Goal: Task Accomplishment & Management: Manage account settings

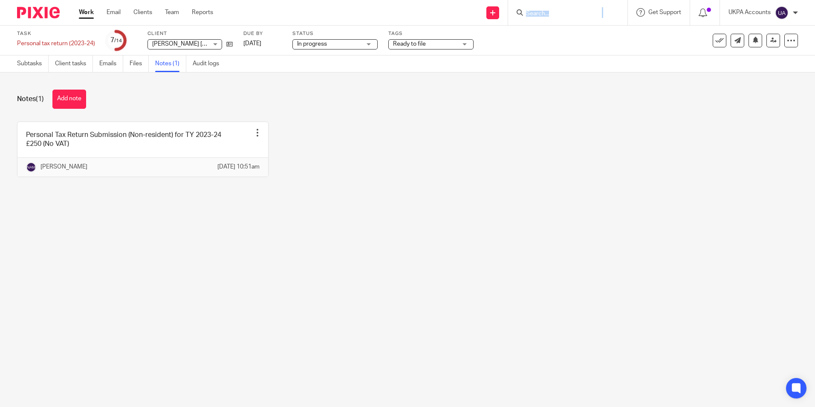
click at [547, 9] on form at bounding box center [570, 12] width 91 height 11
click at [541, 16] on input "Search" at bounding box center [563, 14] width 77 height 8
paste input "[STREET_ADDRESS]"
type input "[STREET_ADDRESS]"
click button "submit" at bounding box center [0, 0] width 0 height 0
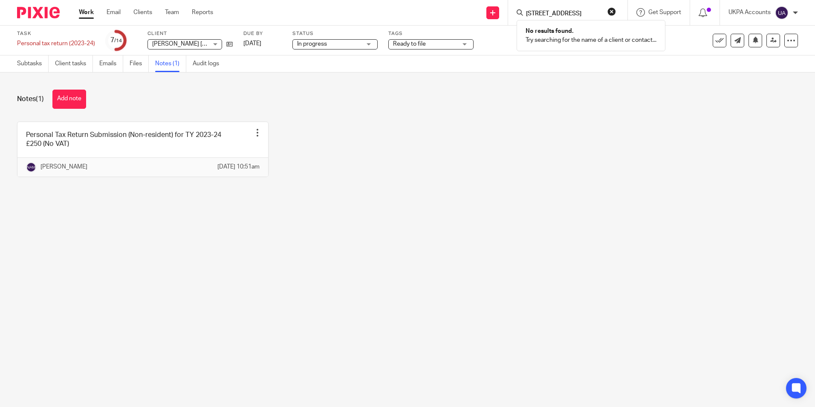
click at [578, 229] on main "Task Personal tax return (2023-24) Save Personal tax return (2023-24) 7 /14 Cli…" at bounding box center [407, 203] width 815 height 407
click at [664, 12] on span "Get Support" at bounding box center [665, 12] width 33 height 6
click at [577, 13] on input "Search" at bounding box center [563, 14] width 77 height 8
click at [576, 14] on input "Search" at bounding box center [563, 14] width 77 height 8
click at [567, 12] on input "Search" at bounding box center [563, 14] width 77 height 8
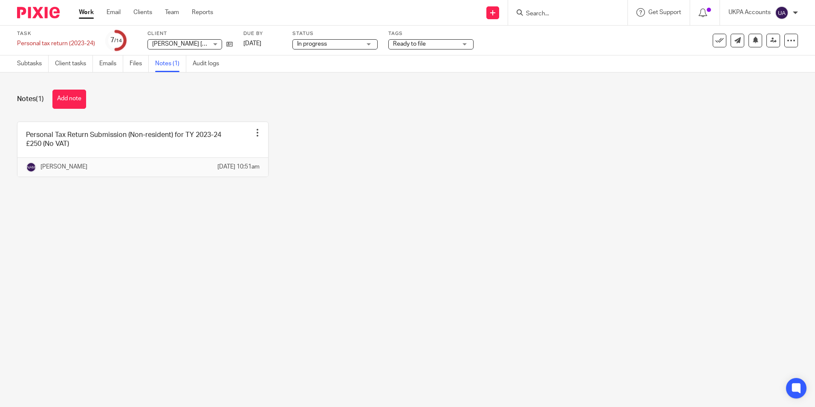
paste input "Bricks Leicester Land Limited"
type input "Bricks Leicester Land Limited"
click at [593, 36] on link at bounding box center [592, 33] width 136 height 13
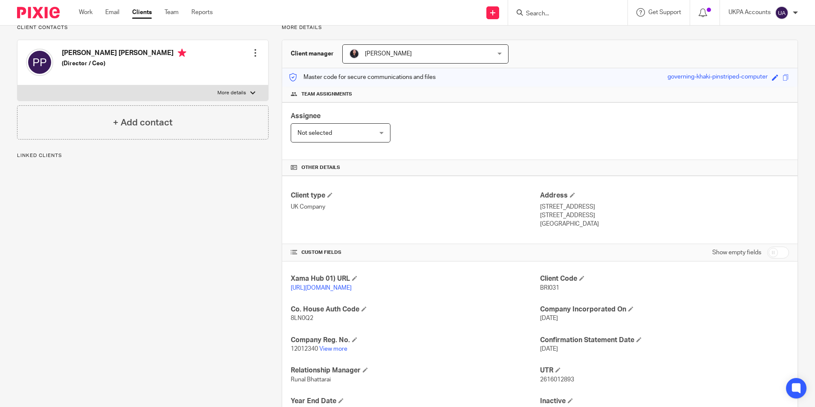
scroll to position [128, 0]
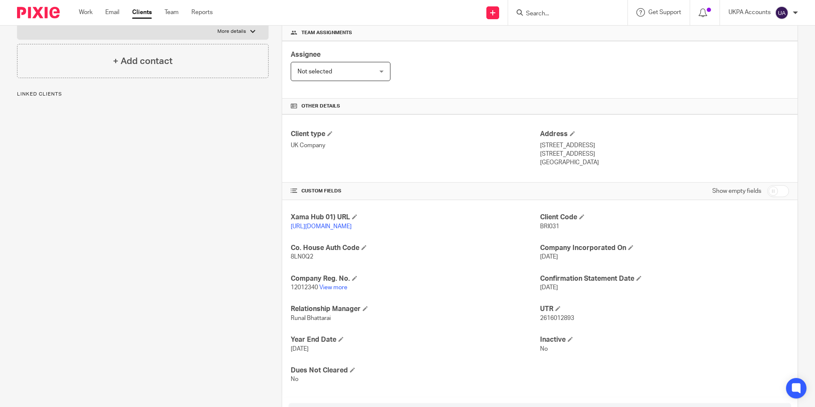
click at [548, 11] on input "Search" at bounding box center [563, 14] width 77 height 8
paste input "35 Birdhurst Road"
click at [591, 12] on input "35 Birdhurst Road" at bounding box center [563, 14] width 77 height 8
paste input "Tyrwhit"
drag, startPoint x: 596, startPoint y: 6, endPoint x: 587, endPoint y: 10, distance: 9.5
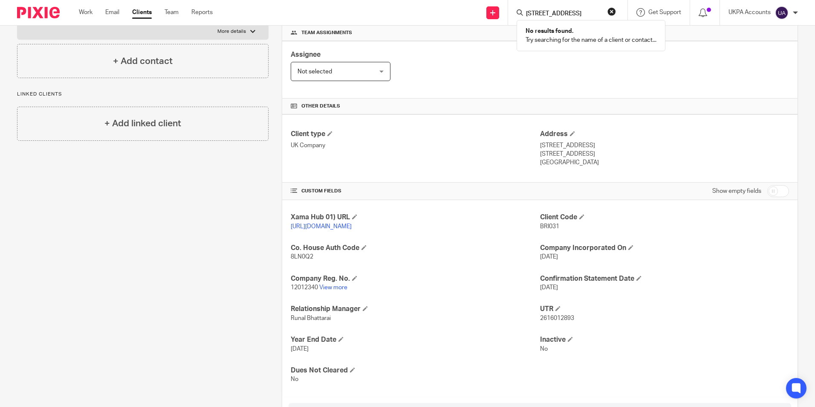
click at [596, 6] on div "35 Tyrwhitt Road No results found. Try searching for the name of a client or co…" at bounding box center [567, 12] width 119 height 25
click at [586, 11] on input "35 Tyrwhitt Road" at bounding box center [563, 14] width 77 height 8
paste input "Abdul Karim"
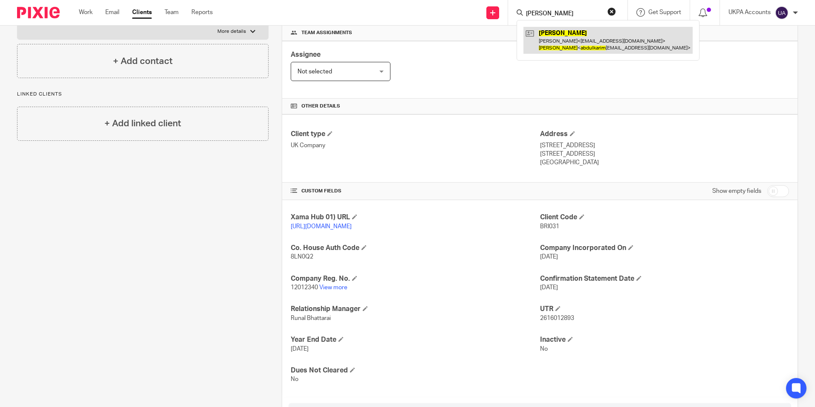
type input "Abdul Karim"
click at [607, 38] on link at bounding box center [608, 40] width 169 height 26
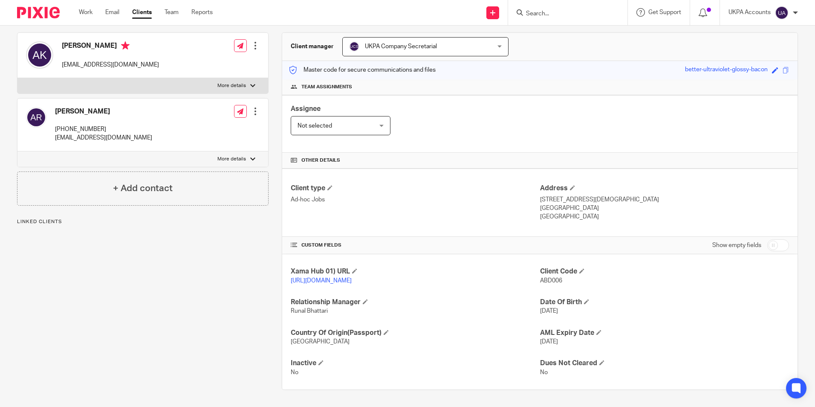
scroll to position [83, 0]
drag, startPoint x: 532, startPoint y: 269, endPoint x: 565, endPoint y: 275, distance: 33.3
click at [565, 275] on div "Xama Hub 01) URL https://platform.xamatech.com/portal/crm/clients/75585e20-7cd1…" at bounding box center [540, 321] width 516 height 135
drag, startPoint x: 565, startPoint y: 275, endPoint x: 553, endPoint y: 279, distance: 12.5
click at [569, 279] on div "Client Code ABD006" at bounding box center [664, 276] width 249 height 18
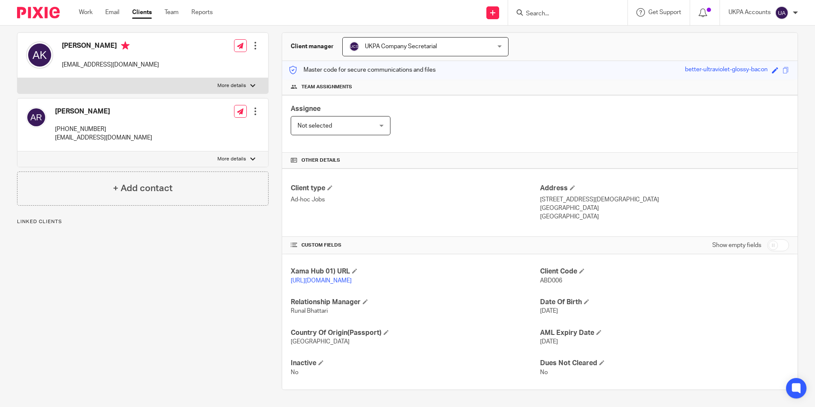
click at [540, 281] on div "Client Code ABD006" at bounding box center [664, 276] width 249 height 18
click at [591, 281] on div "Client Code ABD006" at bounding box center [664, 276] width 249 height 18
drag, startPoint x: 538, startPoint y: 273, endPoint x: 559, endPoint y: 273, distance: 21.3
click at [559, 276] on p "ABD006" at bounding box center [664, 280] width 249 height 9
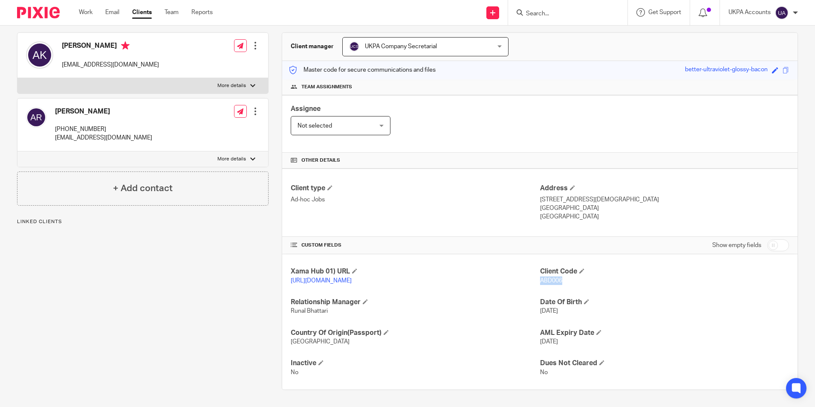
copy span "ABD006"
click at [544, 19] on div at bounding box center [567, 12] width 119 height 25
click at [546, 16] on input "Search" at bounding box center [563, 14] width 77 height 8
paste input "Acc Homes Limited"
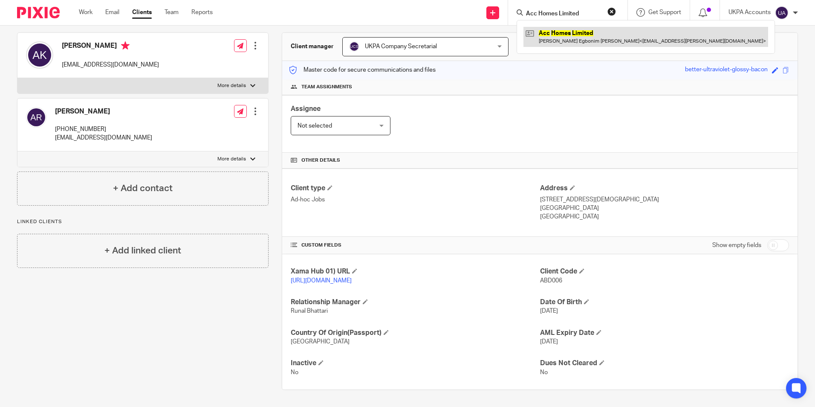
type input "Acc Homes Limited"
click at [556, 29] on link at bounding box center [646, 37] width 245 height 20
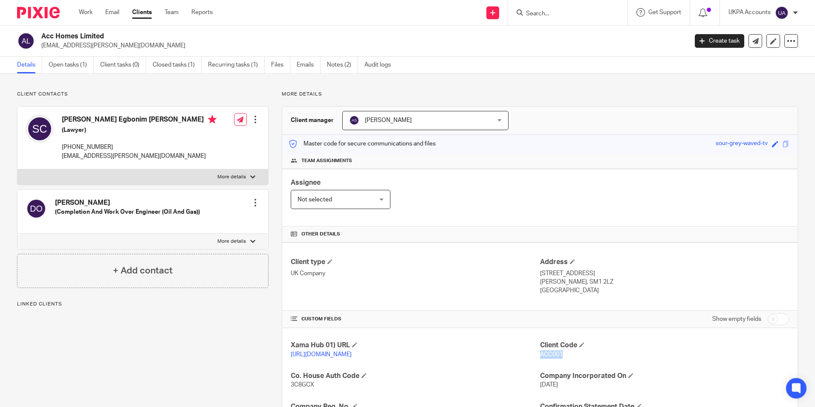
drag, startPoint x: 537, startPoint y: 353, endPoint x: 560, endPoint y: 355, distance: 23.1
click at [560, 355] on p "ACC001" at bounding box center [664, 354] width 249 height 9
copy span "ACC001"
click at [544, 15] on input "Search" at bounding box center [563, 14] width 77 height 8
paste input "Alkh Property Holdings Ltd"
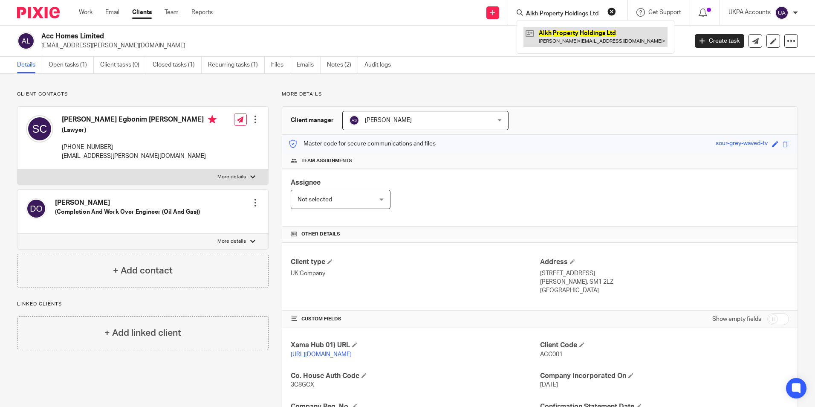
type input "Alkh Property Holdings Ltd"
drag, startPoint x: 592, startPoint y: 35, endPoint x: 683, endPoint y: 58, distance: 93.9
click at [592, 35] on link at bounding box center [596, 37] width 144 height 20
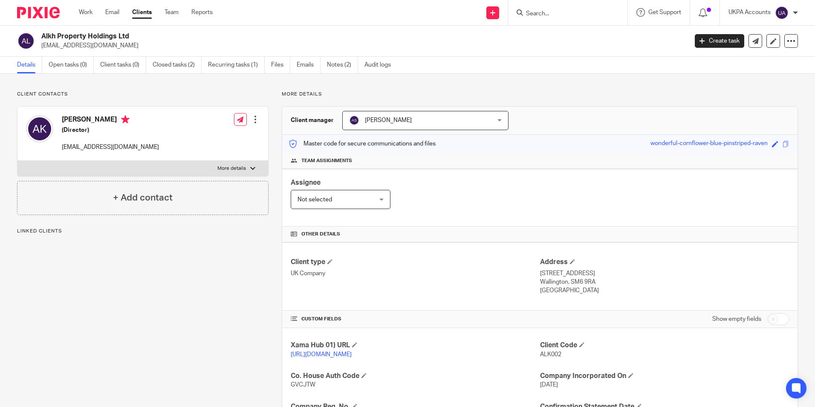
drag, startPoint x: 534, startPoint y: 353, endPoint x: 560, endPoint y: 357, distance: 27.1
drag, startPoint x: 560, startPoint y: 357, endPoint x: 534, endPoint y: 366, distance: 27.7
drag, startPoint x: 537, startPoint y: 354, endPoint x: 559, endPoint y: 354, distance: 22.2
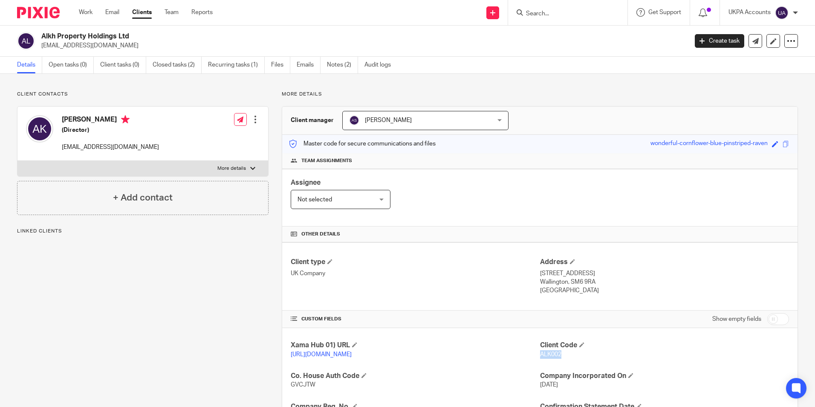
click at [559, 354] on p "ALK002" at bounding box center [664, 354] width 249 height 9
copy span "ALK002"
click at [583, 17] on input "Search" at bounding box center [563, 14] width 77 height 8
paste input "Angela Vivien Dang"
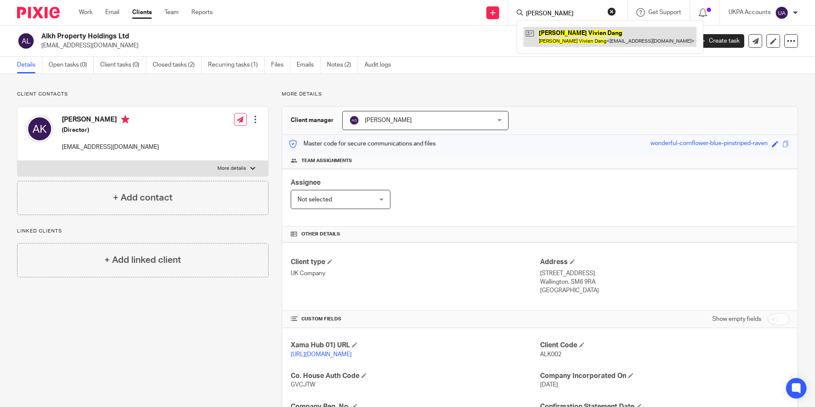
type input "Angela Vivien Dang"
click at [583, 37] on link at bounding box center [610, 37] width 173 height 20
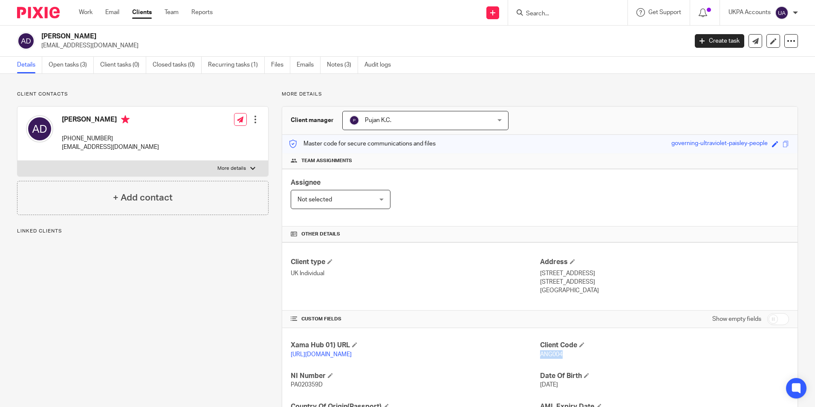
drag, startPoint x: 545, startPoint y: 354, endPoint x: 564, endPoint y: 357, distance: 19.8
click at [564, 357] on p "ANG004" at bounding box center [664, 354] width 249 height 9
copy span "ANG004"
click at [559, 11] on input "Search" at bounding box center [563, 14] width 77 height 8
paste input "[PERSON_NAME]"
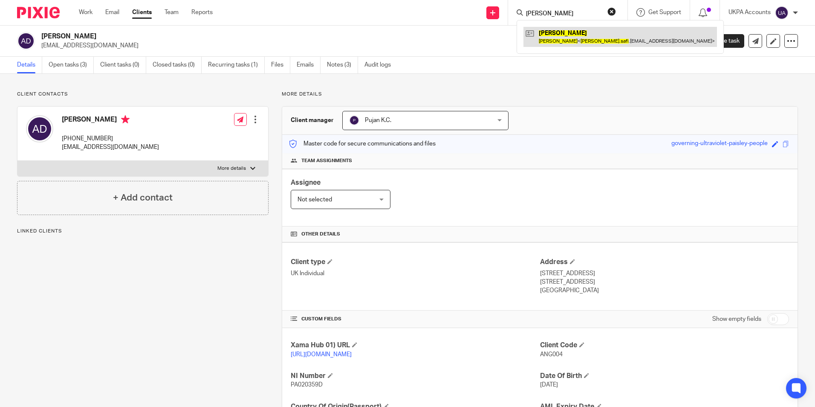
type input "[PERSON_NAME]"
click at [577, 41] on link at bounding box center [621, 37] width 194 height 20
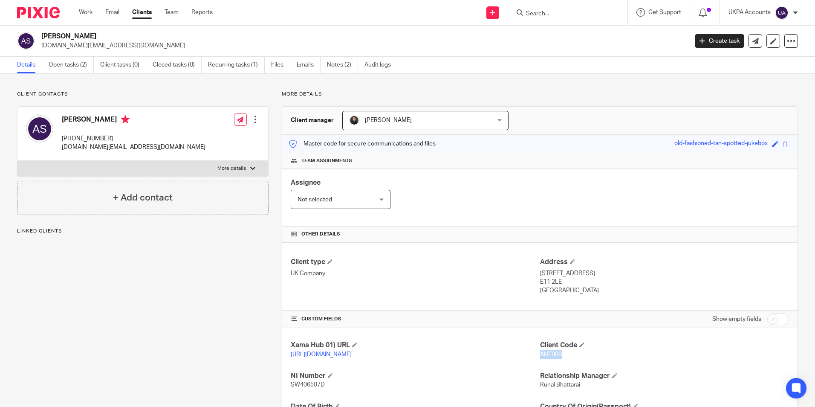
drag, startPoint x: 536, startPoint y: 354, endPoint x: 563, endPoint y: 358, distance: 26.8
click at [563, 358] on p "ANT008" at bounding box center [664, 354] width 249 height 9
copy span "ANT008"
click at [559, 19] on div at bounding box center [567, 12] width 119 height 25
click at [560, 15] on input "Search" at bounding box center [563, 14] width 77 height 8
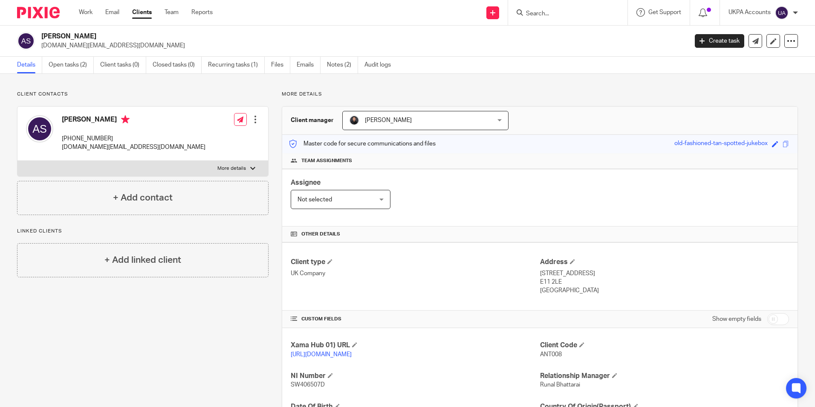
paste input "Archers Row Management Limited"
type input "Archers Row Management Limited"
drag, startPoint x: 613, startPoint y: 12, endPoint x: 572, endPoint y: 5, distance: 41.9
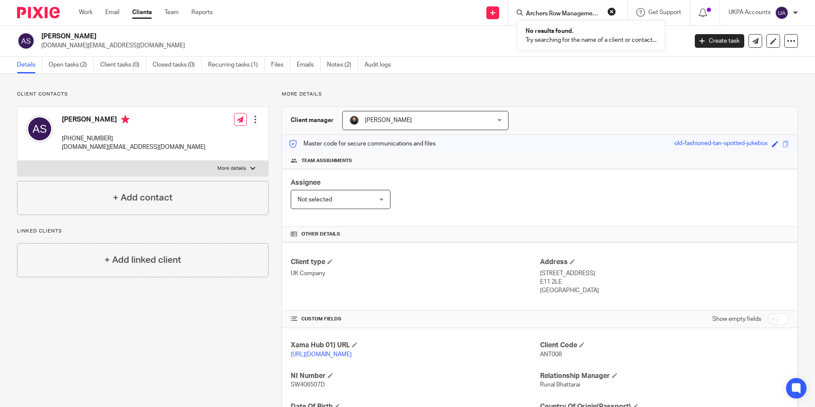
click at [612, 12] on button "reset" at bounding box center [612, 11] width 9 height 9
click at [568, 5] on div at bounding box center [567, 12] width 119 height 25
click at [552, 11] on input "Search" at bounding box center [563, 14] width 77 height 8
paste input "[PERSON_NAME]"
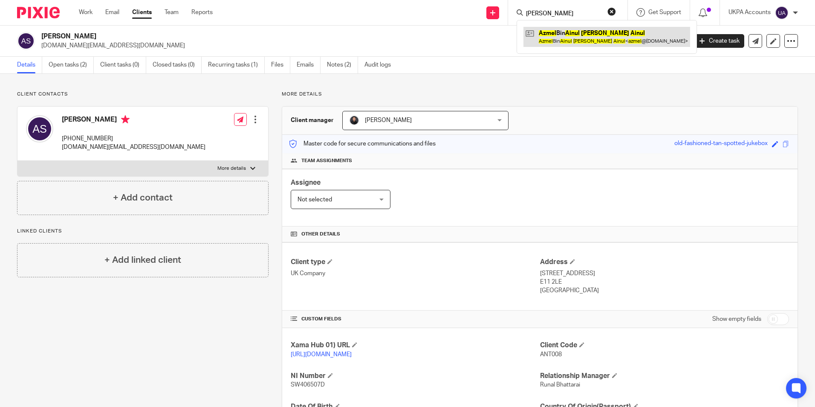
type input "[PERSON_NAME]"
click at [582, 32] on link at bounding box center [607, 37] width 167 height 20
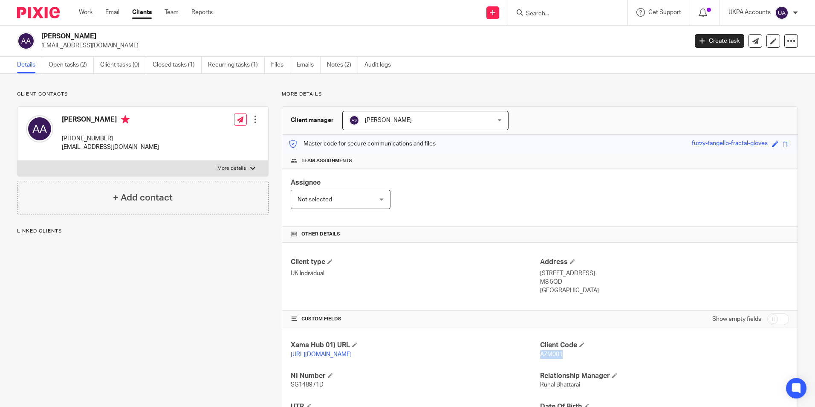
drag, startPoint x: 536, startPoint y: 353, endPoint x: 560, endPoint y: 358, distance: 24.8
click at [560, 358] on p "AZM001" at bounding box center [664, 354] width 249 height 9
copy span "AZM001"
click at [596, 15] on input "Search" at bounding box center [563, 14] width 77 height 8
paste input "Berkeley Court"
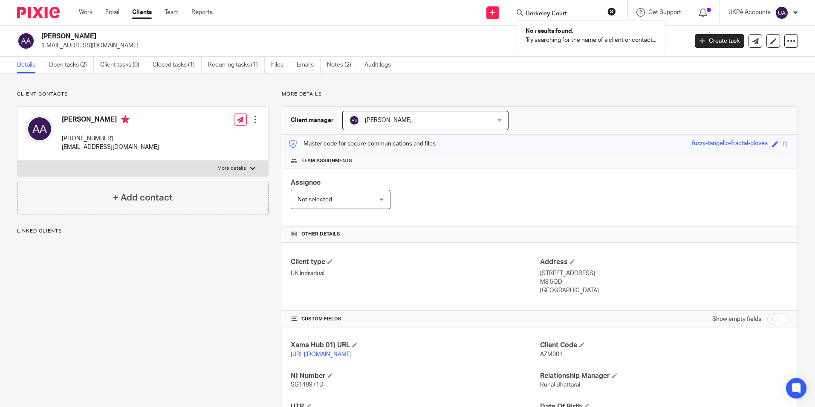
click at [587, 15] on input "Berkeley Court" at bounding box center [563, 14] width 77 height 8
paste input "lyton House"
click at [591, 12] on input "Blyton House" at bounding box center [563, 14] width 77 height 8
paste input "rackens (Beckenham) Management Limited"
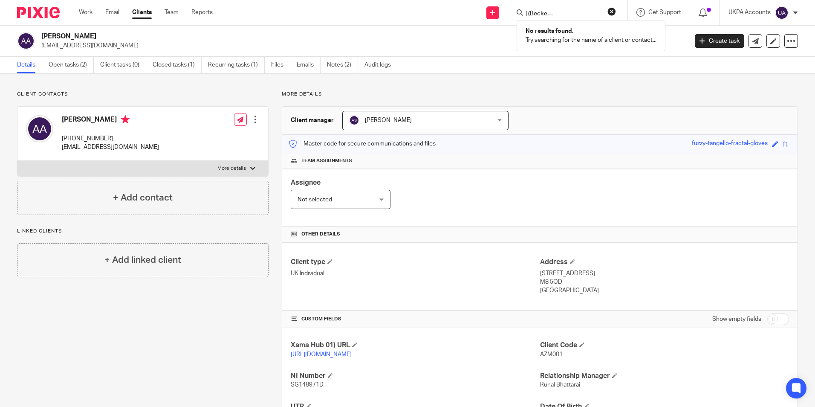
type input "Brackens (Beckenham) Management Limited"
drag, startPoint x: 612, startPoint y: 12, endPoint x: 592, endPoint y: 12, distance: 19.2
click at [610, 12] on button "reset" at bounding box center [612, 11] width 9 height 9
click at [556, 13] on input "Search" at bounding box center [563, 14] width 77 height 8
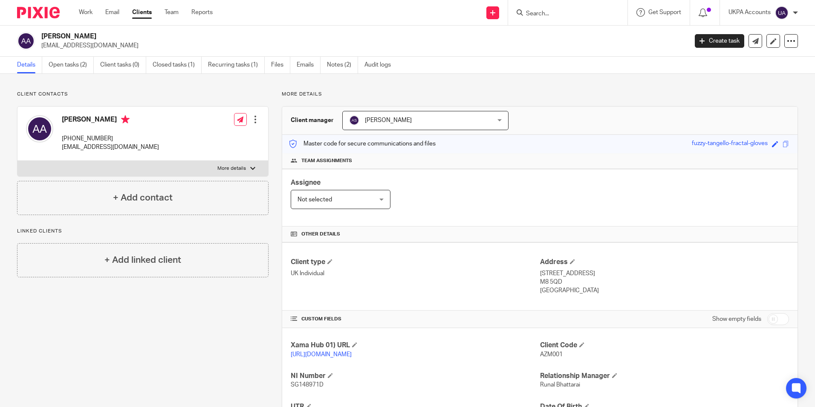
paste input "Brett Burton Hollins"
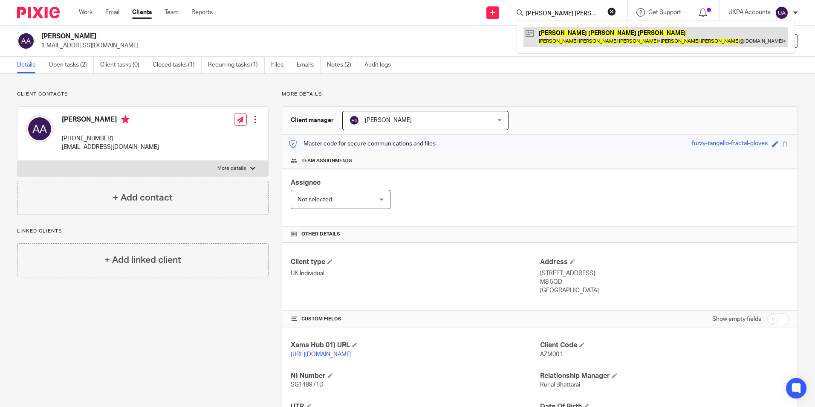
type input "[PERSON_NAME] [PERSON_NAME]"
click at [554, 31] on link at bounding box center [656, 37] width 265 height 20
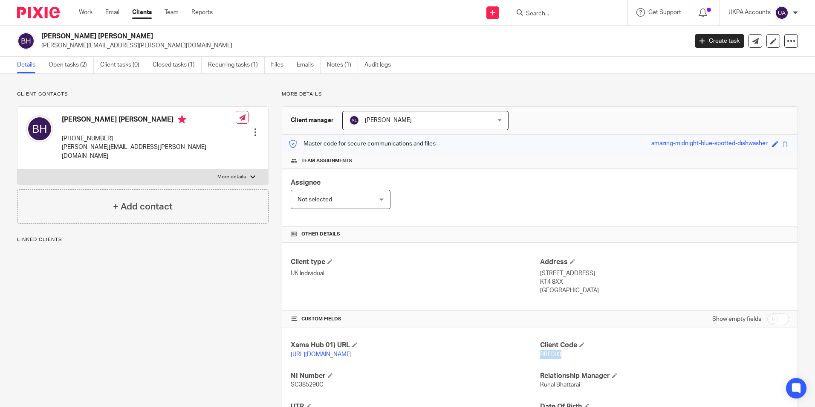
drag, startPoint x: 537, startPoint y: 355, endPoint x: 570, endPoint y: 361, distance: 34.2
click at [570, 359] on div "Client Code BRE003" at bounding box center [664, 350] width 249 height 18
copy span "BRE003"
click at [554, 17] on input "Search" at bounding box center [563, 14] width 77 height 8
paste input "Bricks Leicester Land Limited"
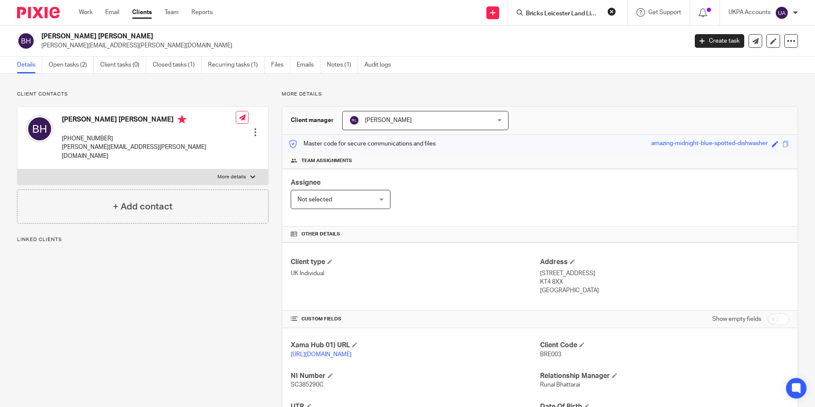
scroll to position [0, 6]
type input "Bricks Leicester Land Limited"
drag, startPoint x: 567, startPoint y: 37, endPoint x: 575, endPoint y: 37, distance: 8.5
click at [567, 37] on link at bounding box center [592, 33] width 136 height 13
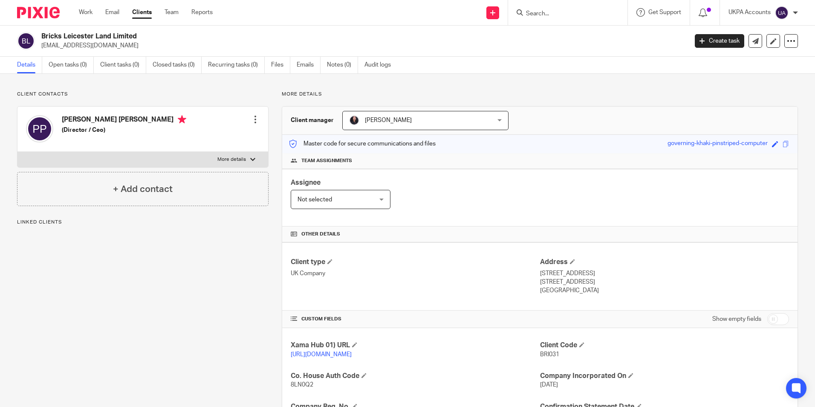
drag, startPoint x: 534, startPoint y: 354, endPoint x: 559, endPoint y: 356, distance: 25.2
drag, startPoint x: 559, startPoint y: 356, endPoint x: 563, endPoint y: 363, distance: 8.4
click at [596, 359] on div "Client Code BRI031" at bounding box center [664, 350] width 249 height 18
drag, startPoint x: 537, startPoint y: 355, endPoint x: 557, endPoint y: 355, distance: 20.0
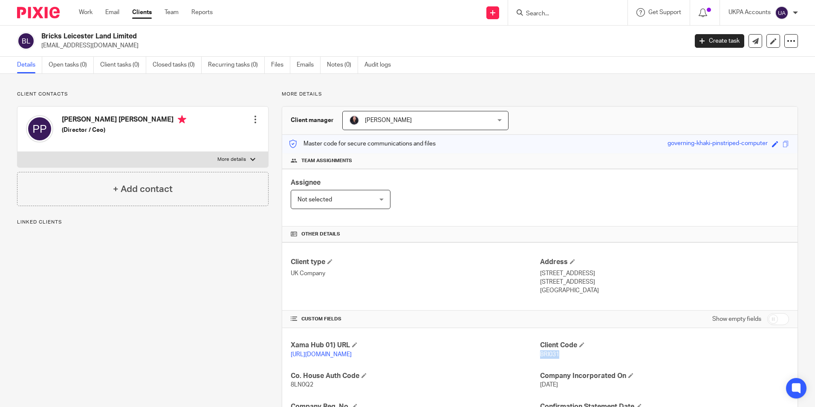
click at [557, 355] on p "BRI031" at bounding box center [664, 354] width 249 height 9
copy span "BRI031"
click at [86, 15] on link "Work" at bounding box center [86, 12] width 14 height 9
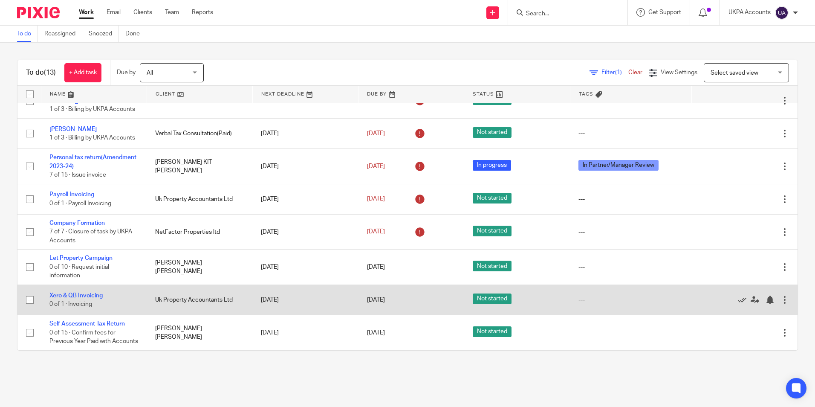
scroll to position [204, 0]
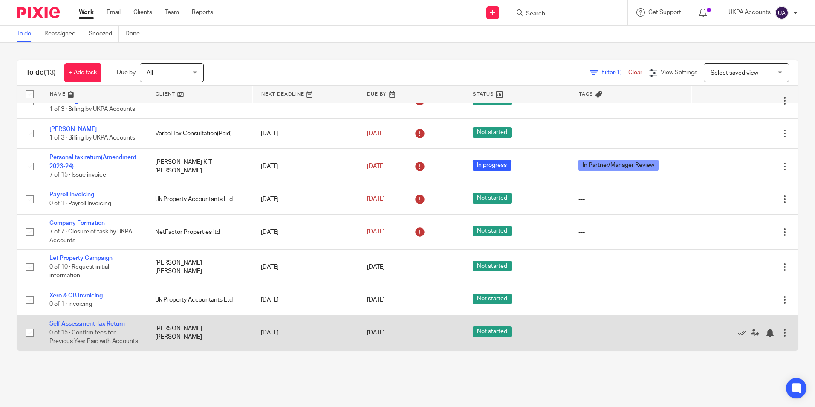
click at [98, 321] on link "Self Assessment Tax Return" at bounding box center [86, 324] width 75 height 6
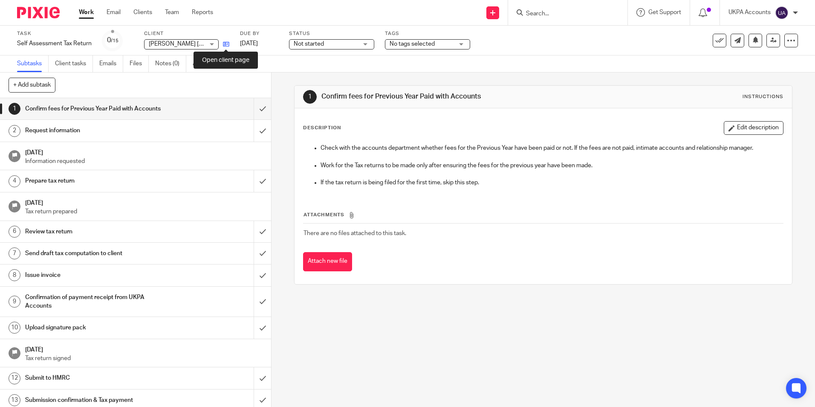
click at [228, 46] on icon at bounding box center [226, 44] width 6 height 6
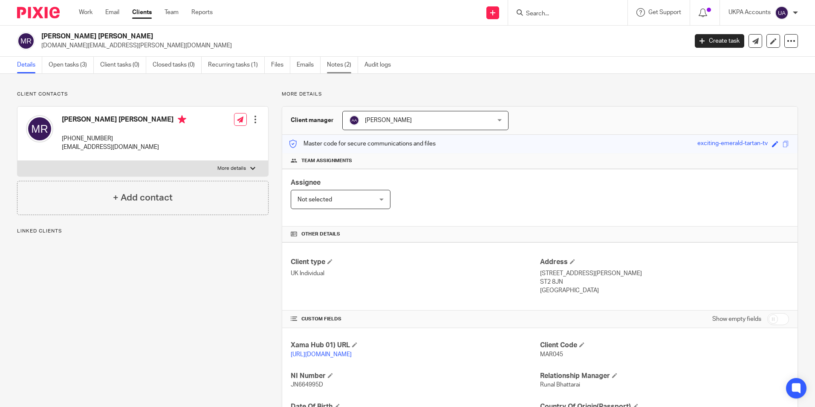
click at [342, 64] on link "Notes (2)" at bounding box center [342, 65] width 31 height 17
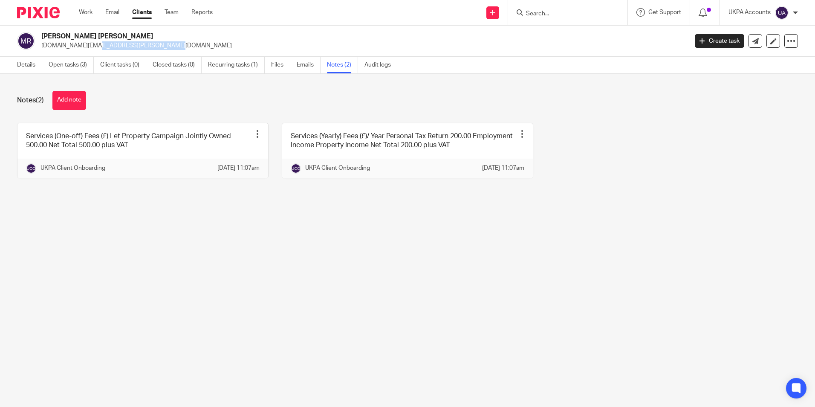
drag, startPoint x: 41, startPoint y: 46, endPoint x: 118, endPoint y: 48, distance: 76.8
click at [118, 48] on div "Mark David Rogers kerstin.rogers@aol.co.uk" at bounding box center [349, 41] width 665 height 18
copy p "kerstin.rogers@aol.co.uk"
click at [91, 15] on link "Work" at bounding box center [86, 12] width 14 height 9
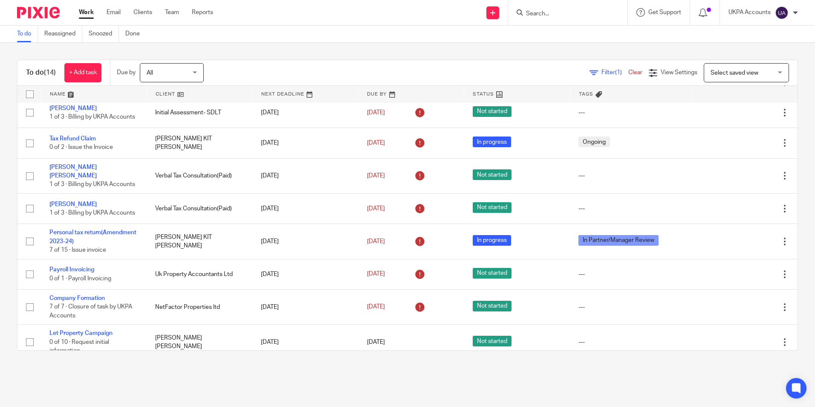
scroll to position [239, 0]
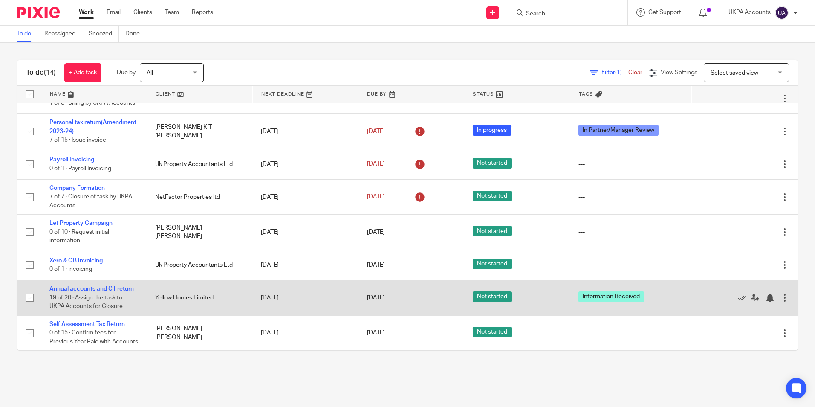
click at [117, 286] on link "Annual accounts and CT return" at bounding box center [91, 289] width 84 height 6
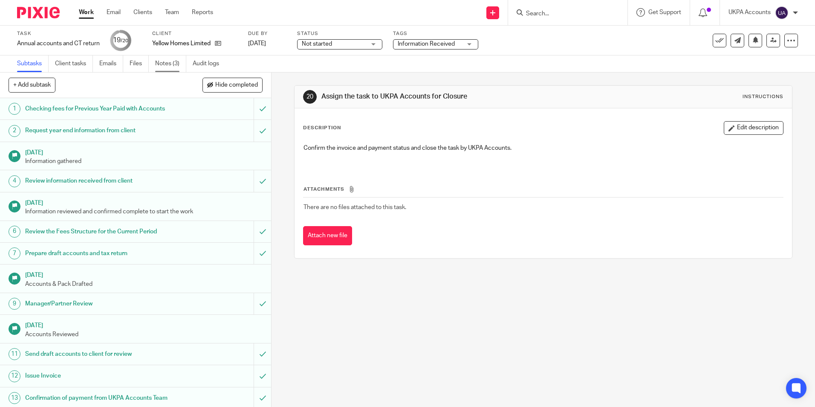
click at [174, 61] on link "Notes (3)" at bounding box center [170, 63] width 31 height 17
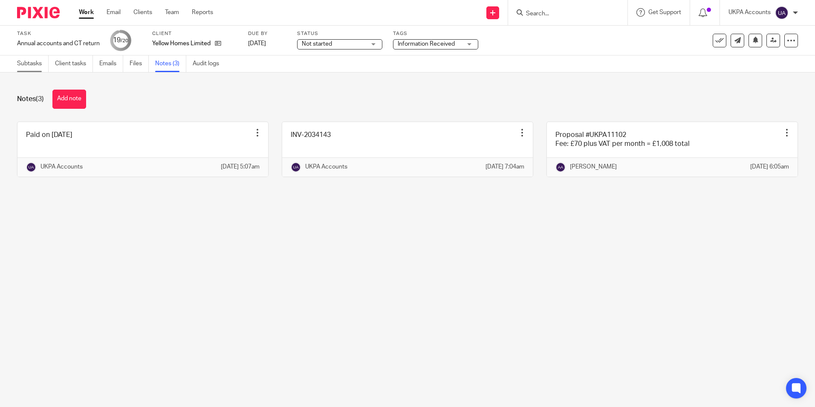
click at [27, 67] on link "Subtasks" at bounding box center [33, 63] width 32 height 17
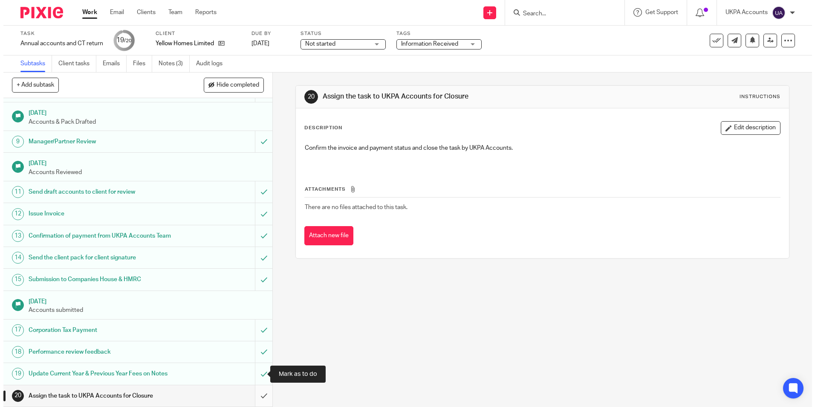
scroll to position [179, 0]
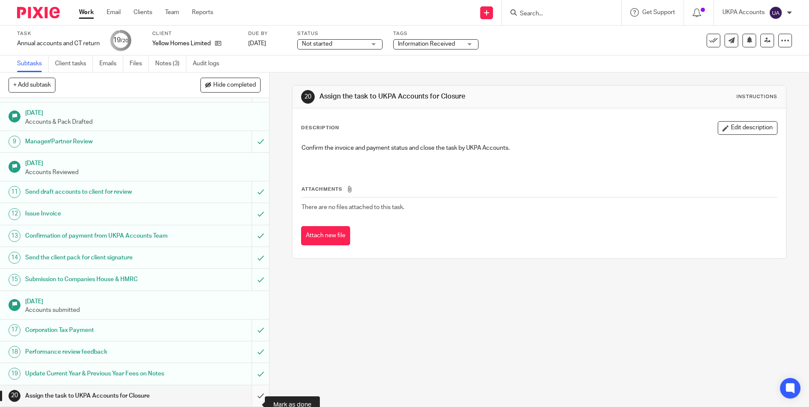
click at [252, 403] on input "submit" at bounding box center [134, 395] width 269 height 21
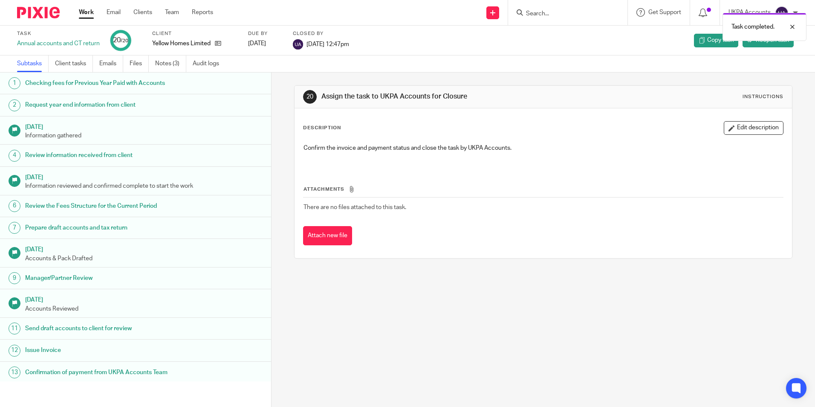
click at [88, 11] on link "Work" at bounding box center [86, 12] width 15 height 9
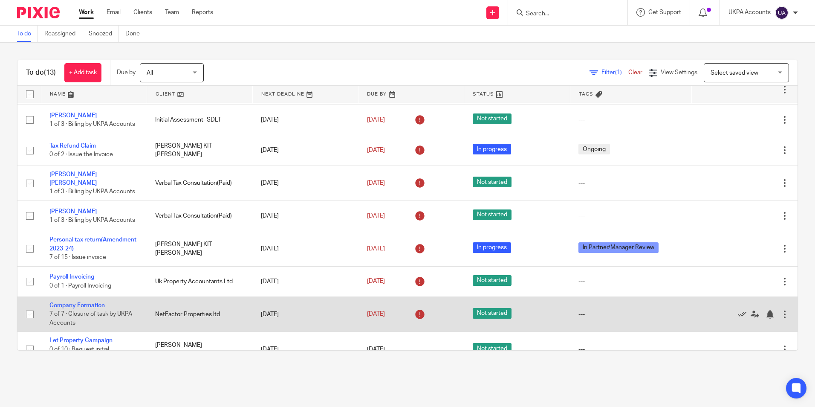
scroll to position [204, 0]
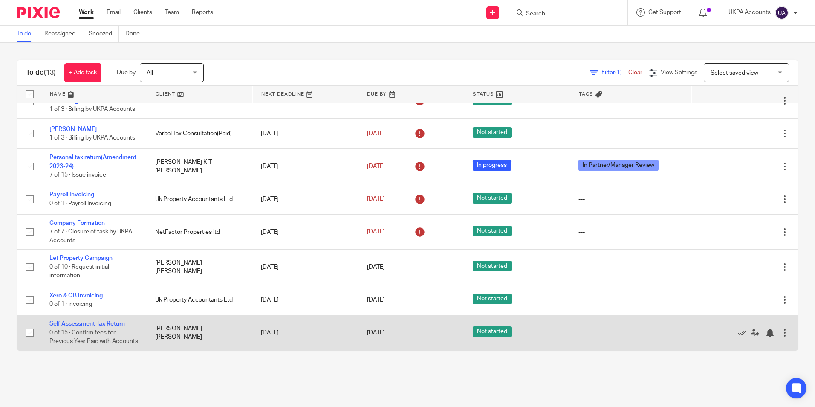
click at [113, 321] on link "Self Assessment Tax Return" at bounding box center [86, 324] width 75 height 6
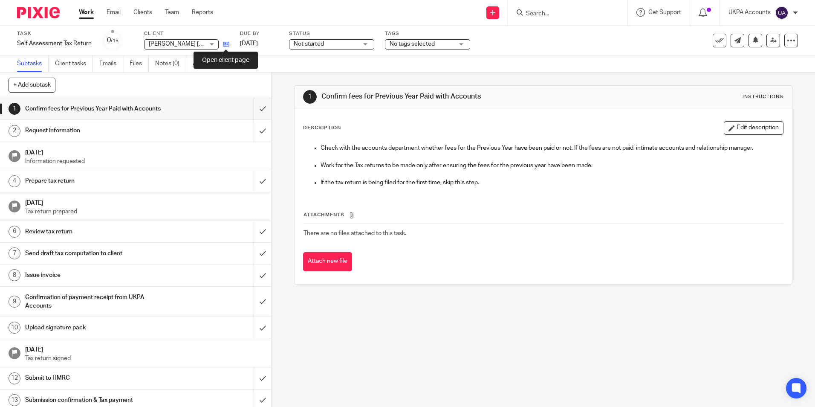
click at [229, 46] on icon at bounding box center [226, 44] width 6 height 6
click at [226, 45] on icon at bounding box center [226, 44] width 6 height 6
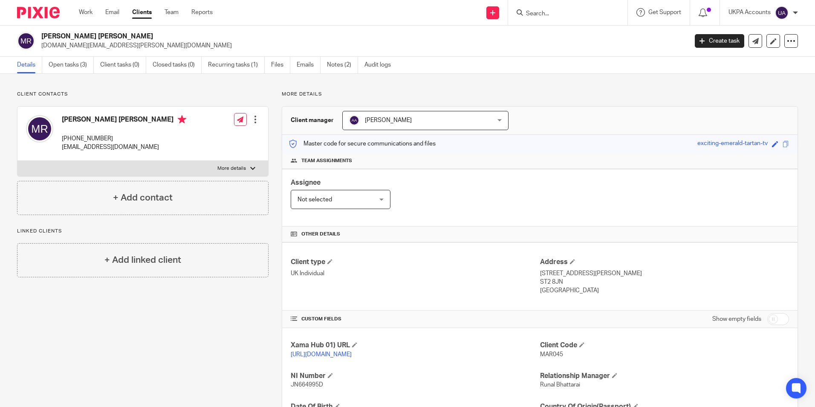
drag, startPoint x: 41, startPoint y: 36, endPoint x: 112, endPoint y: 37, distance: 71.2
click at [112, 37] on div "Mark David Rogers kerstin.rogers@aol.co.uk" at bounding box center [349, 41] width 665 height 18
copy h2 "[PERSON_NAME] [PERSON_NAME]"
drag, startPoint x: 38, startPoint y: 47, endPoint x: 120, endPoint y: 49, distance: 81.9
click at [120, 49] on div "Mark David Rogers kerstin.rogers@aol.co.uk" at bounding box center [349, 41] width 665 height 18
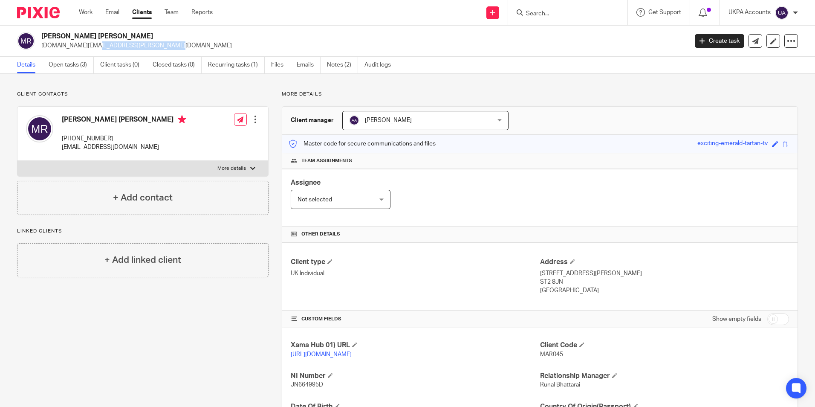
copy p "kerstin.rogers@aol.co.uk"
click at [246, 70] on link "Recurring tasks (1)" at bounding box center [236, 65] width 57 height 17
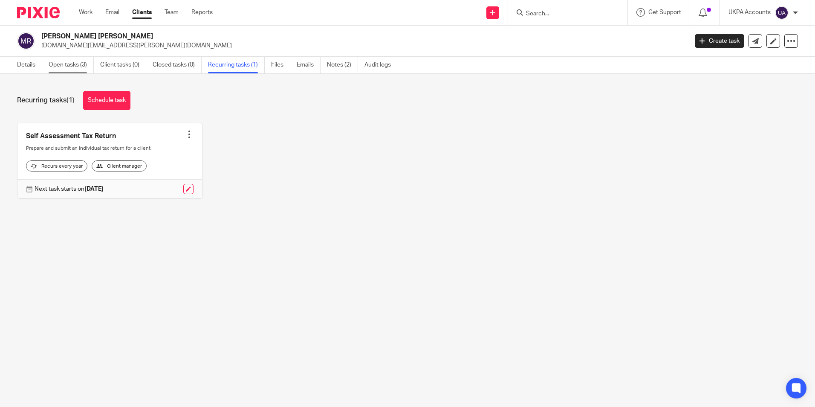
click at [78, 67] on link "Open tasks (3)" at bounding box center [71, 65] width 45 height 17
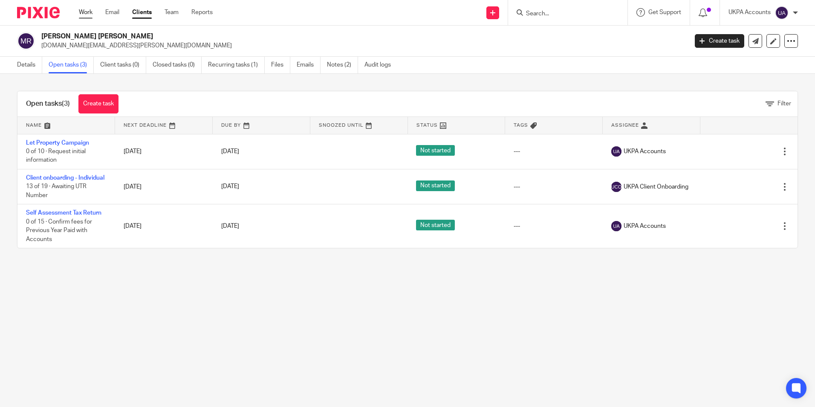
click at [84, 14] on link "Work" at bounding box center [86, 12] width 14 height 9
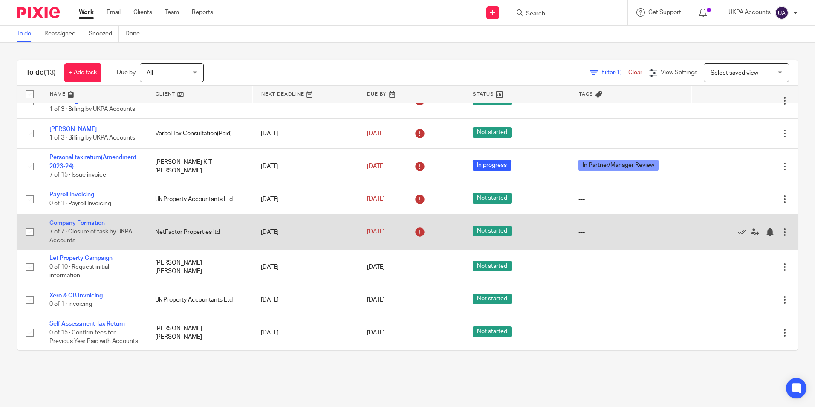
scroll to position [204, 0]
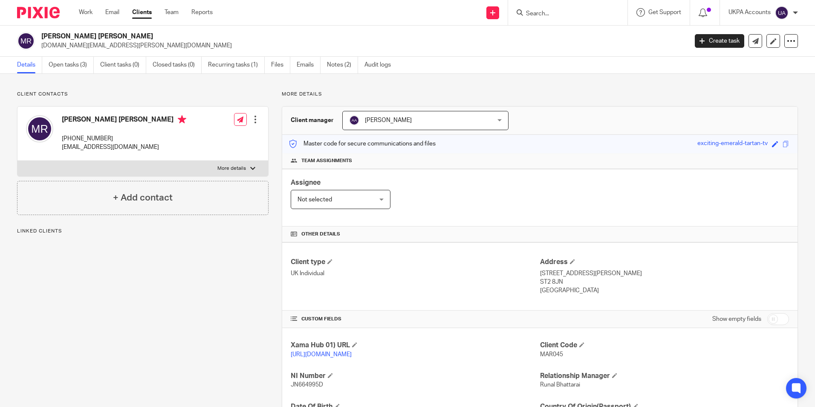
drag, startPoint x: 41, startPoint y: 35, endPoint x: 110, endPoint y: 37, distance: 68.3
click at [110, 37] on h2 "[PERSON_NAME] [PERSON_NAME]" at bounding box center [297, 36] width 513 height 9
copy h2 "[PERSON_NAME] [PERSON_NAME]"
drag, startPoint x: 535, startPoint y: 350, endPoint x: 560, endPoint y: 354, distance: 25.0
click at [560, 354] on div "Xama Hub 01) URL https://platform.xamatech.com/portal/crm/clients/dd0c8770-92e4…" at bounding box center [540, 411] width 516 height 166
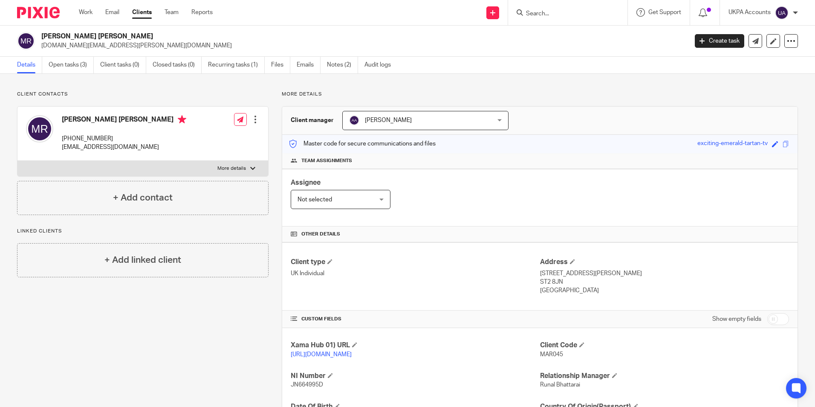
drag, startPoint x: 560, startPoint y: 354, endPoint x: 585, endPoint y: 358, distance: 25.9
click at [585, 358] on p "MAR045" at bounding box center [664, 354] width 249 height 9
drag, startPoint x: 537, startPoint y: 356, endPoint x: 562, endPoint y: 356, distance: 25.2
click at [562, 356] on p "MAR045" at bounding box center [664, 354] width 249 height 9
copy span "MAR045"
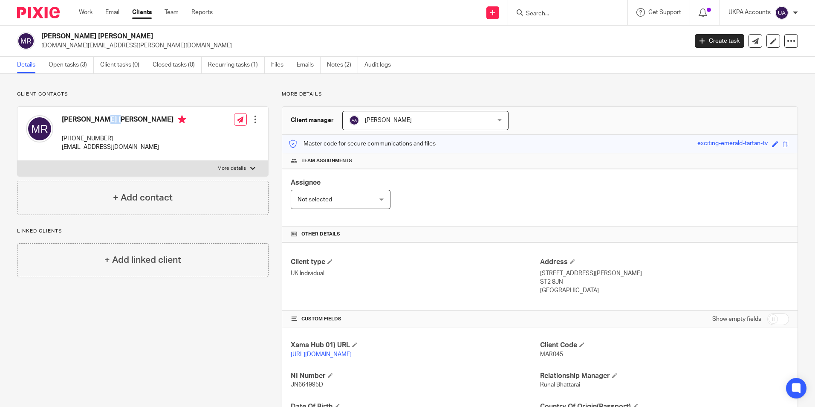
drag, startPoint x: 62, startPoint y: 121, endPoint x: 78, endPoint y: 121, distance: 16.2
click at [78, 121] on h4 "[PERSON_NAME] [PERSON_NAME]" at bounding box center [124, 120] width 125 height 11
copy h4 "Mark"
drag, startPoint x: 82, startPoint y: 119, endPoint x: 122, endPoint y: 124, distance: 40.8
click at [122, 124] on h4 "[PERSON_NAME] [PERSON_NAME]" at bounding box center [124, 120] width 125 height 11
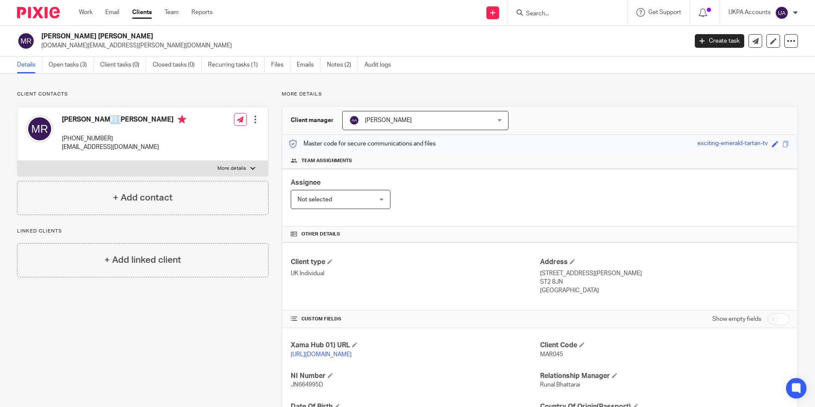
copy h4 "David Rogers"
drag, startPoint x: 40, startPoint y: 46, endPoint x: 110, endPoint y: 50, distance: 70.9
click at [110, 50] on div "Mark David Rogers kerstin.rogers@aol.co.uk Create task Update from Companies Ho…" at bounding box center [407, 41] width 815 height 31
copy p "[DOMAIN_NAME][EMAIL_ADDRESS][PERSON_NAME][DOMAIN_NAME]"
drag, startPoint x: 63, startPoint y: 137, endPoint x: 71, endPoint y: 137, distance: 8.1
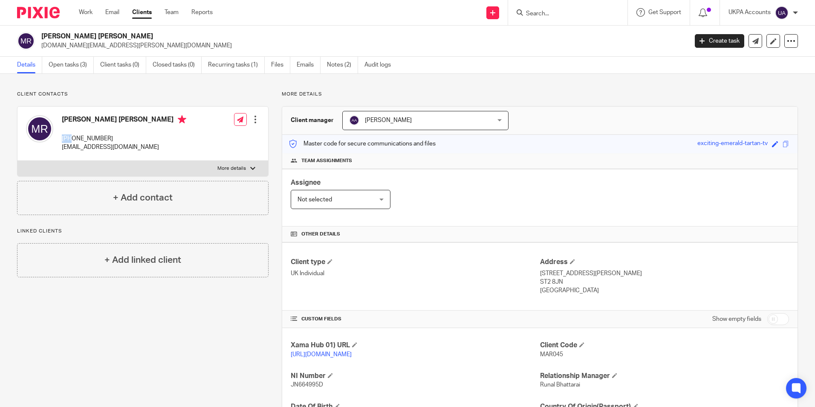
click at [71, 137] on p "+44 7500 557789" at bounding box center [124, 138] width 125 height 9
copy p "+44"
drag, startPoint x: 75, startPoint y: 136, endPoint x: 110, endPoint y: 135, distance: 34.1
click at [110, 135] on p "+44 7500 557789" at bounding box center [124, 138] width 125 height 9
drag, startPoint x: 110, startPoint y: 135, endPoint x: 115, endPoint y: 136, distance: 5.6
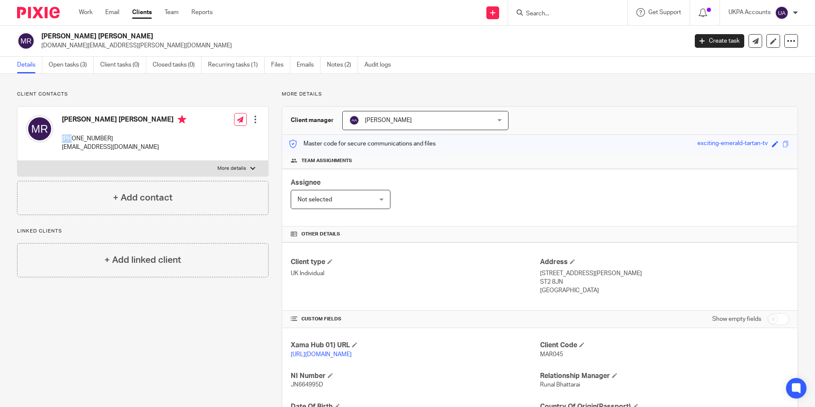
click at [115, 136] on p "+44 7500 557789" at bounding box center [124, 138] width 125 height 9
copy p "7500 557789"
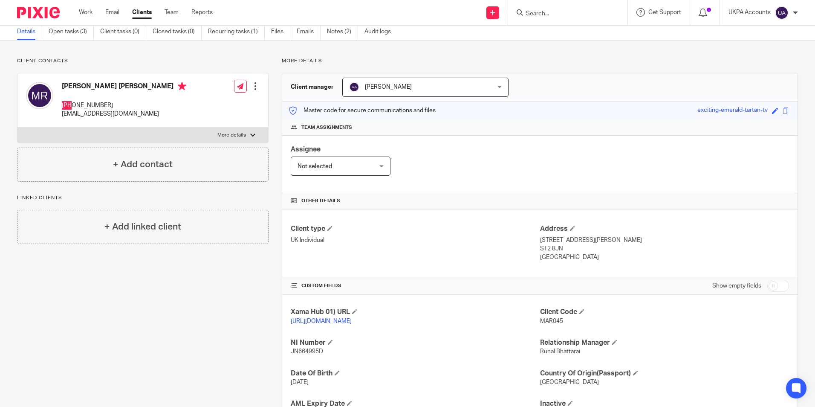
scroll to position [85, 0]
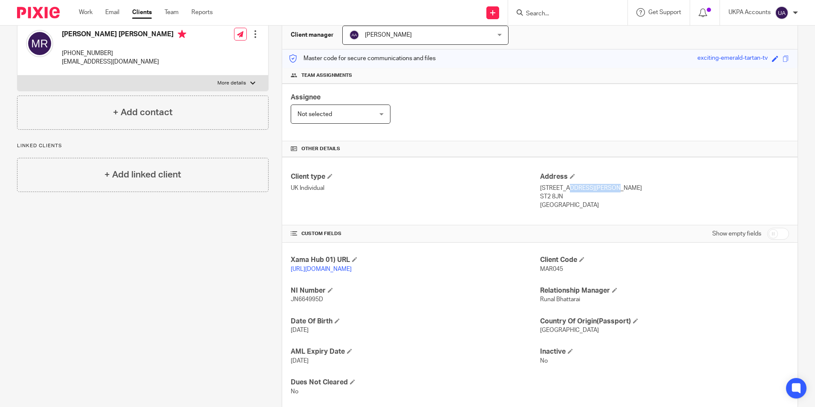
drag, startPoint x: 537, startPoint y: 189, endPoint x: 575, endPoint y: 189, distance: 38.8
click at [575, 189] on p "9 Shelley Road, Stoke-on-Trent" at bounding box center [664, 188] width 249 height 9
copy p "9 Shelley Road"
drag, startPoint x: 579, startPoint y: 187, endPoint x: 623, endPoint y: 187, distance: 44.4
click at [623, 187] on p "9 Shelley Road, Stoke-on-Trent" at bounding box center [664, 188] width 249 height 9
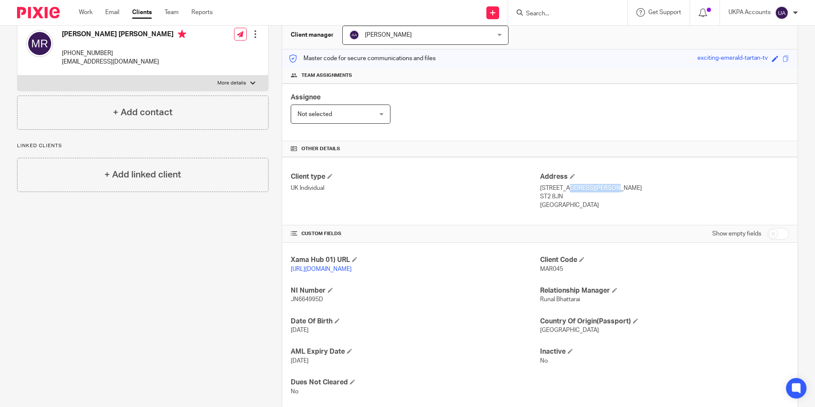
copy p "Stoke-on-Trent"
drag, startPoint x: 536, startPoint y: 196, endPoint x: 569, endPoint y: 197, distance: 33.3
click at [569, 197] on p "ST2 8JN" at bounding box center [664, 196] width 249 height 9
copy p "ST2 8JN"
drag, startPoint x: 537, startPoint y: 206, endPoint x: 592, endPoint y: 206, distance: 55.0
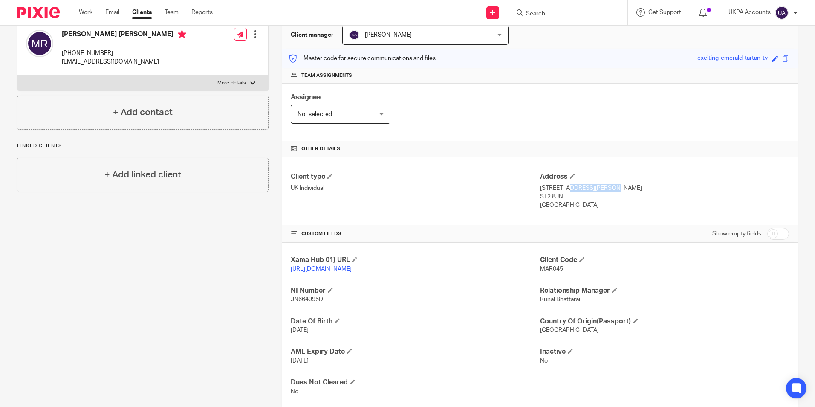
click at [592, 206] on p "United Kingdom" at bounding box center [664, 205] width 249 height 9
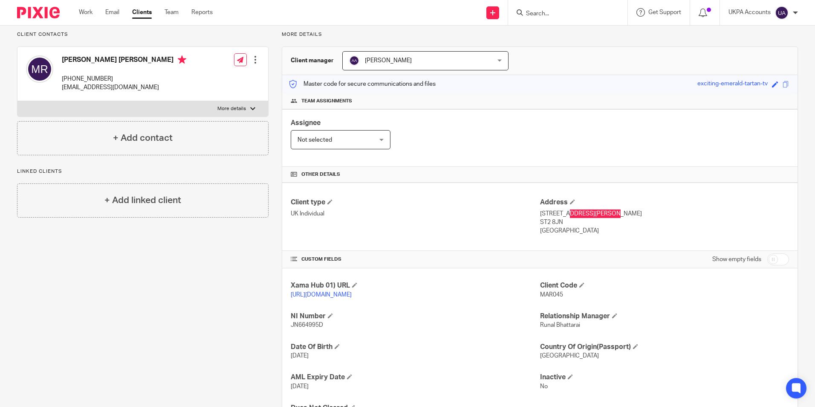
scroll to position [0, 0]
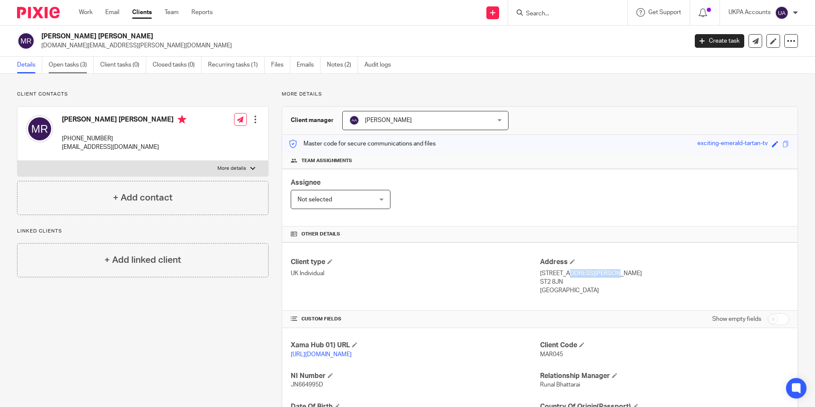
click at [65, 63] on link "Open tasks (3)" at bounding box center [71, 65] width 45 height 17
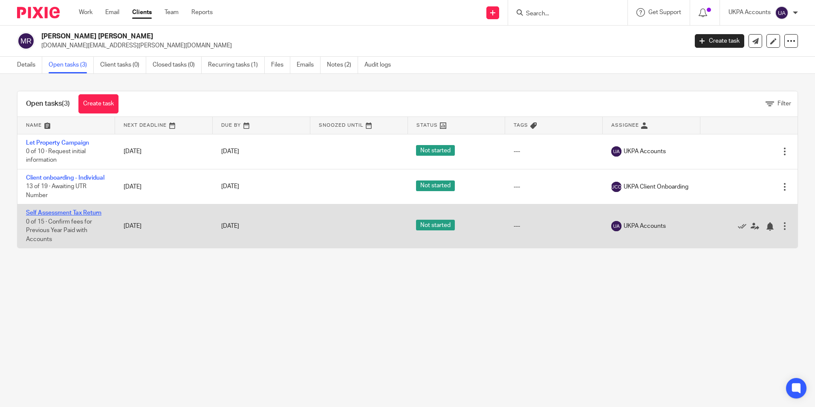
click at [75, 216] on link "Self Assessment Tax Return" at bounding box center [63, 213] width 75 height 6
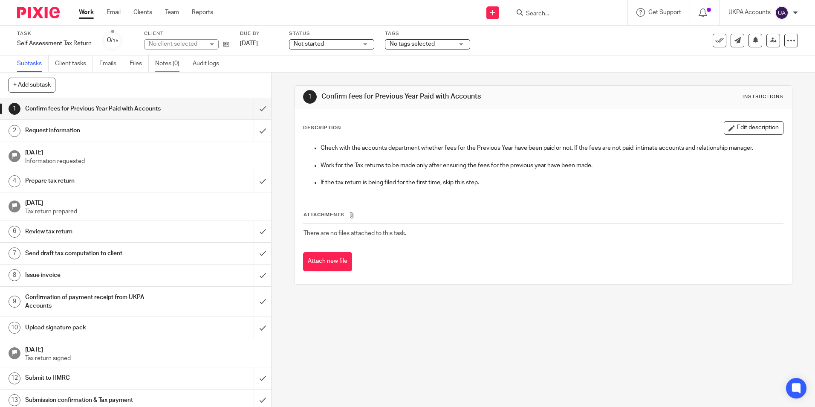
click at [175, 64] on link "Notes (0)" at bounding box center [170, 63] width 31 height 17
click at [226, 46] on icon at bounding box center [226, 44] width 6 height 6
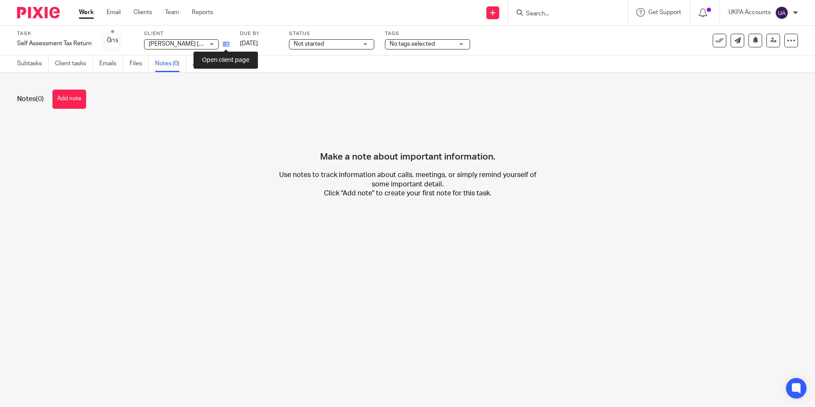
click at [229, 46] on icon at bounding box center [226, 44] width 6 height 6
click at [229, 45] on icon at bounding box center [226, 44] width 6 height 6
drag, startPoint x: 153, startPoint y: 272, endPoint x: 456, endPoint y: 202, distance: 311.3
click at [153, 272] on main "Task Self Assessment Tax Return Save Self Assessment Tax Return 0 /15 Client Ma…" at bounding box center [407, 203] width 815 height 407
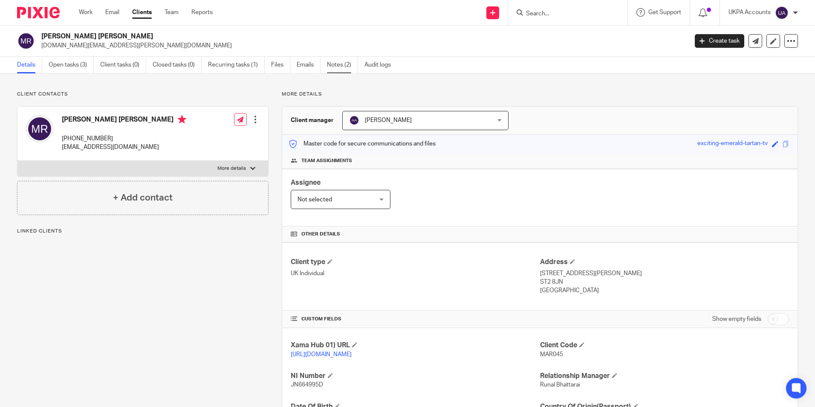
click at [347, 66] on link "Notes (2)" at bounding box center [342, 65] width 31 height 17
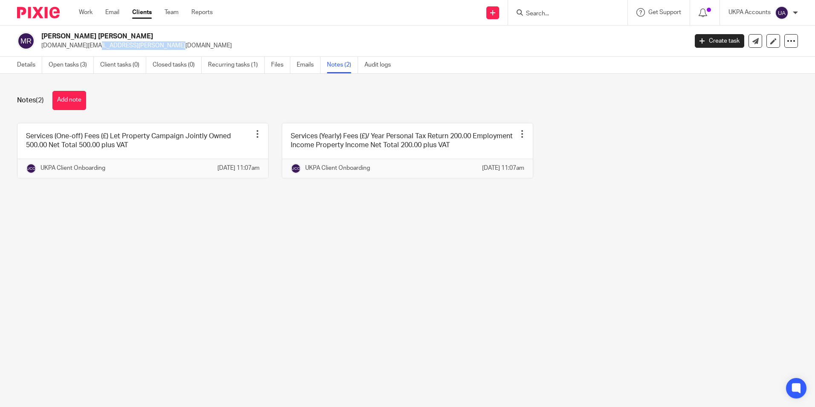
drag, startPoint x: 41, startPoint y: 45, endPoint x: 119, endPoint y: 45, distance: 77.2
click at [119, 45] on p "[DOMAIN_NAME][EMAIL_ADDRESS][PERSON_NAME][DOMAIN_NAME]" at bounding box center [361, 45] width 641 height 9
copy p "[DOMAIN_NAME][EMAIL_ADDRESS][PERSON_NAME][DOMAIN_NAME]"
click at [180, 259] on main "[PERSON_NAME] [PERSON_NAME] [PERSON_NAME][DOMAIN_NAME][EMAIL_ADDRESS][PERSON_NA…" at bounding box center [407, 203] width 815 height 407
click at [227, 244] on main "[PERSON_NAME] [PERSON_NAME] [PERSON_NAME][DOMAIN_NAME][EMAIL_ADDRESS][PERSON_NA…" at bounding box center [407, 203] width 815 height 407
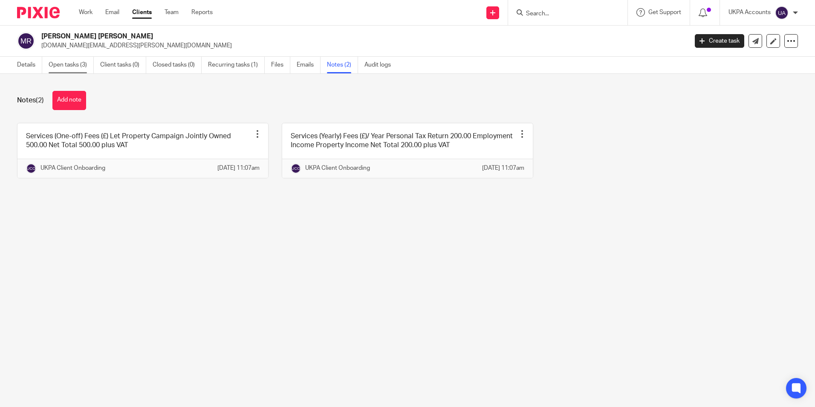
click at [59, 64] on link "Open tasks (3)" at bounding box center [71, 65] width 45 height 17
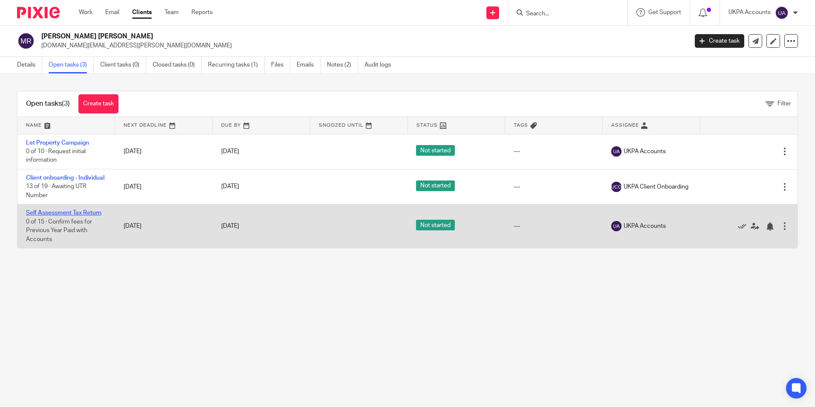
click at [71, 216] on link "Self Assessment Tax Return" at bounding box center [63, 213] width 75 height 6
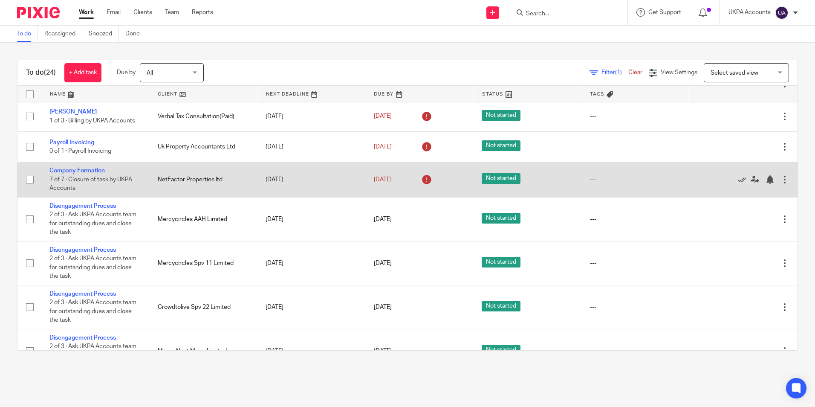
scroll to position [171, 0]
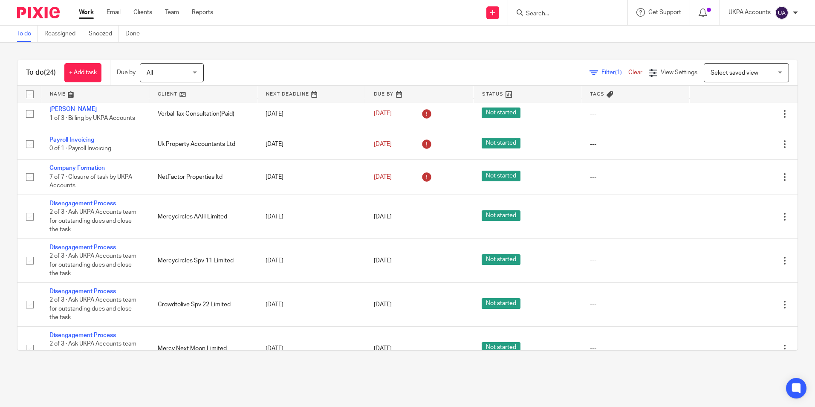
click at [532, 13] on input "Search" at bounding box center [563, 14] width 77 height 8
paste input "Lee Cam Property Ltd"
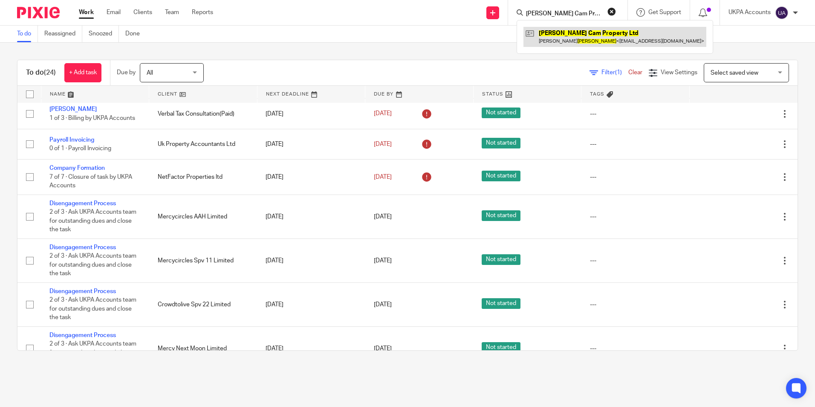
type input "Lee Cam Property Ltd"
click at [563, 36] on link at bounding box center [615, 37] width 183 height 20
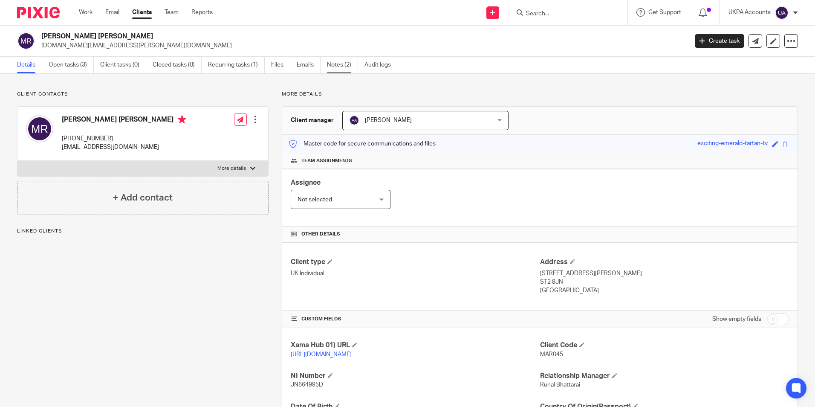
click at [337, 66] on link "Notes (2)" at bounding box center [342, 65] width 31 height 17
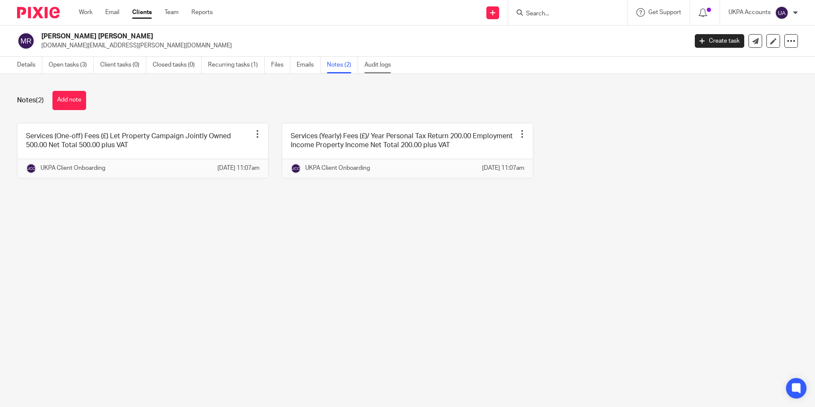
click at [372, 67] on link "Audit logs" at bounding box center [381, 65] width 33 height 17
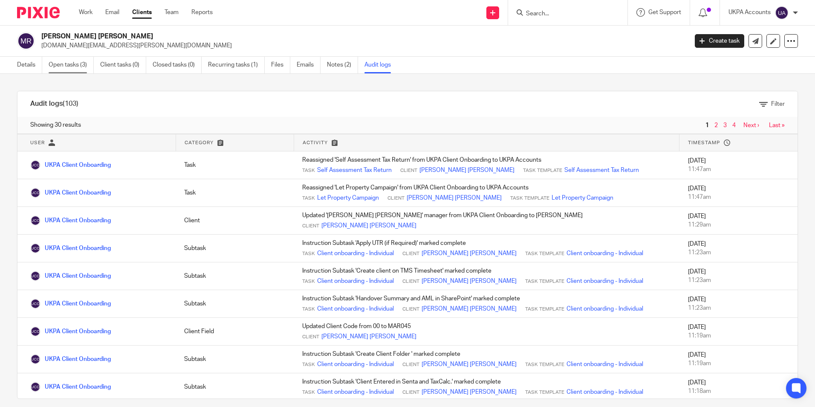
click at [78, 68] on link "Open tasks (3)" at bounding box center [71, 65] width 45 height 17
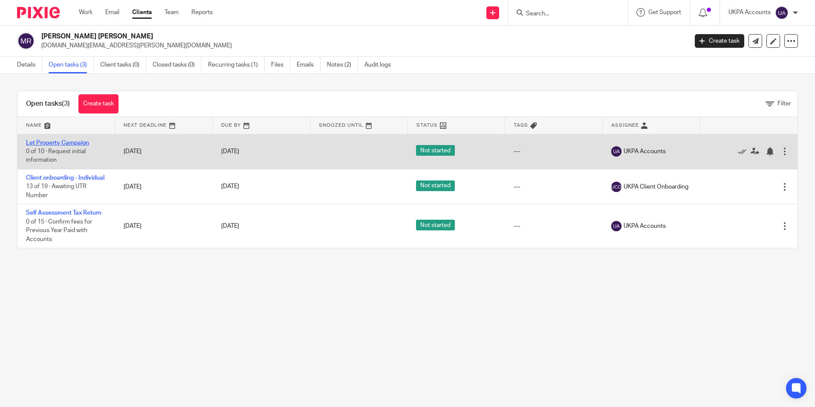
click at [70, 144] on link "Let Property Campaign" at bounding box center [57, 143] width 63 height 6
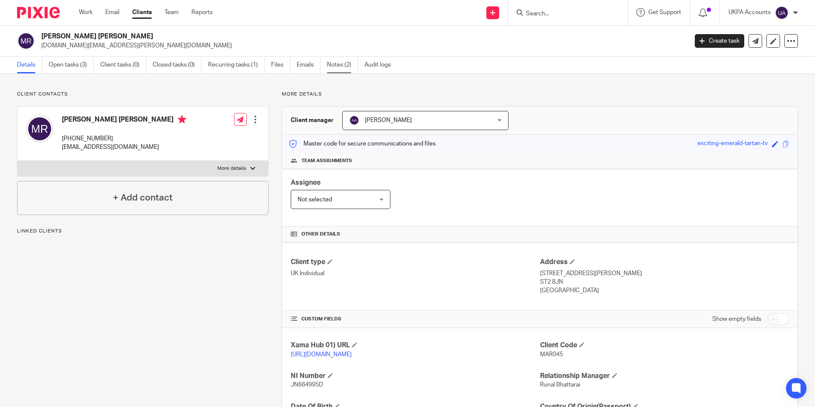
click at [334, 64] on link "Notes (2)" at bounding box center [342, 65] width 31 height 17
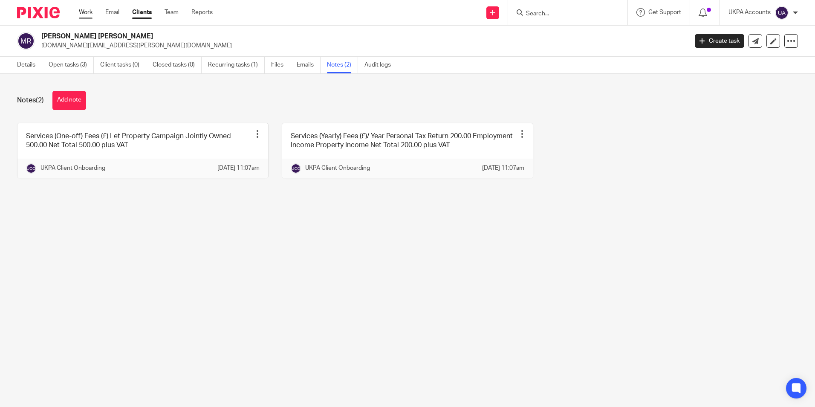
click at [84, 14] on link "Work" at bounding box center [86, 12] width 14 height 9
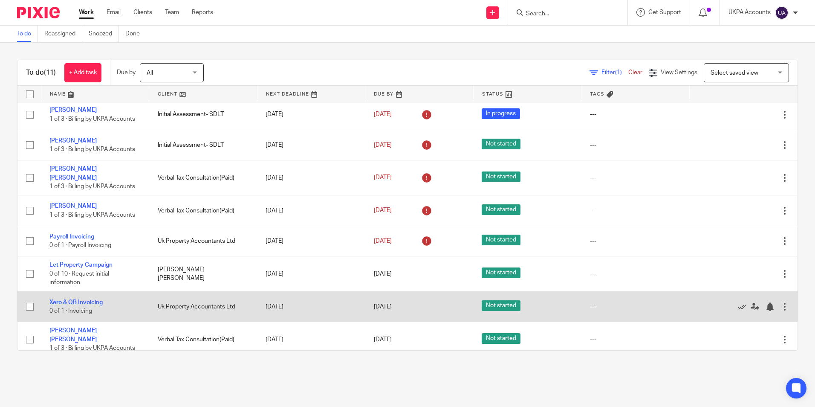
scroll to position [115, 0]
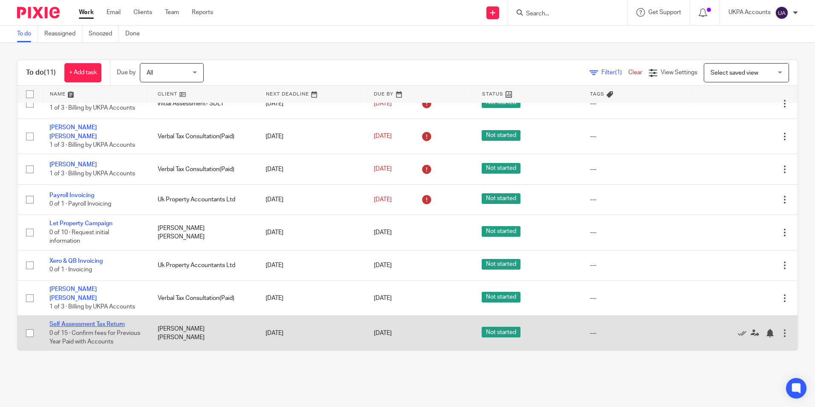
click at [103, 321] on link "Self Assessment Tax Return" at bounding box center [86, 324] width 75 height 6
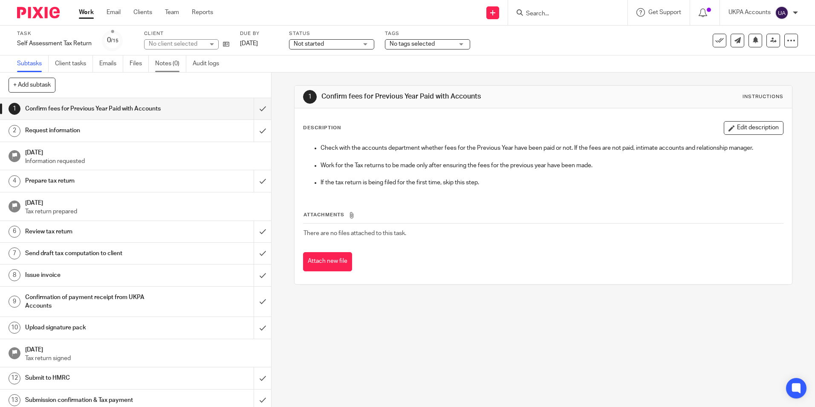
click at [167, 66] on link "Notes (0)" at bounding box center [170, 63] width 31 height 17
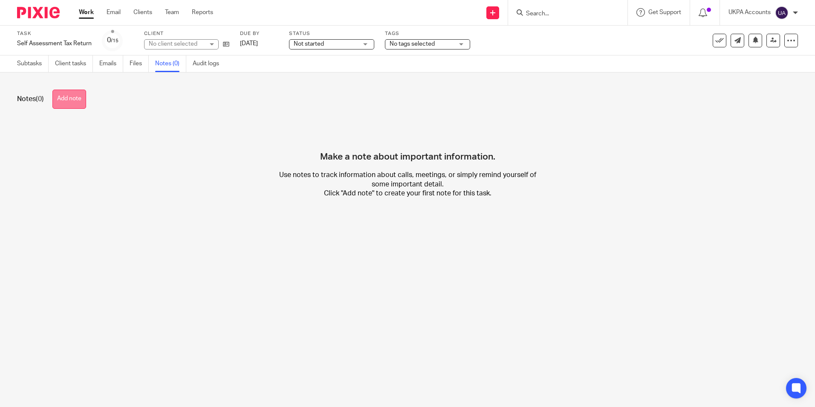
click at [69, 102] on button "Add note" at bounding box center [69, 99] width 34 height 19
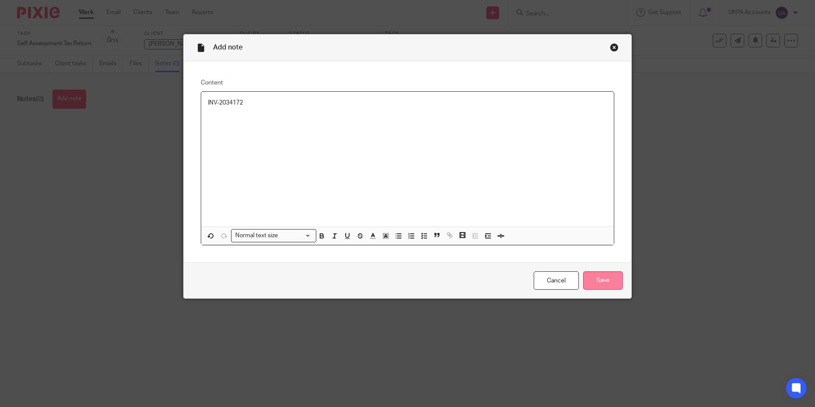
click at [608, 284] on input "Save" at bounding box center [603, 280] width 40 height 18
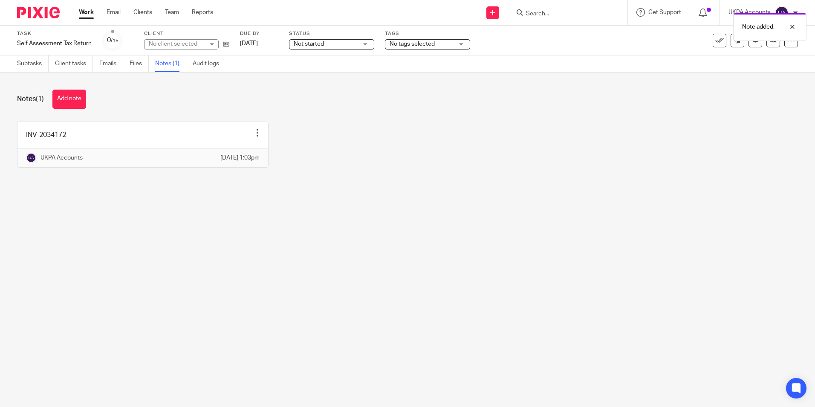
click at [90, 15] on link "Work" at bounding box center [86, 12] width 15 height 9
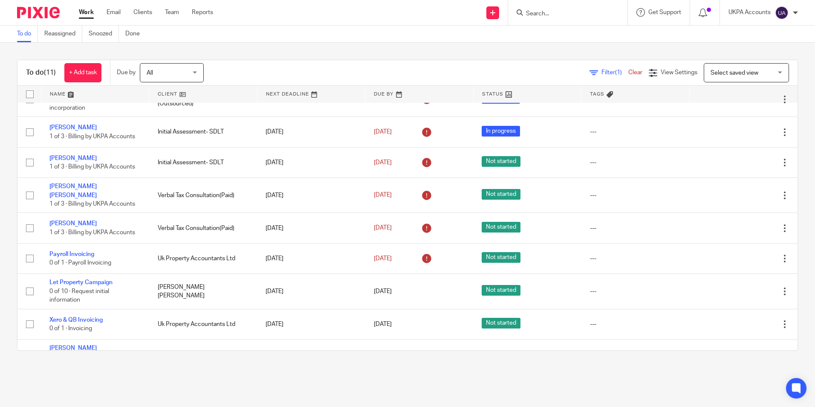
scroll to position [115, 0]
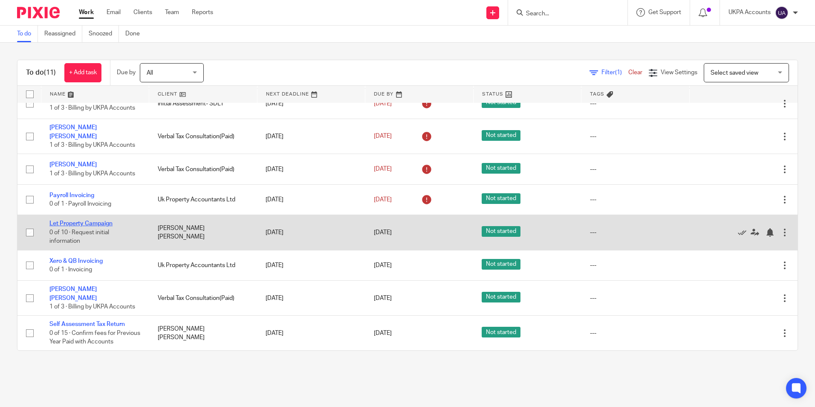
click at [90, 221] on link "Let Property Campaign" at bounding box center [80, 224] width 63 height 6
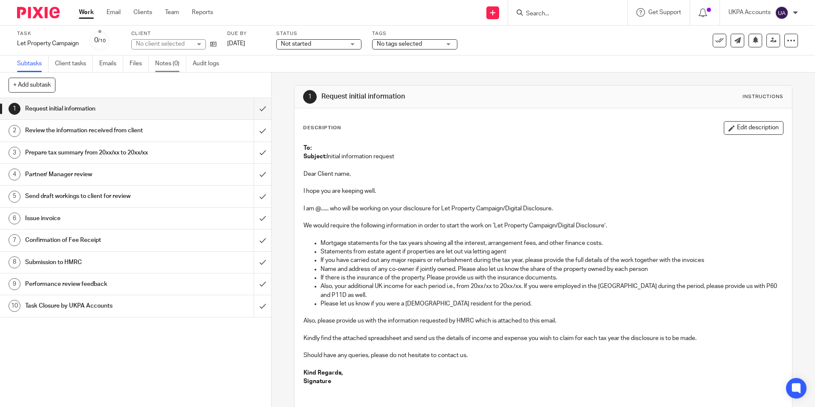
click at [173, 64] on link "Notes (0)" at bounding box center [170, 63] width 31 height 17
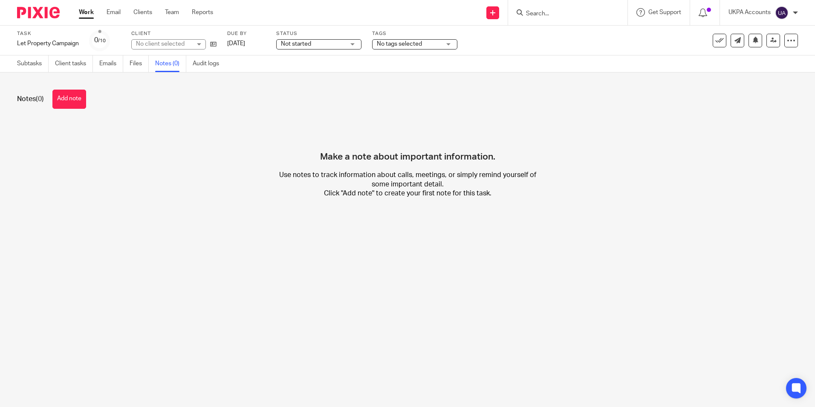
drag, startPoint x: 82, startPoint y: 99, endPoint x: 89, endPoint y: 99, distance: 6.8
click at [82, 99] on button "Add note" at bounding box center [69, 99] width 34 height 19
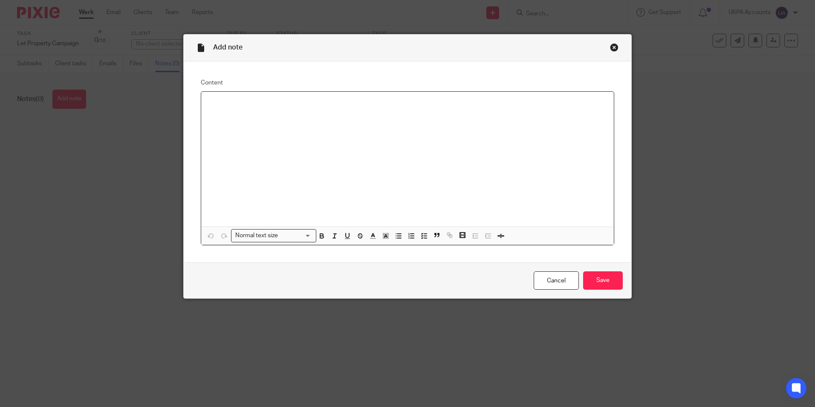
click at [267, 107] on p at bounding box center [407, 103] width 399 height 9
click at [612, 284] on input "Save" at bounding box center [603, 280] width 40 height 18
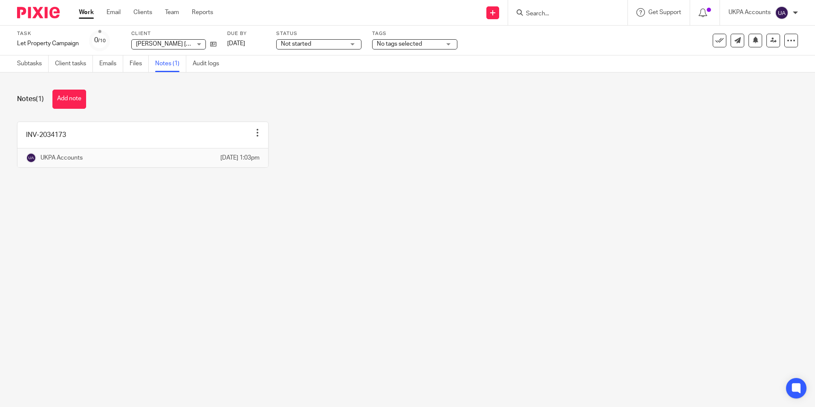
click at [87, 16] on link "Work" at bounding box center [86, 12] width 15 height 9
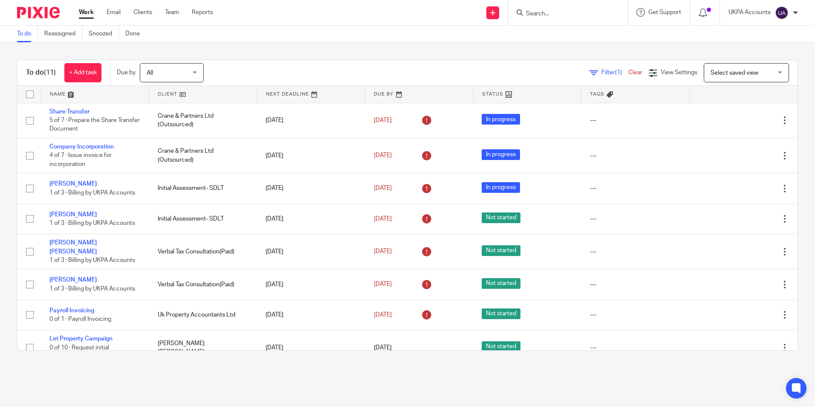
click at [180, 369] on main "To do Reassigned Snoozed Done To do (11) + Add task Due by All All Today Tomorr…" at bounding box center [407, 203] width 815 height 407
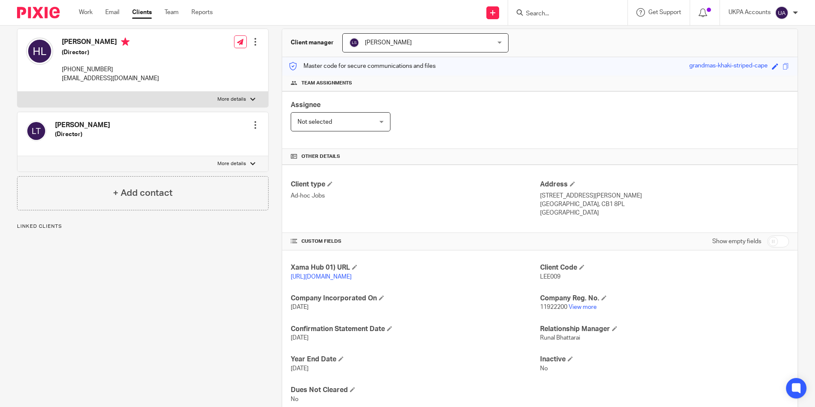
scroll to position [85, 0]
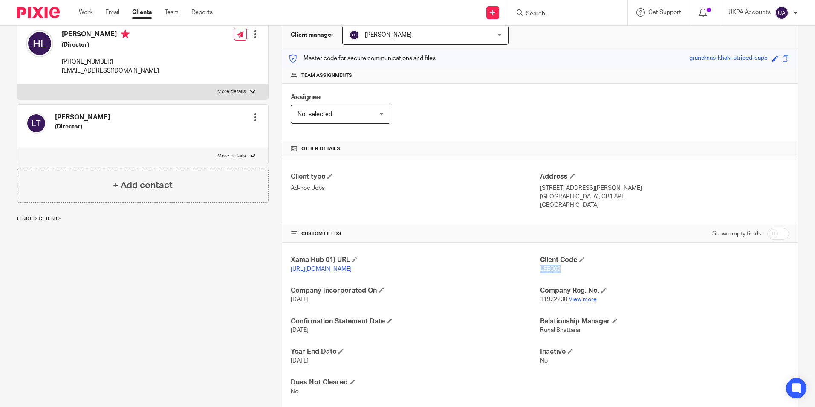
drag, startPoint x: 536, startPoint y: 271, endPoint x: 558, endPoint y: 271, distance: 22.6
click at [558, 271] on p "LEE009" at bounding box center [664, 269] width 249 height 9
copy span "LEE009"
click at [551, 9] on form at bounding box center [570, 12] width 91 height 11
click at [553, 9] on form at bounding box center [570, 12] width 91 height 11
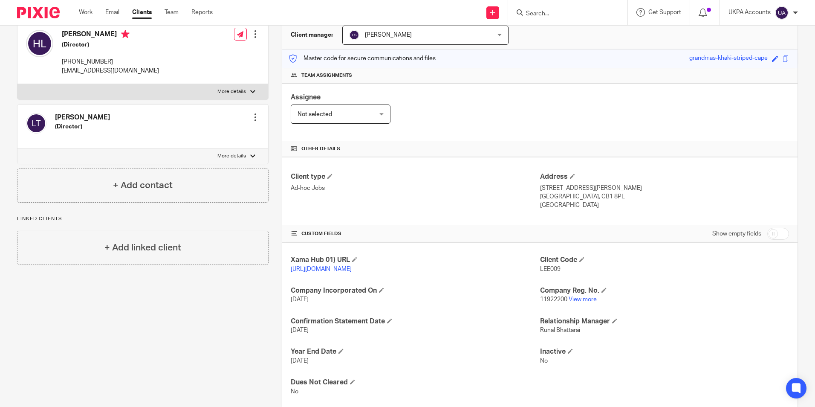
click at [549, 13] on input "Search" at bounding box center [563, 14] width 77 height 8
paste input "Archers Row Management Limited"
type input "Archers Row Management Limited"
click at [537, 12] on input "Search" at bounding box center [563, 14] width 77 height 8
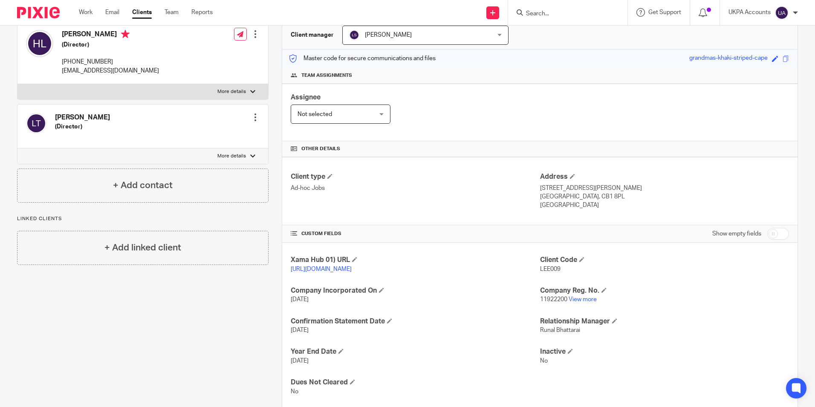
paste input "Archers Row Management Limited"
type input "Archers Row Management Limited"
click at [613, 10] on button "reset" at bounding box center [612, 11] width 9 height 9
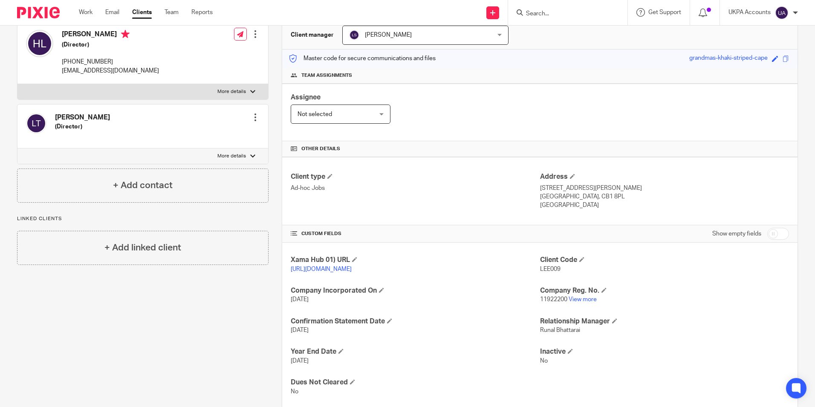
click at [562, 5] on div at bounding box center [567, 12] width 119 height 25
click at [561, 12] on input "Search" at bounding box center [563, 14] width 77 height 8
paste input "Berkeley Court"
click at [579, 11] on input "Berkeley Court" at bounding box center [563, 14] width 77 height 8
paste input "lyton House"
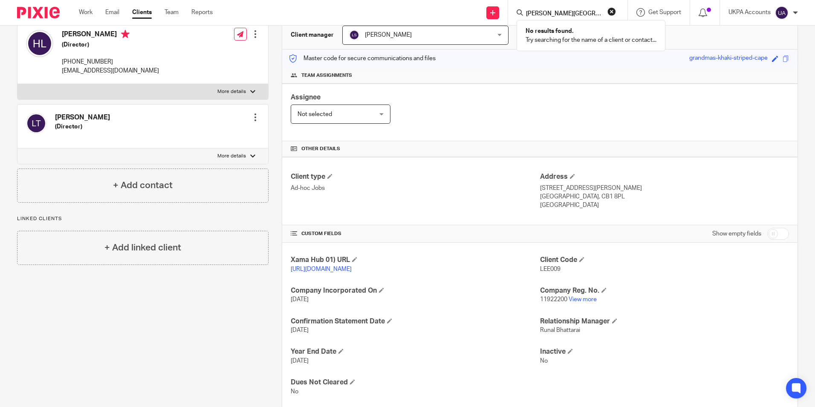
type input "Blyton House"
drag, startPoint x: 612, startPoint y: 13, endPoint x: 597, endPoint y: 10, distance: 15.6
click at [612, 13] on button "reset" at bounding box center [612, 11] width 9 height 9
click at [579, 8] on form at bounding box center [570, 12] width 91 height 11
click at [563, 8] on form at bounding box center [570, 12] width 91 height 11
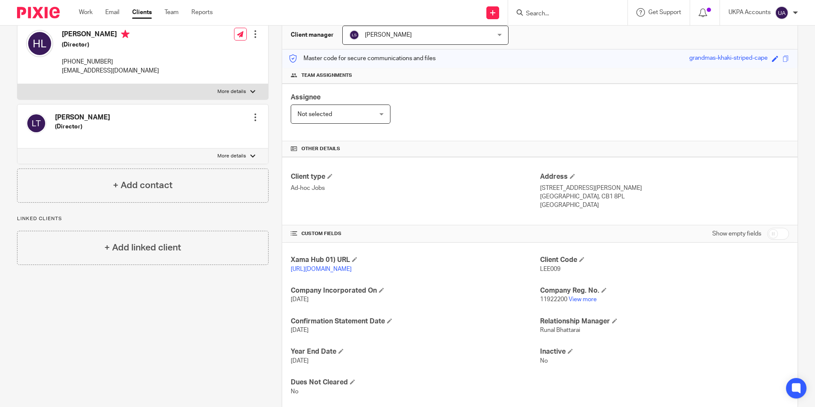
drag, startPoint x: 546, startPoint y: 10, endPoint x: 542, endPoint y: 15, distance: 5.8
click at [543, 14] on input "Search" at bounding box center [563, 14] width 77 height 8
paste input "Brackens (Beckenham) Management Limited"
type input "Brackens (Beckenham) Management Limited"
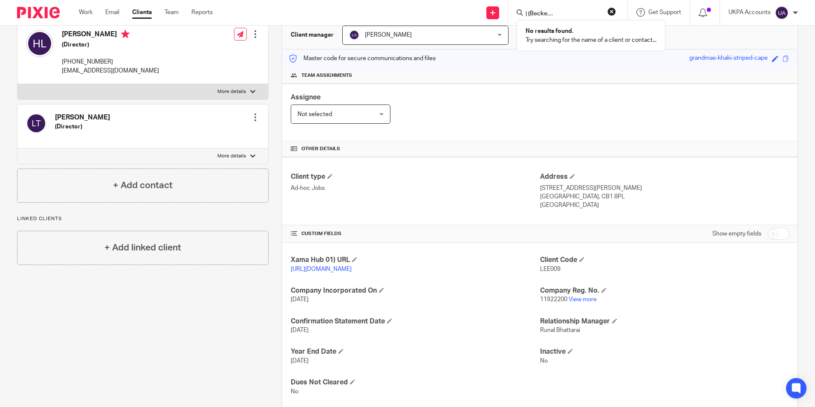
scroll to position [0, 0]
click at [612, 11] on button "reset" at bounding box center [612, 11] width 9 height 9
click at [572, 10] on input "Search" at bounding box center [563, 14] width 77 height 8
paste input "Bricks Salford 2 Propco Limited"
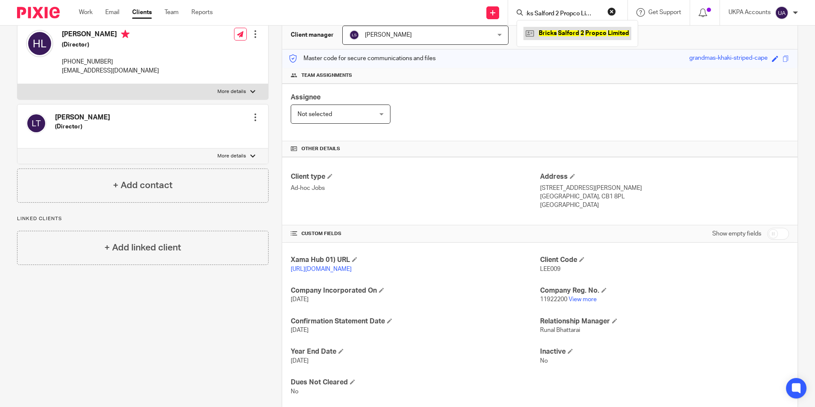
type input "Bricks Salford 2 Propco Limited"
click at [572, 30] on link at bounding box center [578, 33] width 108 height 13
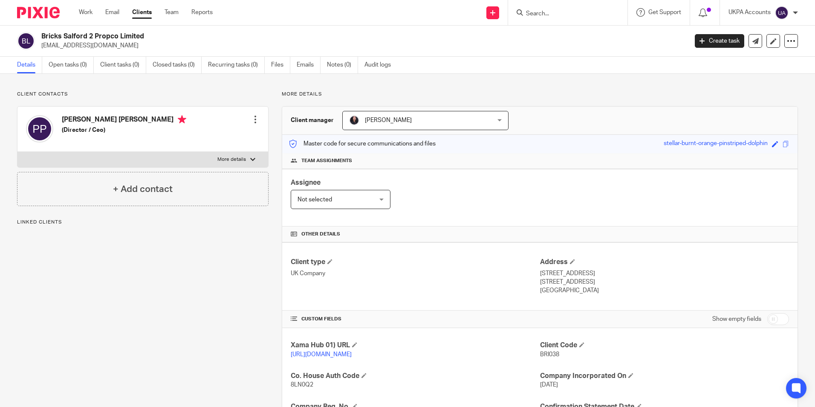
drag, startPoint x: 535, startPoint y: 355, endPoint x: 558, endPoint y: 356, distance: 23.0
drag, startPoint x: 558, startPoint y: 356, endPoint x: 546, endPoint y: 362, distance: 13.9
click at [584, 359] on div "Client Code BRI038" at bounding box center [664, 350] width 249 height 18
drag, startPoint x: 537, startPoint y: 354, endPoint x: 565, endPoint y: 357, distance: 28.3
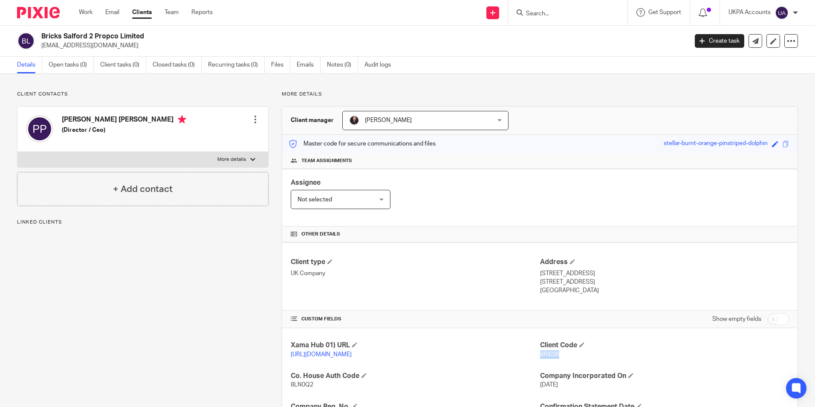
click at [565, 357] on p "BRI038" at bounding box center [664, 354] width 249 height 9
copy span "BRI038"
click at [588, 15] on input "Search" at bounding box center [563, 14] width 77 height 8
paste input "Brookline Holding Limited"
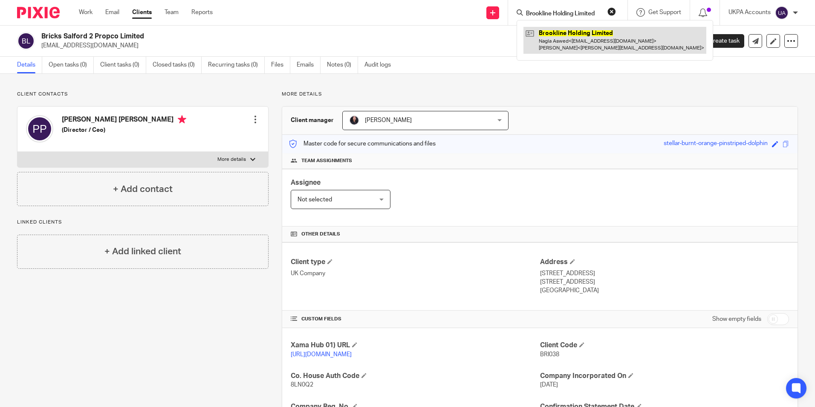
type input "Brookline Holding Limited"
click at [597, 42] on link at bounding box center [615, 40] width 183 height 26
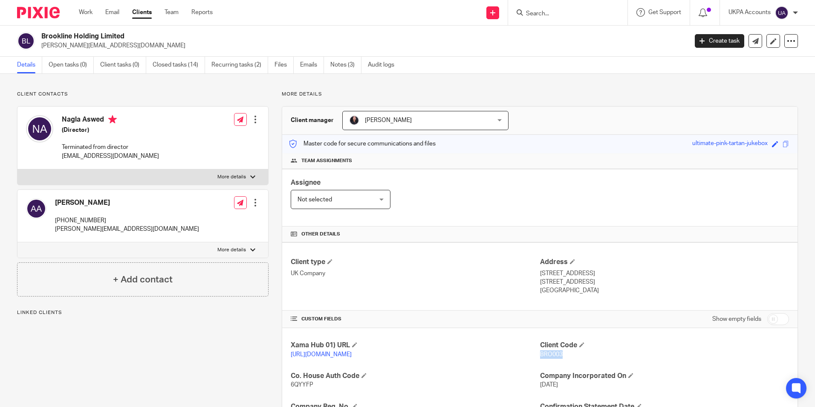
drag, startPoint x: 536, startPoint y: 354, endPoint x: 560, endPoint y: 358, distance: 24.6
click at [560, 358] on p "BRO003" at bounding box center [664, 354] width 249 height 9
copy span "BRO003"
click at [611, 14] on form at bounding box center [570, 12] width 91 height 11
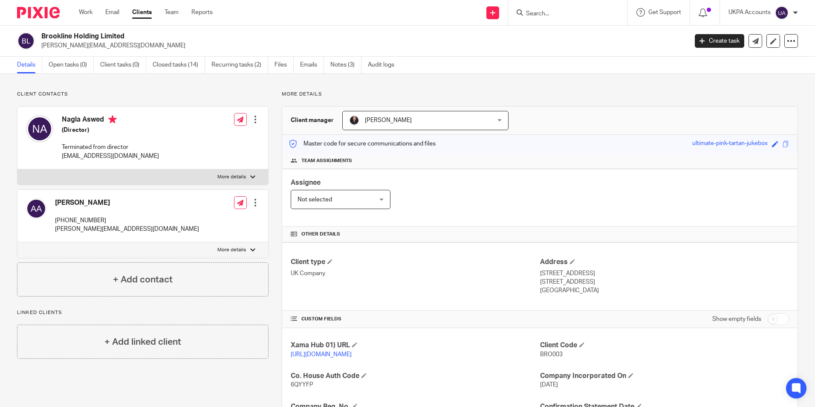
click at [527, 16] on input "Search" at bounding box center [563, 14] width 77 height 8
paste input "Burak Eris"
type input "Burak Eris"
click at [548, 36] on link at bounding box center [588, 37] width 128 height 20
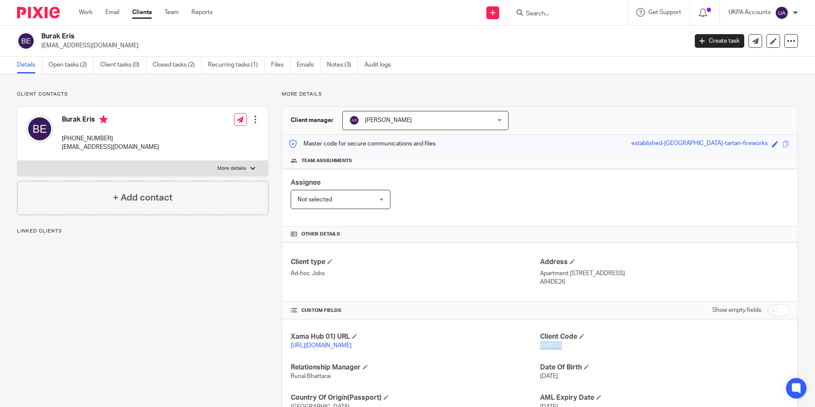
drag, startPoint x: 537, startPoint y: 347, endPoint x: 560, endPoint y: 348, distance: 23.0
click at [560, 348] on p "BUR002" at bounding box center [664, 345] width 249 height 9
copy span "BUR002"
click at [533, 11] on input "Search" at bounding box center [563, 14] width 77 height 8
paste input "Cambria"
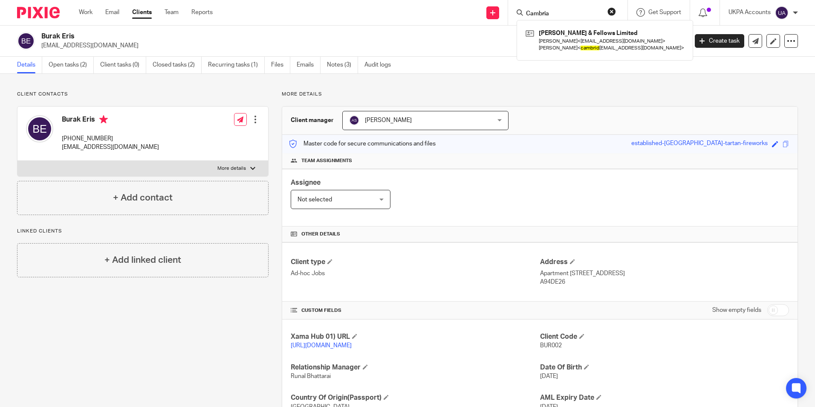
type input "Cambria"
drag, startPoint x: 609, startPoint y: 12, endPoint x: 573, endPoint y: 9, distance: 36.3
click at [608, 12] on button "reset" at bounding box center [612, 11] width 9 height 9
click at [551, 10] on form at bounding box center [570, 12] width 91 height 11
click at [546, 12] on input "Search" at bounding box center [563, 14] width 77 height 8
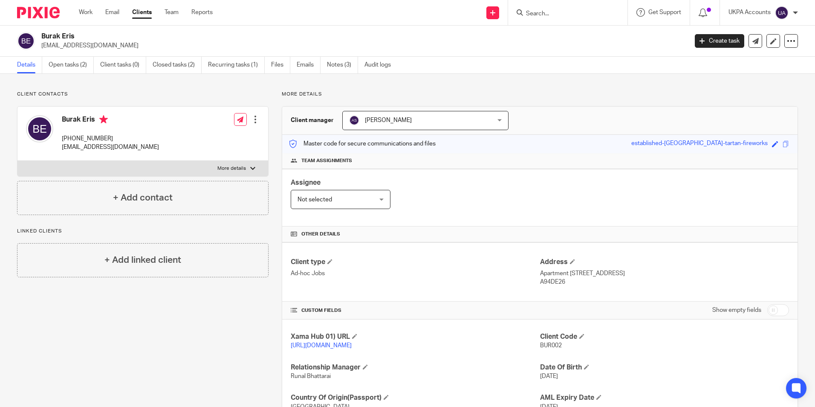
paste input "[PERSON_NAME]"
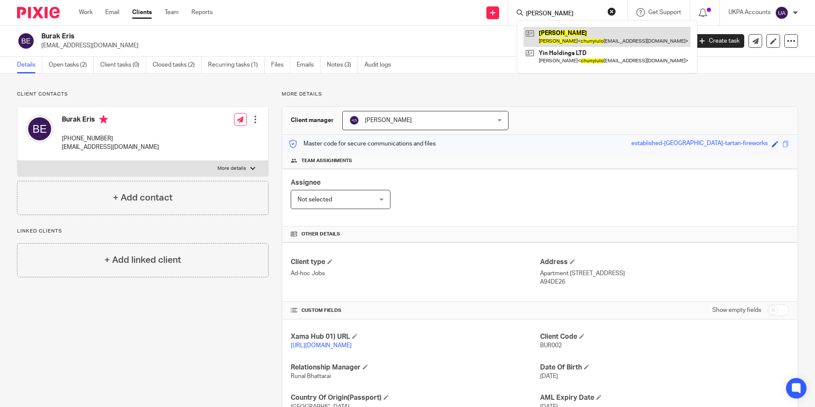
type input "[PERSON_NAME]"
click at [573, 36] on link at bounding box center [607, 37] width 167 height 20
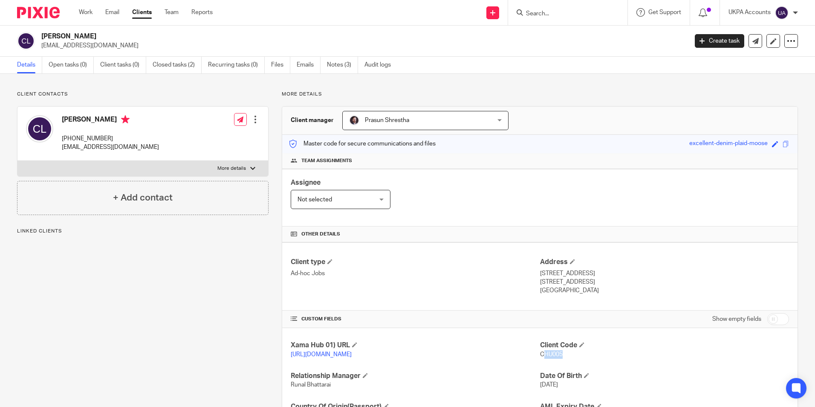
drag, startPoint x: 538, startPoint y: 356, endPoint x: 553, endPoint y: 359, distance: 14.8
click at [555, 359] on div "Client Code CHU005" at bounding box center [664, 350] width 249 height 18
drag, startPoint x: 553, startPoint y: 359, endPoint x: 561, endPoint y: 355, distance: 8.8
click at [561, 355] on p "CHU005" at bounding box center [664, 354] width 249 height 9
copy span "CHU005"
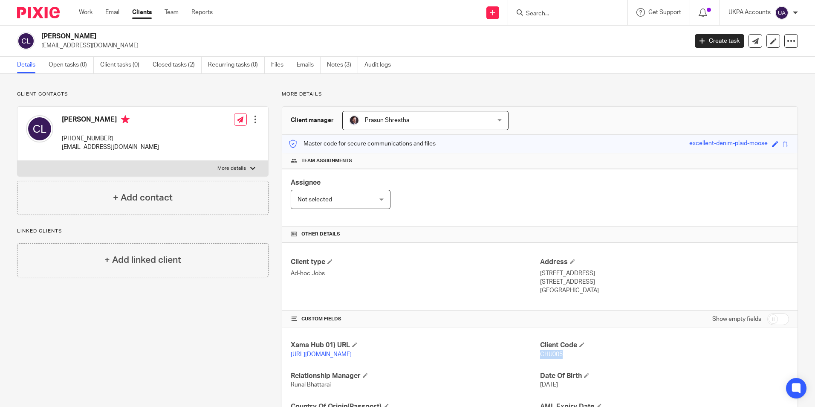
click at [548, 13] on input "Search" at bounding box center [563, 14] width 77 height 8
paste input "Conifer Gardens"
type input "Conifer Gardens"
click at [612, 12] on button "reset" at bounding box center [612, 11] width 9 height 9
click at [556, 12] on input "Search" at bounding box center [563, 14] width 77 height 8
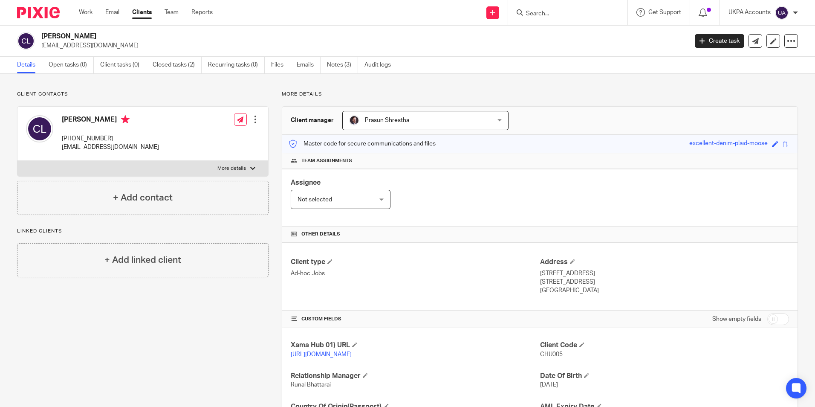
paste input "Conrad Court (Beckenham) Management Limited"
type input "Conrad Court (Beckenham) Management Limited"
click at [611, 11] on button "reset" at bounding box center [612, 11] width 9 height 9
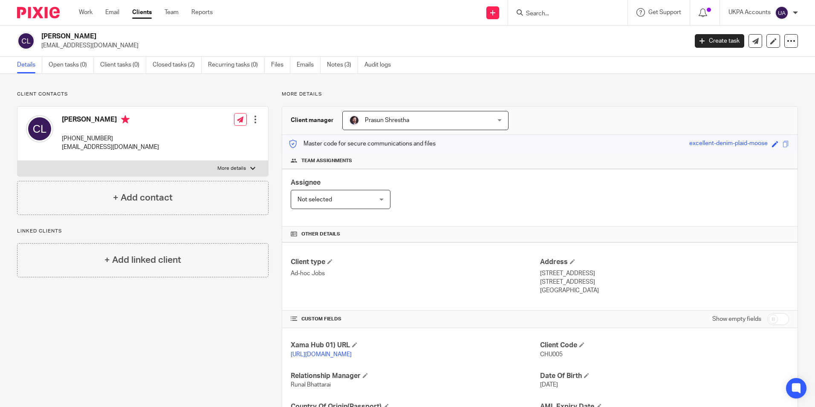
drag, startPoint x: 555, startPoint y: 21, endPoint x: 557, endPoint y: 17, distance: 4.8
click at [555, 20] on div at bounding box center [567, 12] width 119 height 25
click at [557, 16] on input "Search" at bounding box center [563, 14] width 77 height 8
paste input "Cricketers Walk, Sydenham"
type input "Cricketers Walk, Sydenham"
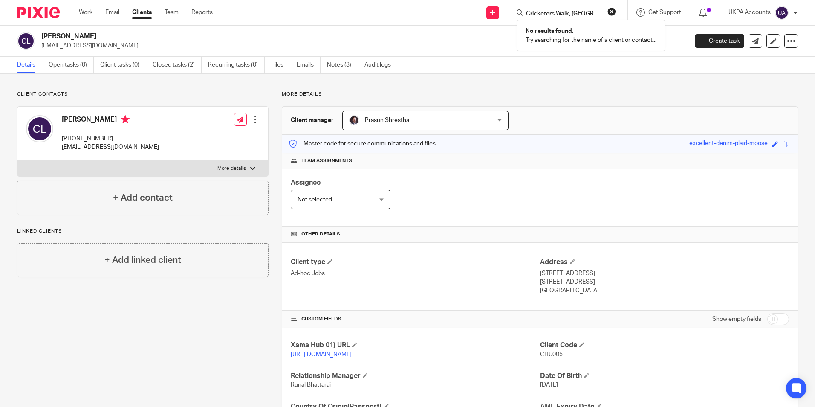
click at [612, 12] on button "reset" at bounding box center [612, 11] width 9 height 9
click at [572, 7] on form at bounding box center [570, 12] width 91 height 11
click at [559, 12] on input "Search" at bounding box center [563, 14] width 77 height 8
paste input "Farhan Mahmood"
type input "Farhan Mahmood"
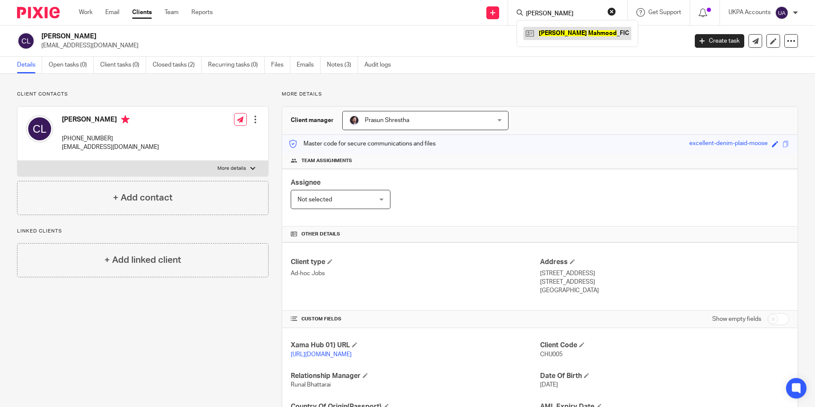
click at [564, 28] on link at bounding box center [578, 33] width 108 height 13
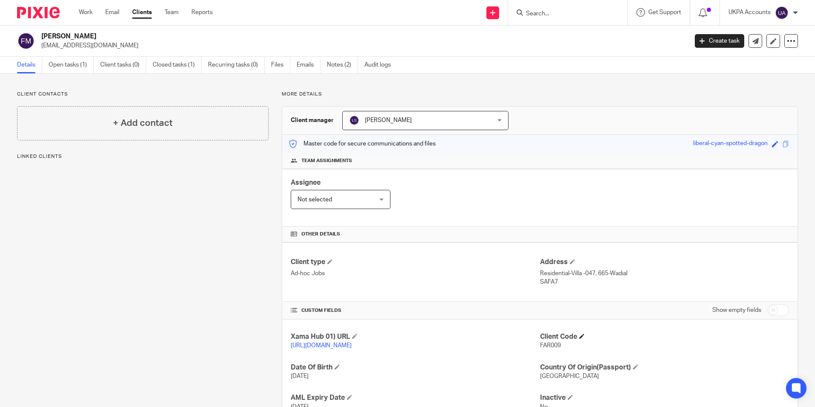
scroll to position [74, 0]
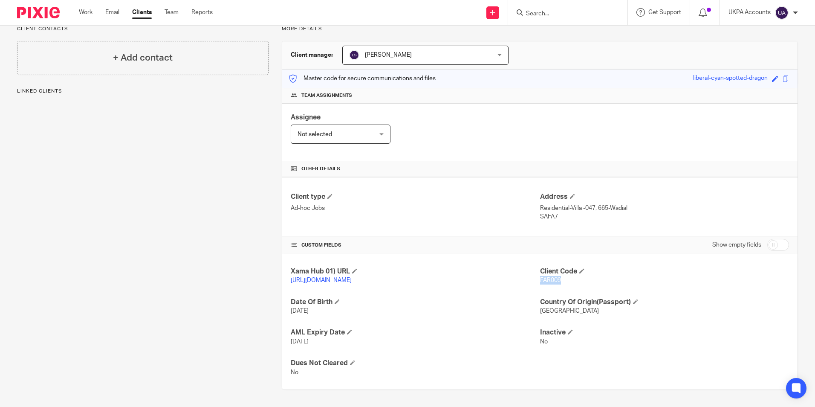
drag, startPoint x: 537, startPoint y: 271, endPoint x: 558, endPoint y: 273, distance: 21.4
click at [558, 276] on p "FAR009" at bounding box center [664, 280] width 249 height 9
copy span "FAR009"
click at [551, 12] on input "Search" at bounding box center [563, 14] width 77 height 8
paste input "Francis Long Hoang Vu"
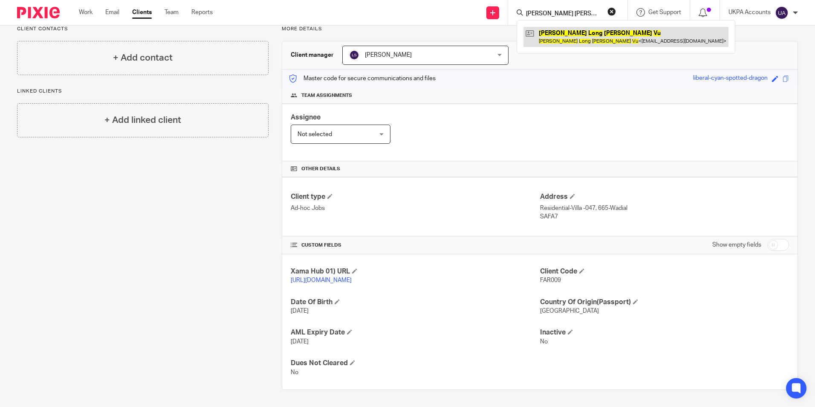
type input "Francis Long Hoang Vu"
click at [560, 37] on link at bounding box center [626, 37] width 205 height 20
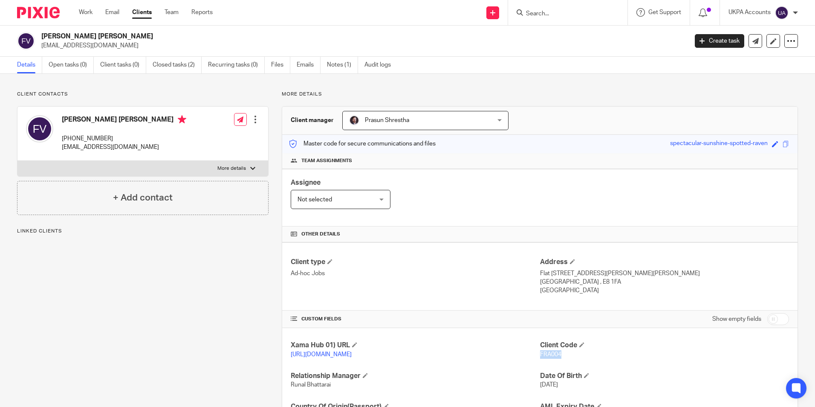
drag, startPoint x: 536, startPoint y: 353, endPoint x: 560, endPoint y: 358, distance: 25.3
click at [560, 358] on p "FRA004" at bounding box center [664, 354] width 249 height 9
copy span "FRA004"
click at [534, 16] on input "Search" at bounding box center [563, 14] width 77 height 8
paste input "[PERSON_NAME]"
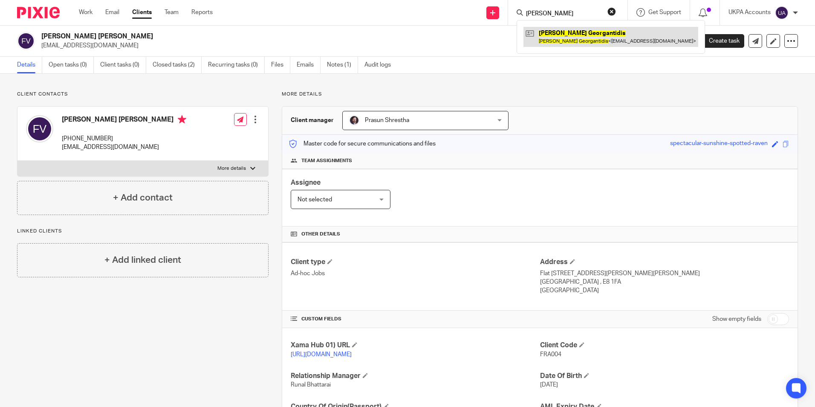
type input "[PERSON_NAME]"
click at [570, 38] on link at bounding box center [611, 37] width 175 height 20
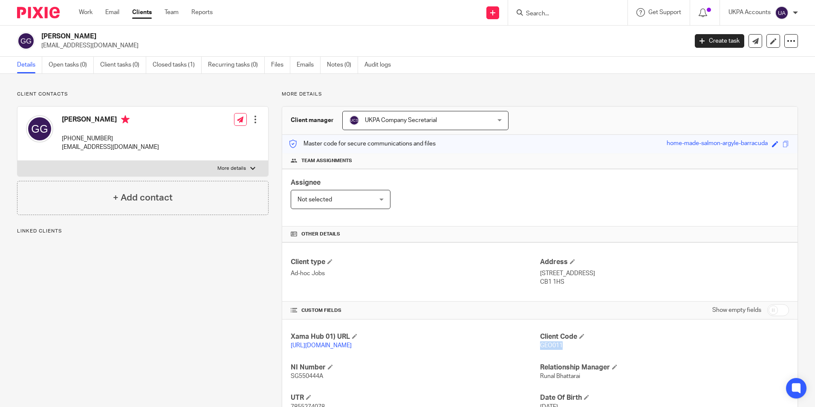
drag, startPoint x: 537, startPoint y: 345, endPoint x: 567, endPoint y: 349, distance: 30.2
click at [567, 349] on p "GEO011" at bounding box center [664, 345] width 249 height 9
copy span "GEO011"
click at [546, 13] on input "Search" at bounding box center [563, 14] width 77 height 8
paste input "Grosvenor Place, 8 Bromley Road"
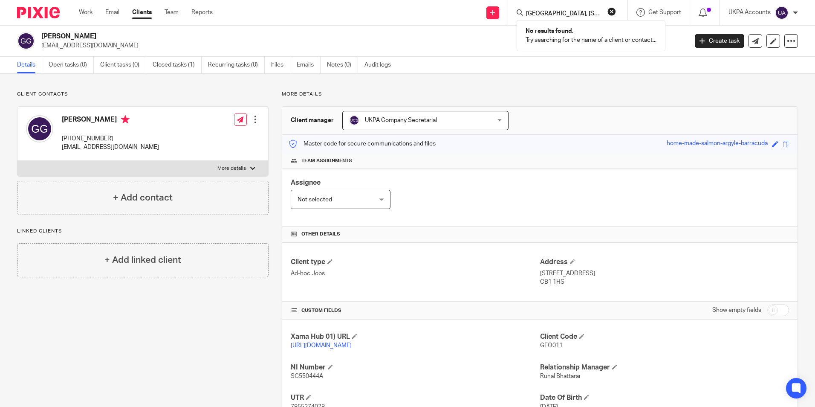
click at [549, 14] on input "Grosvenor Place, 8 Bromley Road" at bounding box center [563, 14] width 77 height 8
paste input "James Zacks"
type input "James Zacks"
click at [593, 37] on link at bounding box center [611, 37] width 174 height 20
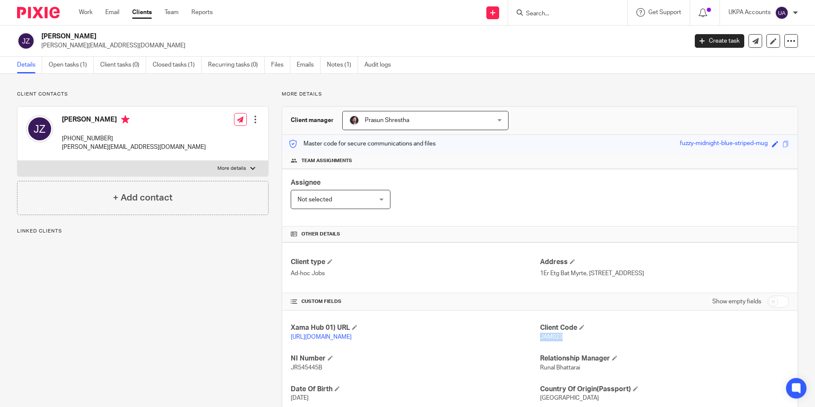
drag, startPoint x: 537, startPoint y: 338, endPoint x: 567, endPoint y: 340, distance: 30.3
click at [567, 340] on p "JAM023" at bounding box center [664, 337] width 249 height 9
copy span "JAM023"
click at [557, 7] on form at bounding box center [570, 12] width 91 height 11
click at [543, 17] on input "Search" at bounding box center [563, 14] width 77 height 8
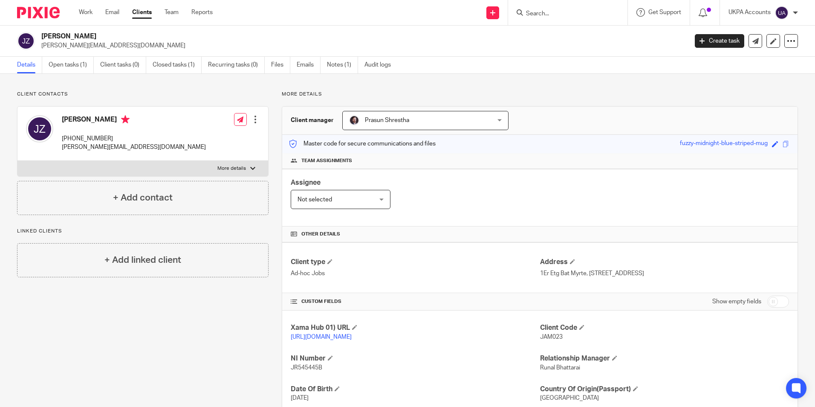
paste input "[PERSON_NAME] [PERSON_NAME]"
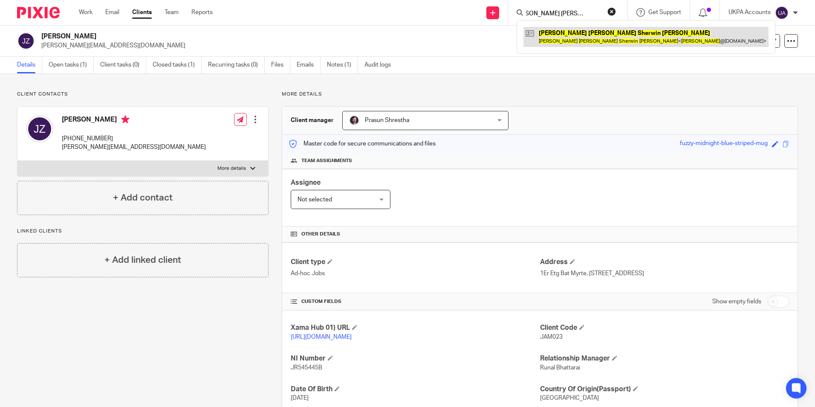
type input "[PERSON_NAME] [PERSON_NAME]"
click at [559, 45] on link at bounding box center [646, 37] width 245 height 20
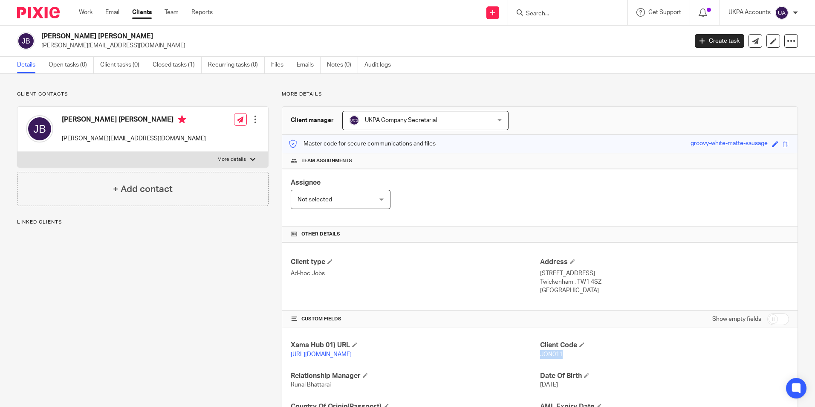
drag, startPoint x: 537, startPoint y: 355, endPoint x: 559, endPoint y: 357, distance: 21.8
click at [559, 357] on p "JON011" at bounding box center [664, 354] width 249 height 9
copy span "JON011"
drag, startPoint x: 540, startPoint y: 18, endPoint x: 546, endPoint y: 13, distance: 7.5
click at [541, 17] on form at bounding box center [570, 12] width 91 height 11
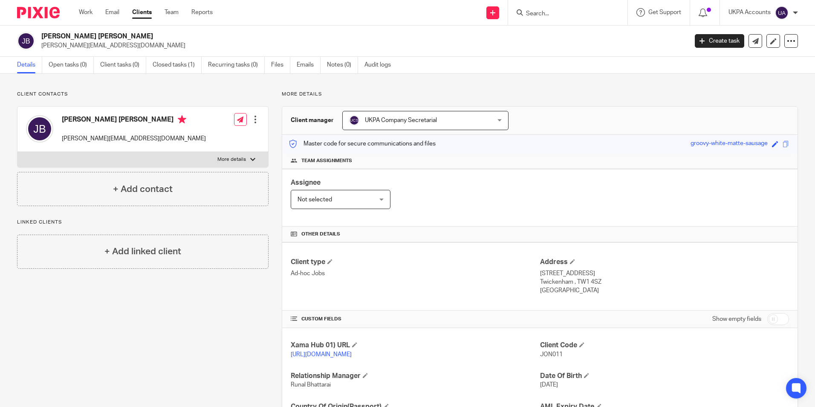
click at [546, 13] on input "Search" at bounding box center [563, 14] width 77 height 8
paste input "[PERSON_NAME]"
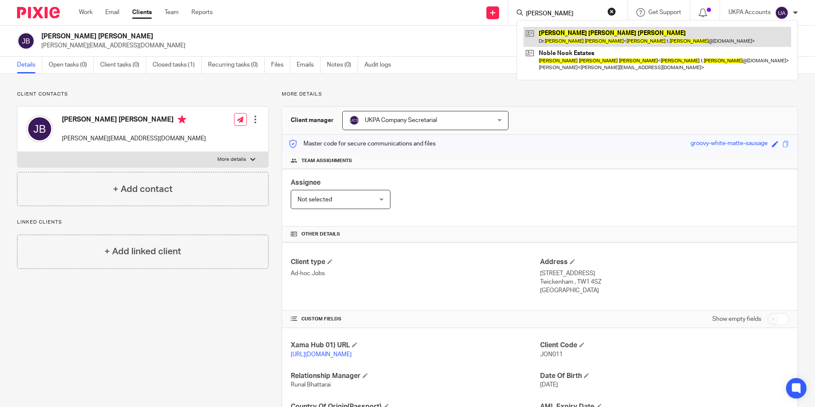
type input "[PERSON_NAME]"
click at [575, 39] on link at bounding box center [658, 37] width 268 height 20
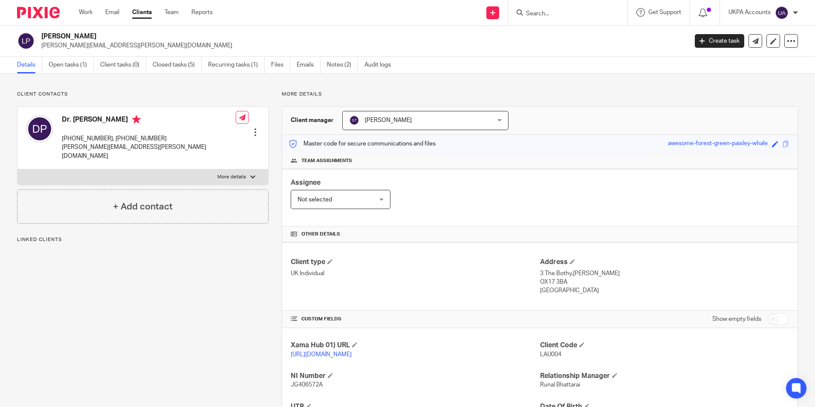
drag, startPoint x: 535, startPoint y: 356, endPoint x: 563, endPoint y: 357, distance: 27.3
click at [563, 357] on div "Xama Hub 01) URL https://platform.xamatech.com/portal/crm/clients/bd045480-a484…" at bounding box center [540, 411] width 516 height 166
drag, startPoint x: 563, startPoint y: 357, endPoint x: 572, endPoint y: 365, distance: 11.9
click at [582, 359] on div "Client Code LAU004" at bounding box center [664, 350] width 249 height 18
drag, startPoint x: 537, startPoint y: 354, endPoint x: 558, endPoint y: 354, distance: 21.8
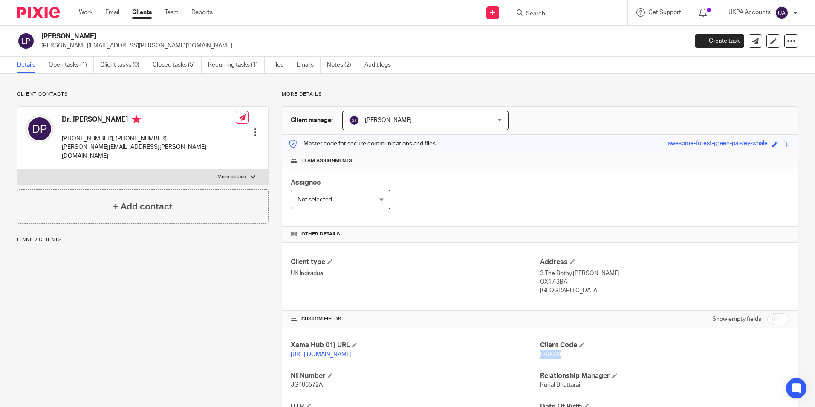
click at [558, 354] on p "LAU004" at bounding box center [664, 354] width 249 height 9
copy span "LAU004"
click at [550, 10] on input "Search" at bounding box center [563, 14] width 77 height 8
paste input "[PERSON_NAME] Cam Property Ltd"
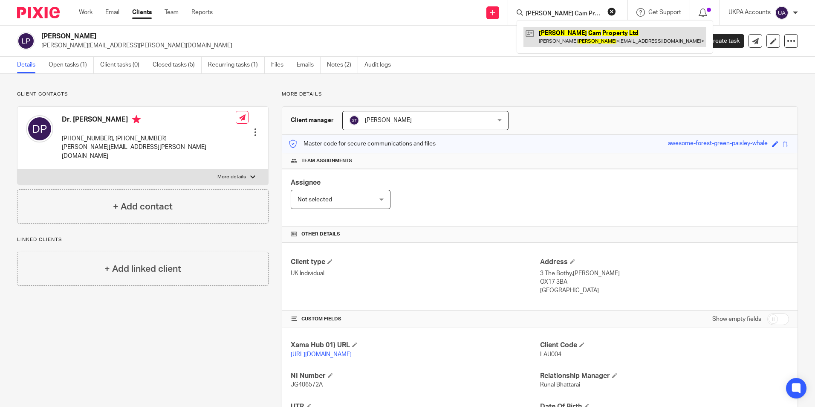
type input "[PERSON_NAME] Cam Property Ltd"
click at [577, 38] on link at bounding box center [615, 37] width 183 height 20
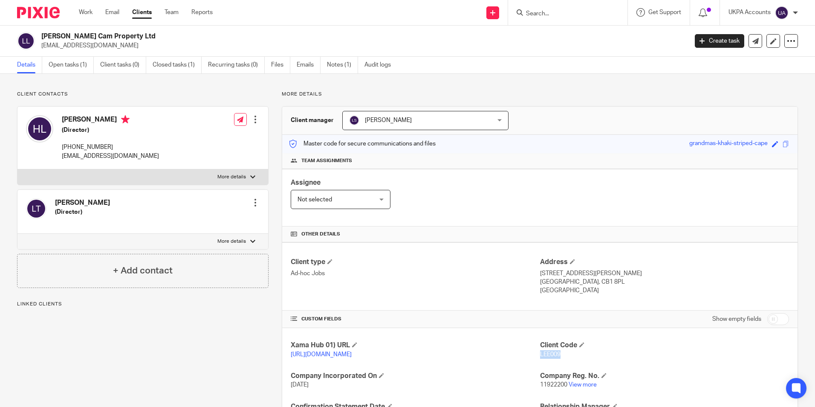
drag, startPoint x: 536, startPoint y: 356, endPoint x: 562, endPoint y: 356, distance: 25.6
click at [562, 356] on p "LEE009" at bounding box center [664, 354] width 249 height 9
copy span "LEE009"
click at [564, 14] on input "Search" at bounding box center [563, 14] width 77 height 8
paste input "Lincoln Lodge"
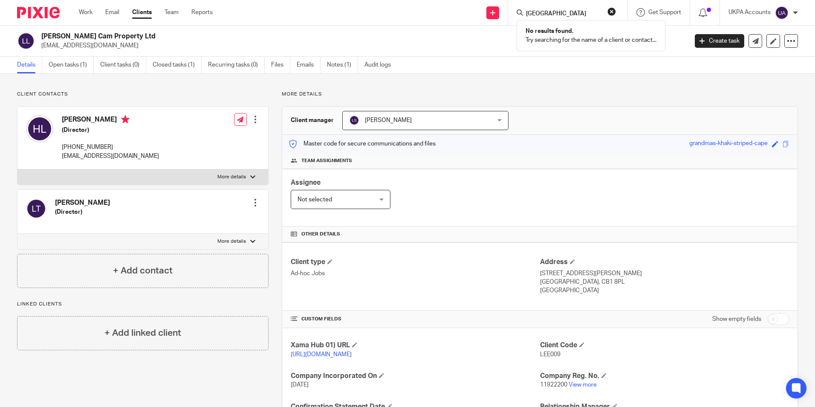
type input "Lincoln Lodge"
click at [609, 11] on button "reset" at bounding box center [612, 11] width 9 height 9
click at [582, 13] on input "Search" at bounding box center [563, 14] width 77 height 8
paste input "Linda Frances Smart"
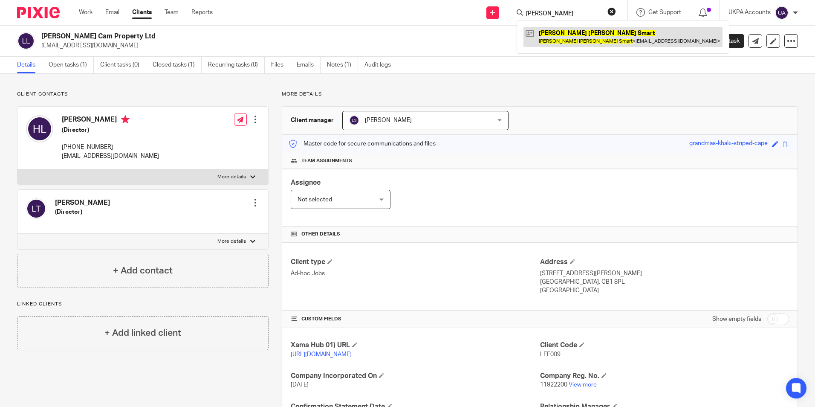
type input "Linda Frances Smart"
click at [617, 31] on link at bounding box center [623, 37] width 199 height 20
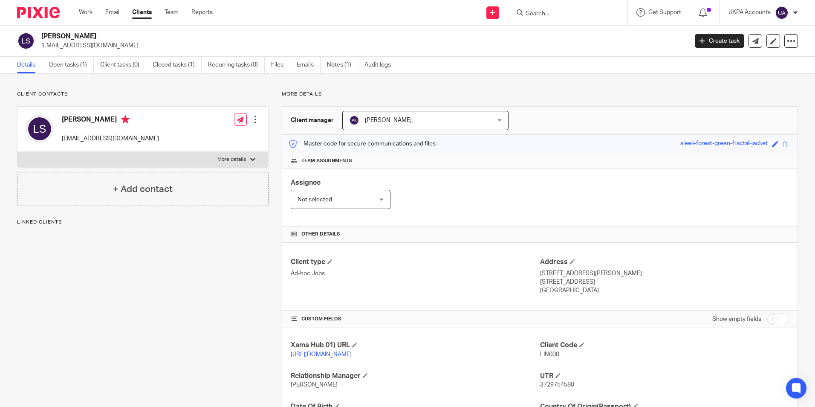
drag, startPoint x: 535, startPoint y: 354, endPoint x: 561, endPoint y: 358, distance: 26.3
click at [561, 358] on div "Xama Hub 01) URL [URL][DOMAIN_NAME] Client Code LIN008 Relationship Manager [PE…" at bounding box center [540, 411] width 516 height 166
drag, startPoint x: 561, startPoint y: 358, endPoint x: 556, endPoint y: 362, distance: 6.5
click at [589, 359] on div "Client Code LIN008" at bounding box center [664, 350] width 249 height 18
click at [533, 355] on p "[URL][DOMAIN_NAME]" at bounding box center [415, 354] width 249 height 9
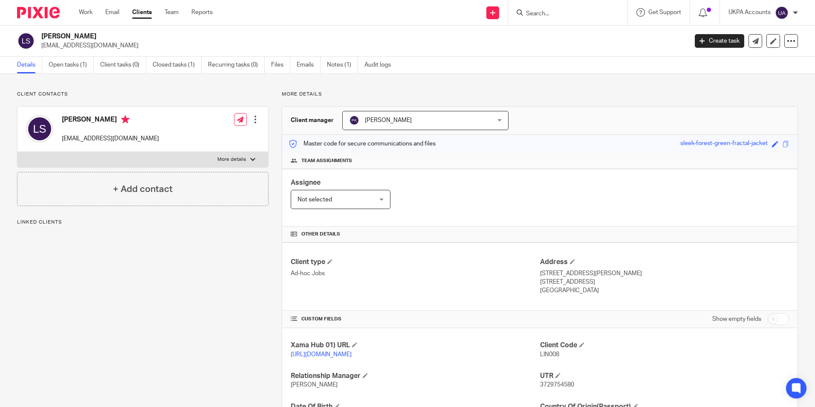
click at [584, 375] on div "Xama Hub 01) URL [URL][DOMAIN_NAME] Client Code LIN008 Relationship Manager [PE…" at bounding box center [540, 411] width 516 height 166
drag, startPoint x: 584, startPoint y: 374, endPoint x: 551, endPoint y: 366, distance: 34.7
click at [584, 374] on div "Xama Hub 01) URL [URL][DOMAIN_NAME] Client Code LIN008 Relationship Manager [PE…" at bounding box center [540, 411] width 516 height 166
drag, startPoint x: 537, startPoint y: 356, endPoint x: 559, endPoint y: 357, distance: 21.8
click at [559, 357] on p "LIN008" at bounding box center [664, 354] width 249 height 9
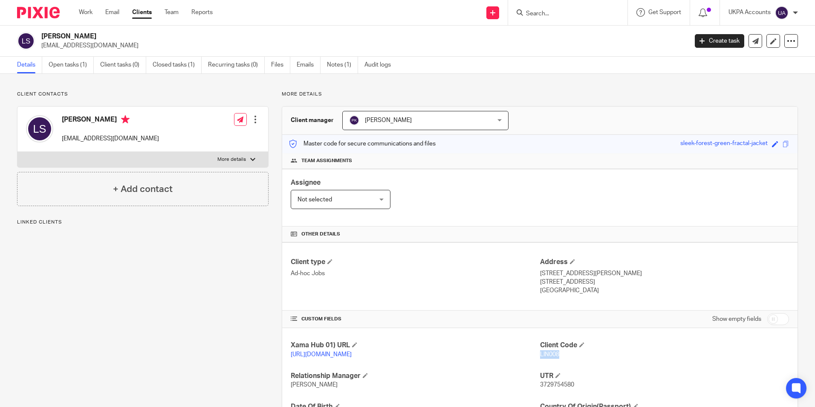
copy span "LIN008"
click at [577, 6] on div at bounding box center [567, 12] width 119 height 25
click at [562, 14] on input "Search" at bounding box center [563, 14] width 77 height 8
paste input "[PERSON_NAME]"
type input "[PERSON_NAME]"
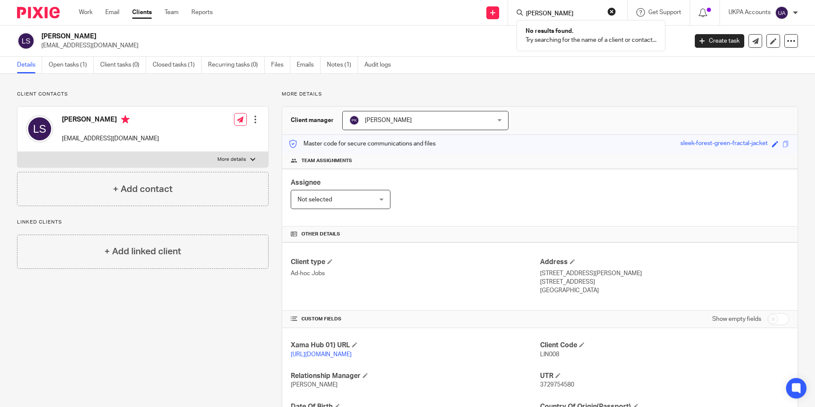
drag, startPoint x: 612, startPoint y: 13, endPoint x: 599, endPoint y: 15, distance: 13.3
click at [612, 14] on button "reset" at bounding box center [612, 11] width 9 height 9
click at [589, 13] on input "Search" at bounding box center [563, 14] width 77 height 8
paste input "Mission eagle"
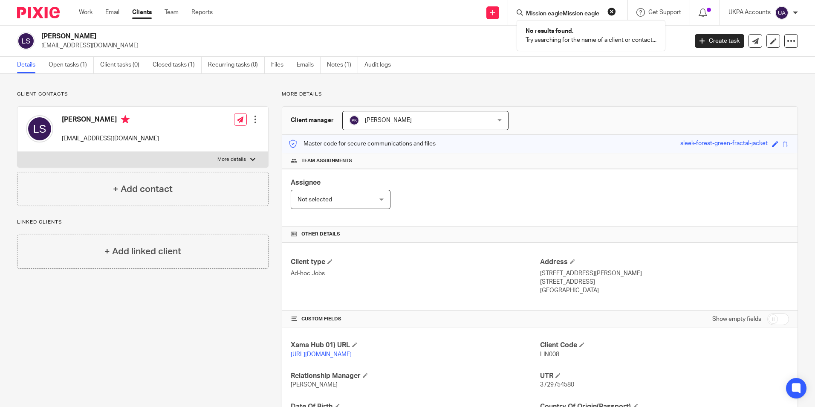
type input "Mission eagleMission eagle"
click at [613, 11] on button "reset" at bounding box center [612, 11] width 9 height 9
click at [569, 13] on input "Search" at bounding box center [563, 14] width 77 height 8
paste input "Mission eagle"
click at [597, 12] on input "Mission eagle" at bounding box center [563, 14] width 77 height 8
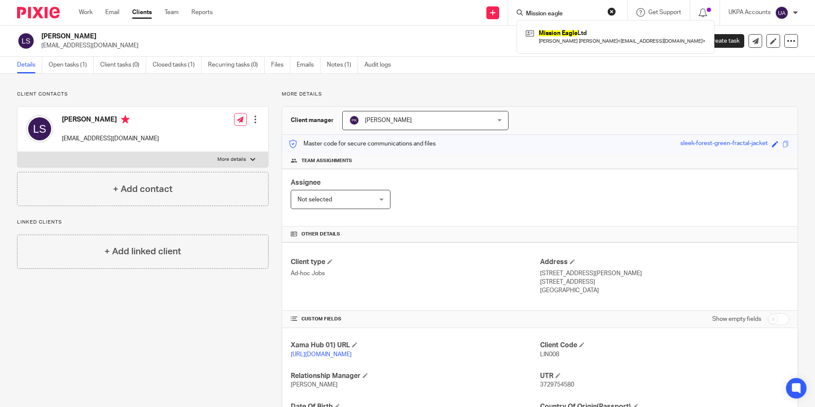
paste input "ohammed Sajid Shabbir"
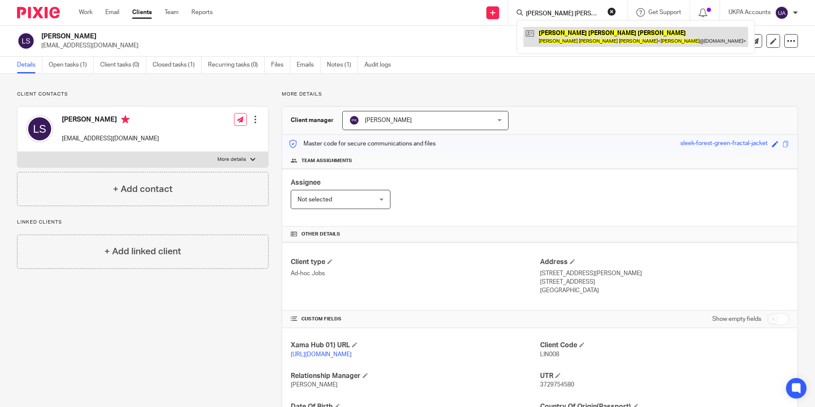
type input "[PERSON_NAME] [PERSON_NAME]"
click at [607, 35] on link at bounding box center [636, 37] width 225 height 20
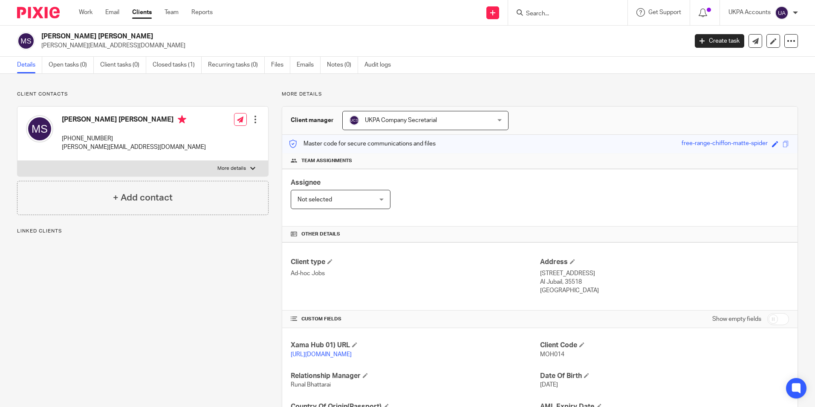
drag, startPoint x: 0, startPoint y: 0, endPoint x: 566, endPoint y: 359, distance: 669.9
click at [566, 359] on div "Xama Hub 01) URL https://platform.xamatech.com/portal/crm/clients/c0c6c930-7e72…" at bounding box center [540, 395] width 516 height 135
click at [596, 359] on div "Client Code MOH014" at bounding box center [664, 350] width 249 height 18
drag, startPoint x: 535, startPoint y: 356, endPoint x: 564, endPoint y: 357, distance: 29.5
click at [564, 357] on div "Xama Hub 01) URL https://platform.xamatech.com/portal/crm/clients/c0c6c930-7e72…" at bounding box center [540, 395] width 516 height 135
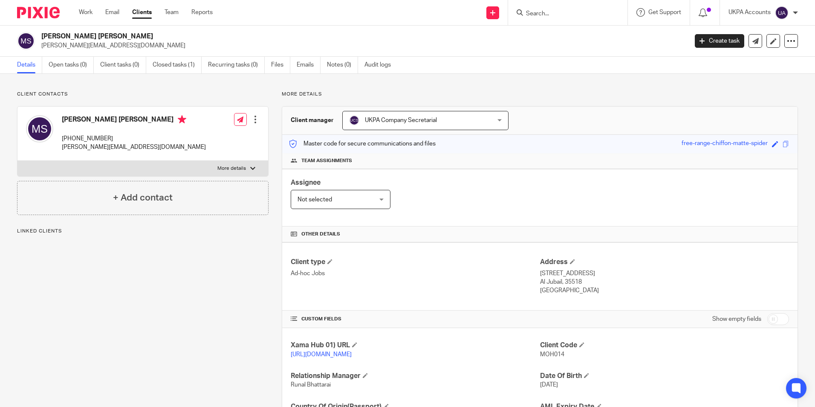
drag, startPoint x: 564, startPoint y: 357, endPoint x: 598, endPoint y: 362, distance: 33.6
click at [598, 359] on div "Client Code MOH014" at bounding box center [664, 350] width 249 height 18
drag, startPoint x: 537, startPoint y: 354, endPoint x: 563, endPoint y: 357, distance: 25.7
click at [563, 357] on p "MOH014" at bounding box center [664, 354] width 249 height 9
copy span "MOH014"
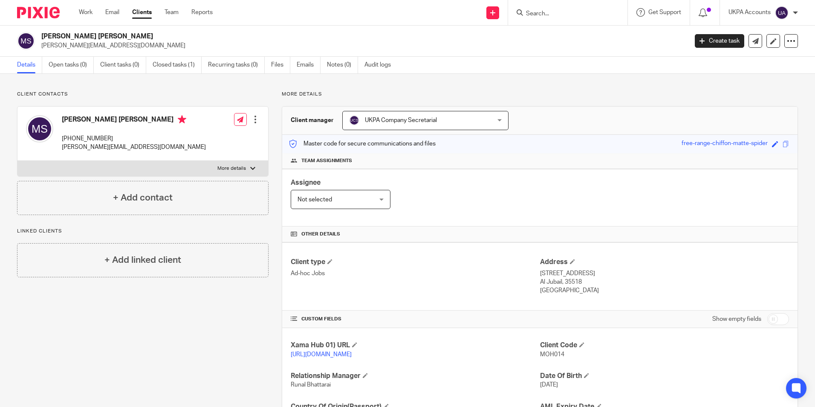
click at [560, 17] on input "Search" at bounding box center [563, 14] width 77 height 8
paste input "Mohsen Taheri"
type input "Mohsen Taheri"
click at [573, 40] on link at bounding box center [606, 37] width 164 height 20
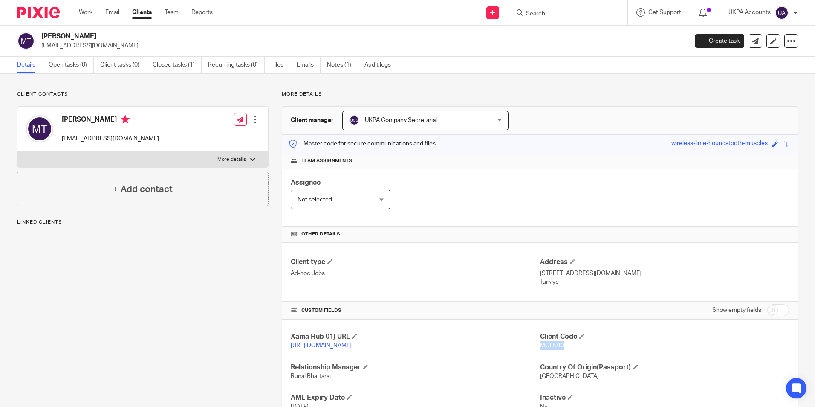
drag, startPoint x: 536, startPoint y: 345, endPoint x: 571, endPoint y: 349, distance: 34.9
click at [571, 349] on p "MOH013" at bounding box center [664, 345] width 249 height 9
drag, startPoint x: 603, startPoint y: 315, endPoint x: 612, endPoint y: 323, distance: 11.5
click at [612, 323] on div "Client type Ad-hoc Jobs Address [STREET_ADDRESS][DOMAIN_NAME] [GEOGRAPHIC_DATA]…" at bounding box center [540, 348] width 516 height 212
click at [607, 342] on p "MOH013" at bounding box center [664, 345] width 249 height 9
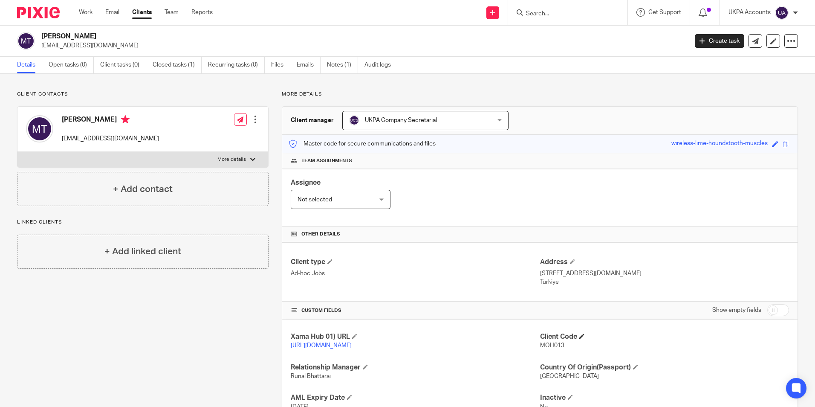
drag, startPoint x: 534, startPoint y: 345, endPoint x: 564, endPoint y: 341, distance: 31.1
click at [564, 341] on div "Xama Hub 01) URL [URL][DOMAIN_NAME] Client Code MOH013 Relationship Manager [PE…" at bounding box center [540, 386] width 516 height 135
drag, startPoint x: 564, startPoint y: 341, endPoint x: 583, endPoint y: 348, distance: 20.7
click at [583, 348] on p "MOH013" at bounding box center [664, 345] width 249 height 9
drag, startPoint x: 538, startPoint y: 348, endPoint x: 562, endPoint y: 348, distance: 24.3
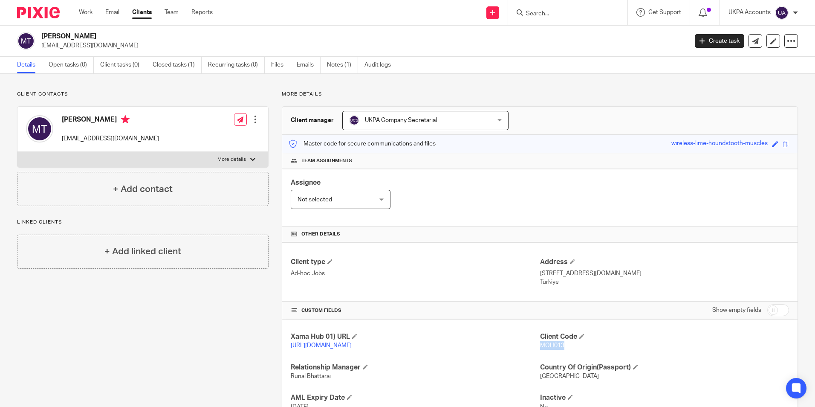
click at [562, 348] on p "MOH013" at bounding box center [664, 345] width 249 height 9
copy span "MOH013"
click at [569, 15] on input "Search" at bounding box center [563, 14] width 77 height 8
paste input "Parkside, [GEOGRAPHIC_DATA]"
click at [589, 14] on input "Parkside, [GEOGRAPHIC_DATA]" at bounding box center [563, 14] width 77 height 8
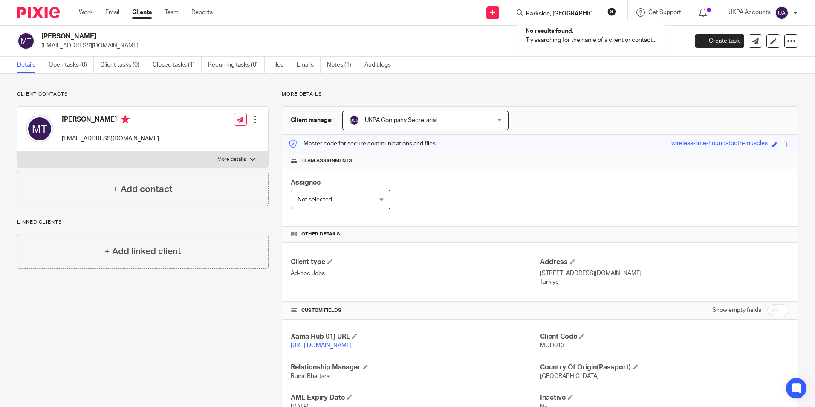
paste input "[PERSON_NAME] Court"
click at [588, 15] on input "[PERSON_NAME] Court" at bounding box center [563, 14] width 77 height 8
drag, startPoint x: 581, startPoint y: 13, endPoint x: 586, endPoint y: 13, distance: 5.1
click at [582, 13] on input "[PERSON_NAME] Court" at bounding box center [563, 14] width 77 height 8
paste input "roject International Services Ltd"
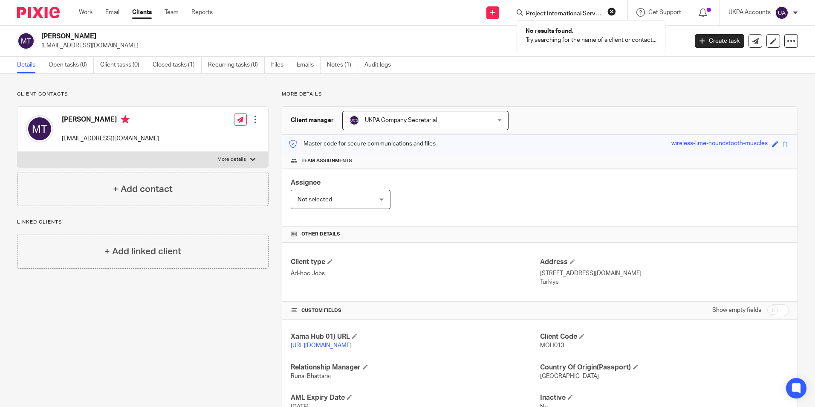
scroll to position [0, 17]
type input "Project International Services Ltd"
click at [624, 41] on link at bounding box center [615, 37] width 183 height 20
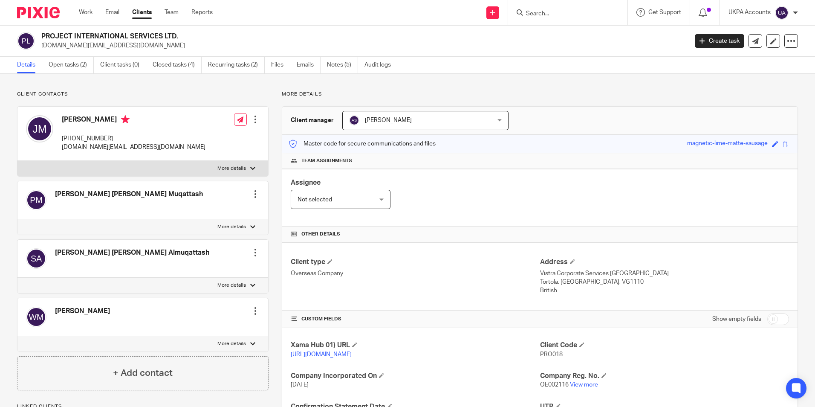
drag, startPoint x: 544, startPoint y: 354, endPoint x: 561, endPoint y: 357, distance: 17.2
drag, startPoint x: 561, startPoint y: 357, endPoint x: 549, endPoint y: 363, distance: 13.5
click at [599, 359] on div "Client Code PRO018" at bounding box center [664, 350] width 249 height 18
drag, startPoint x: 550, startPoint y: 354, endPoint x: 561, endPoint y: 354, distance: 11.1
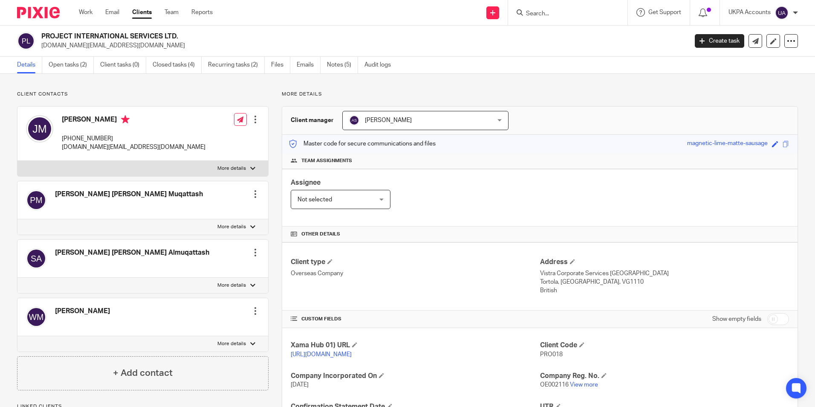
drag, startPoint x: 561, startPoint y: 354, endPoint x: 580, endPoint y: 361, distance: 20.4
drag, startPoint x: 538, startPoint y: 354, endPoint x: 559, endPoint y: 354, distance: 20.9
click at [559, 354] on p "PRO018" at bounding box center [664, 354] width 249 height 9
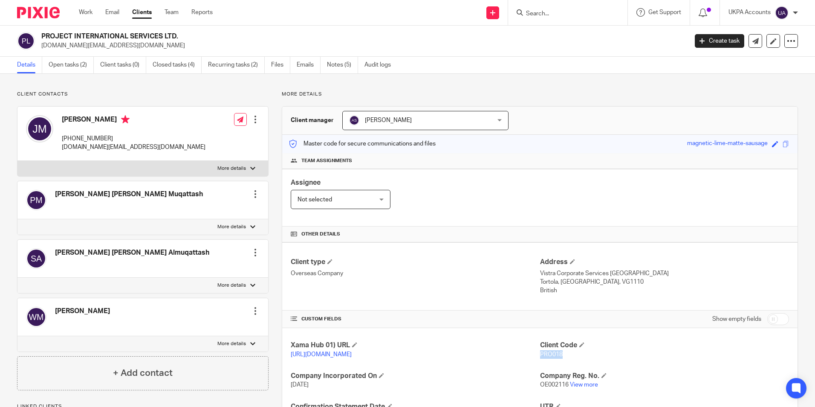
click at [563, 354] on p "PRO018" at bounding box center [664, 354] width 249 height 9
copy span "PRO018"
click at [600, 13] on input "Search" at bounding box center [563, 14] width 77 height 8
paste input "Queen's Court"
drag, startPoint x: 537, startPoint y: 12, endPoint x: 541, endPoint y: 9, distance: 5.0
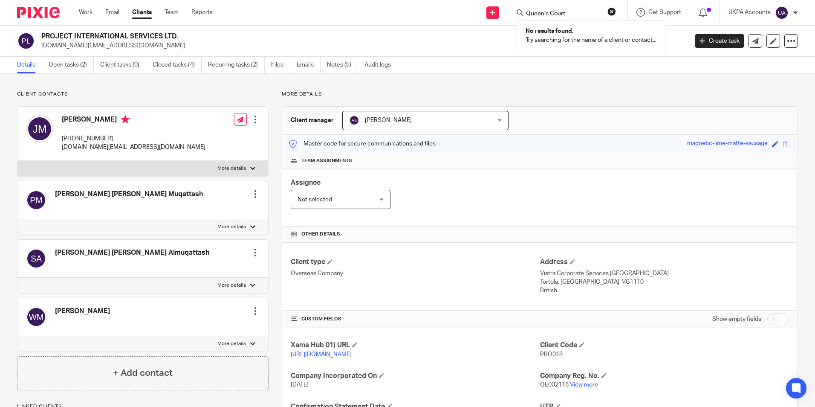
click at [537, 12] on input "Queen's Court" at bounding box center [563, 14] width 77 height 8
paste input "[PERSON_NAME] [PERSON_NAME]"
type input "[PERSON_NAME] [PERSON_NAME]"
click at [552, 35] on link at bounding box center [616, 37] width 184 height 20
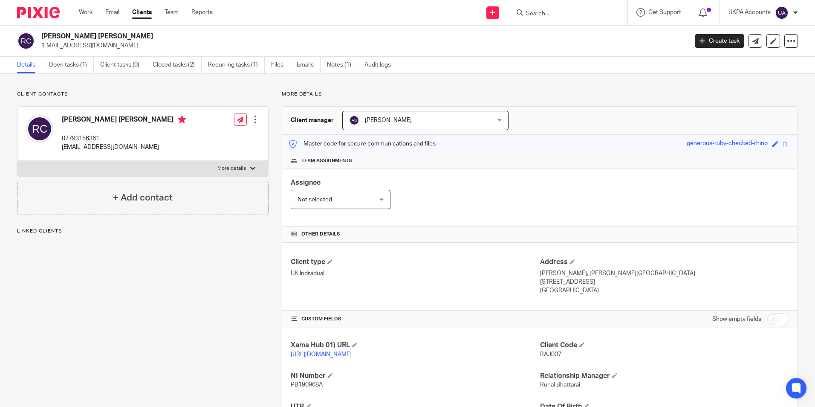
drag, startPoint x: 534, startPoint y: 354, endPoint x: 558, endPoint y: 356, distance: 23.9
click at [558, 356] on div "Xama Hub 01) URL [URL][DOMAIN_NAME] Client Code RAJ007 NI Number PB190968A Rela…" at bounding box center [540, 411] width 516 height 166
drag, startPoint x: 558, startPoint y: 356, endPoint x: 535, endPoint y: 362, distance: 23.8
click at [592, 359] on div "Client Code RAJ007" at bounding box center [664, 350] width 249 height 18
drag, startPoint x: 537, startPoint y: 355, endPoint x: 557, endPoint y: 356, distance: 19.2
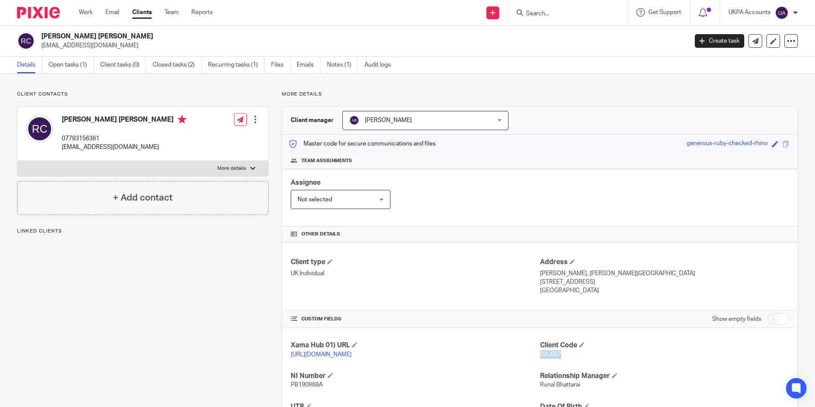
click at [557, 356] on span "RAJ007" at bounding box center [550, 354] width 21 height 6
copy span "RAJ007"
click at [595, 14] on input "Search" at bounding box center [563, 14] width 77 height 8
paste input "Reliable Elevator Services Limited"
click at [534, 12] on input "Reliable Elevator Services Limited" at bounding box center [563, 14] width 77 height 8
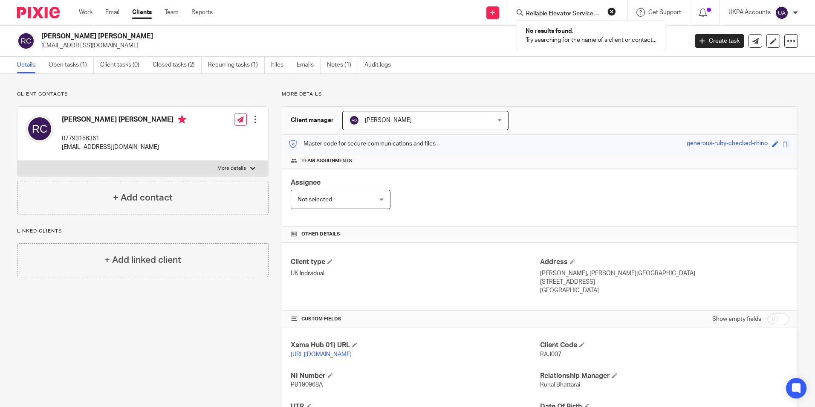
paste input "osellina [PERSON_NAME]"
type input "[PERSON_NAME]"
click at [563, 33] on link at bounding box center [607, 37] width 166 height 20
click at [565, 33] on link at bounding box center [607, 37] width 166 height 20
click at [572, 35] on link at bounding box center [607, 37] width 166 height 20
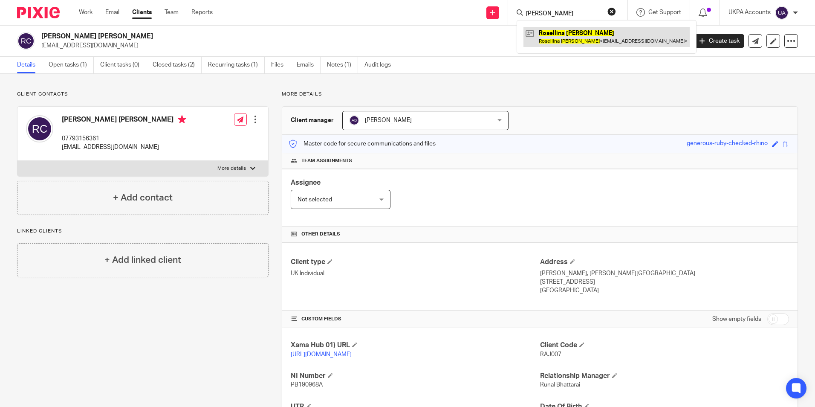
click at [572, 35] on link at bounding box center [607, 37] width 166 height 20
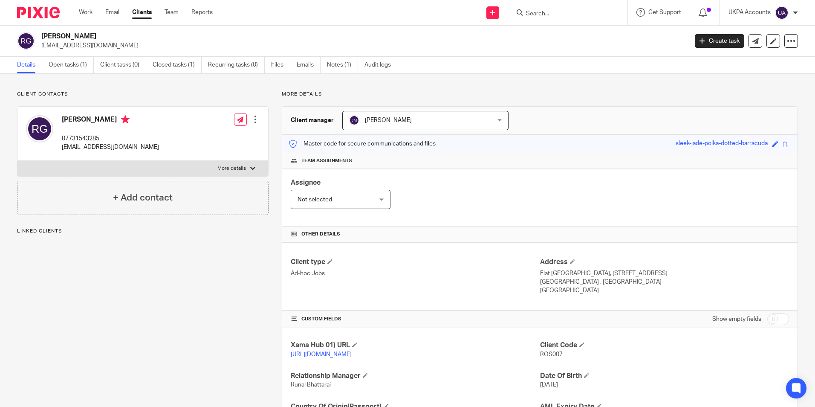
drag, startPoint x: 535, startPoint y: 354, endPoint x: 566, endPoint y: 355, distance: 30.7
click at [566, 355] on div "Xama Hub 01) URL [URL][DOMAIN_NAME] Client Code ROS007 Relationship Manager [PE…" at bounding box center [540, 395] width 516 height 135
drag, startPoint x: 566, startPoint y: 355, endPoint x: 583, endPoint y: 357, distance: 16.8
click at [583, 357] on p "ROS007" at bounding box center [664, 354] width 249 height 9
drag, startPoint x: 537, startPoint y: 354, endPoint x: 561, endPoint y: 355, distance: 24.3
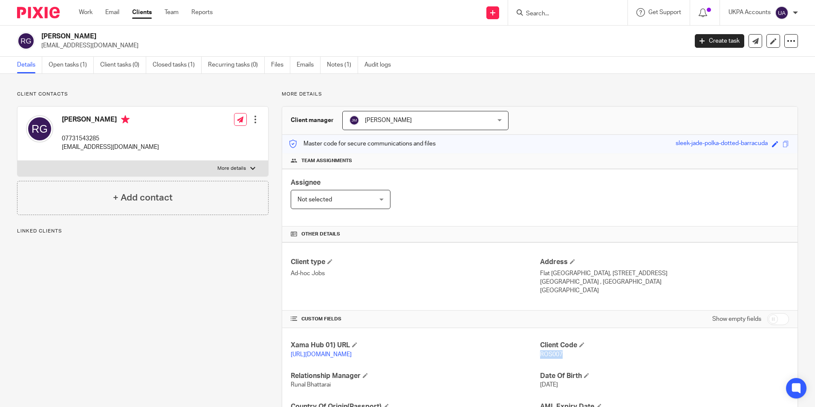
click at [561, 355] on p "ROS007" at bounding box center [664, 354] width 249 height 9
copy span "ROS007"
click at [553, 15] on input "Search" at bounding box center [563, 14] width 77 height 8
paste input "[PERSON_NAME] [PERSON_NAME]"
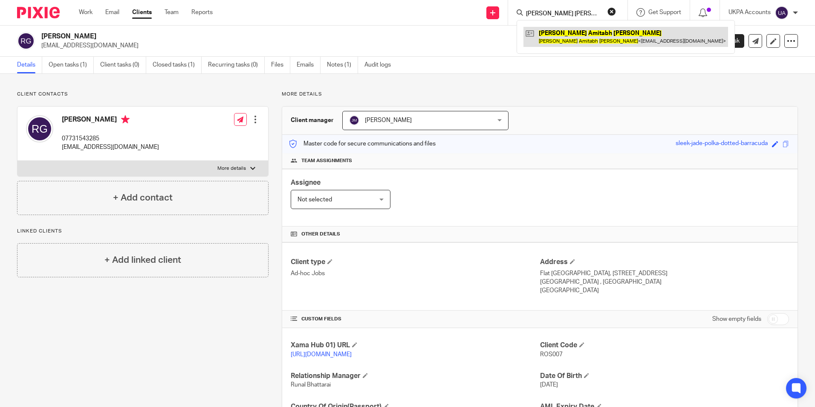
type input "[PERSON_NAME] [PERSON_NAME]"
click at [557, 36] on link at bounding box center [626, 37] width 205 height 20
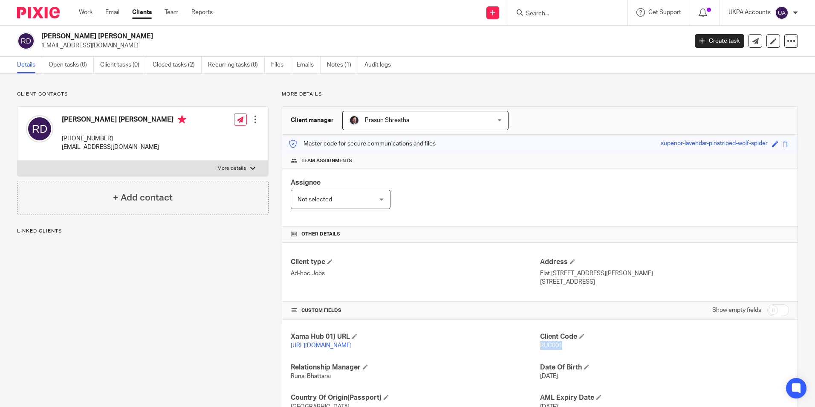
drag, startPoint x: 537, startPoint y: 343, endPoint x: 564, endPoint y: 347, distance: 27.1
click at [564, 347] on p "RUC001" at bounding box center [664, 345] width 249 height 9
copy span "RUC001"
click at [553, 13] on input "Search" at bounding box center [563, 14] width 77 height 8
paste input "[PERSON_NAME]"
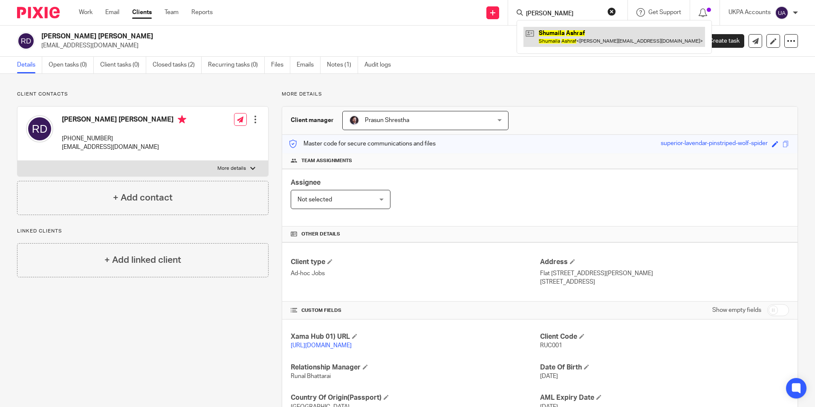
type input "Shumaila Ashraf"
click at [571, 33] on link at bounding box center [615, 37] width 182 height 20
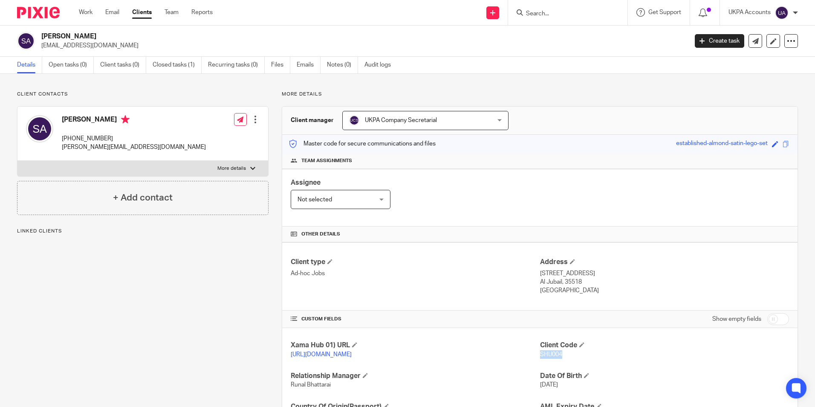
drag, startPoint x: 537, startPoint y: 356, endPoint x: 571, endPoint y: 358, distance: 33.8
click at [571, 358] on p "SHU004" at bounding box center [664, 354] width 249 height 9
copy span "SHU004"
drag, startPoint x: 583, startPoint y: 13, endPoint x: 577, endPoint y: 15, distance: 6.3
click at [581, 14] on input "Search" at bounding box center [563, 14] width 77 height 8
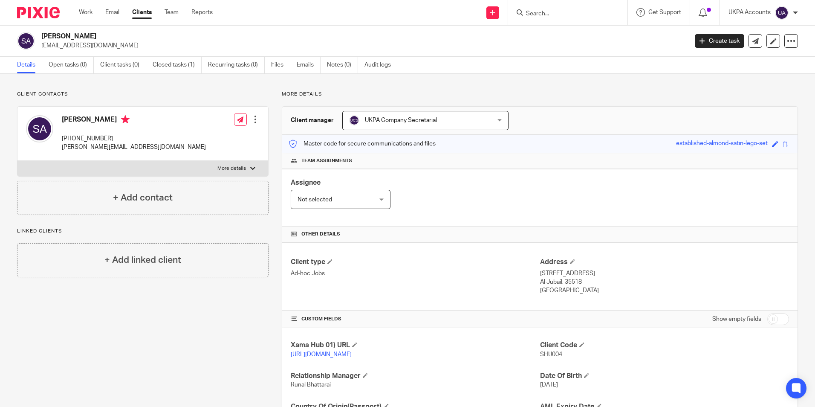
paste input "[PERSON_NAME]"
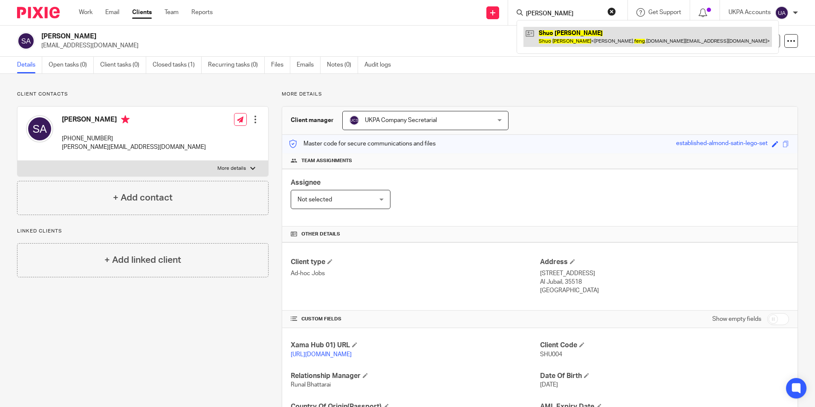
type input "Shuo Feng"
click at [576, 38] on link at bounding box center [648, 37] width 249 height 20
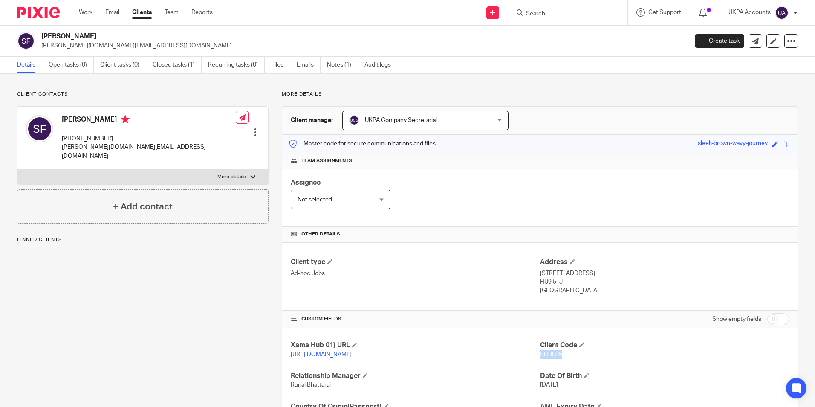
drag, startPoint x: 536, startPoint y: 353, endPoint x: 562, endPoint y: 354, distance: 26.0
click at [562, 354] on p "SHU005" at bounding box center [664, 354] width 249 height 9
copy span "SHU005"
click at [582, 14] on input "Search" at bounding box center [563, 14] width 77 height 8
paste input "Sotiris Korologos"
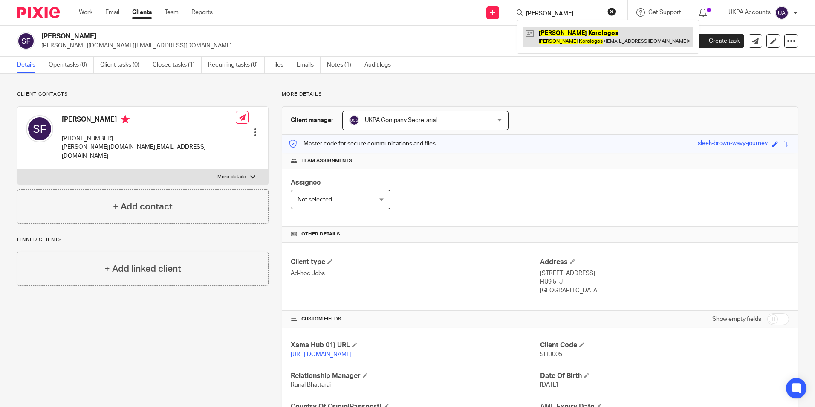
type input "Sotiris Korologos"
click at [582, 36] on link at bounding box center [608, 37] width 169 height 20
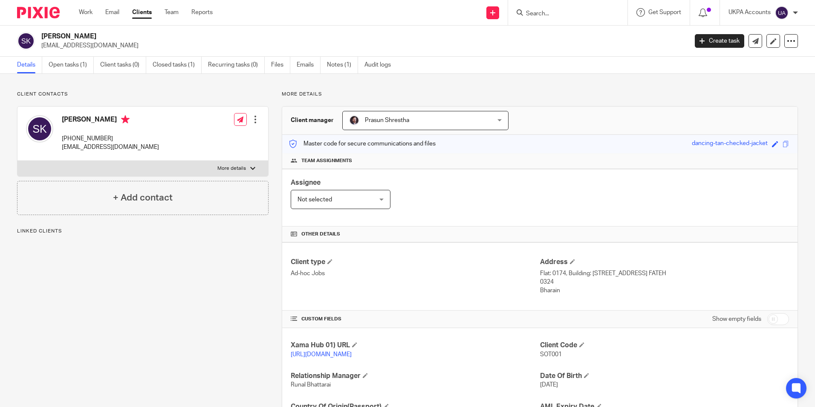
drag, startPoint x: 535, startPoint y: 354, endPoint x: 558, endPoint y: 356, distance: 23.1
click at [558, 356] on div "Xama Hub 01) URL https://platform.xamatech.com/portal/crm/clients/0559d0a0-5e67…" at bounding box center [540, 395] width 516 height 135
drag, startPoint x: 558, startPoint y: 356, endPoint x: 606, endPoint y: 360, distance: 47.5
click at [606, 359] on div "Client Code SOT001" at bounding box center [664, 350] width 249 height 18
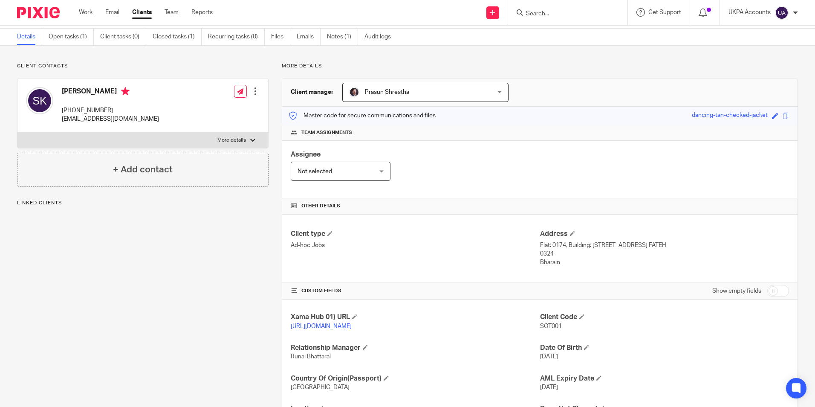
scroll to position [43, 0]
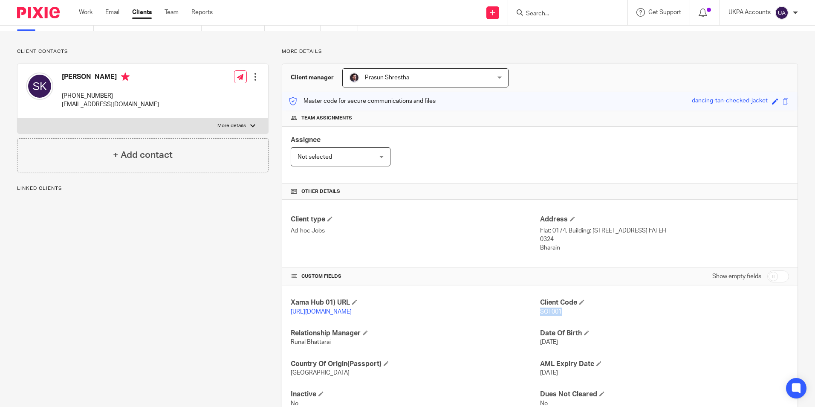
drag, startPoint x: 539, startPoint y: 311, endPoint x: 567, endPoint y: 313, distance: 28.7
click at [567, 313] on p "SOT001" at bounding box center [664, 312] width 249 height 9
copy span "SOT001"
click at [566, 15] on input "Search" at bounding box center [563, 14] width 77 height 8
paste input "St. James Court"
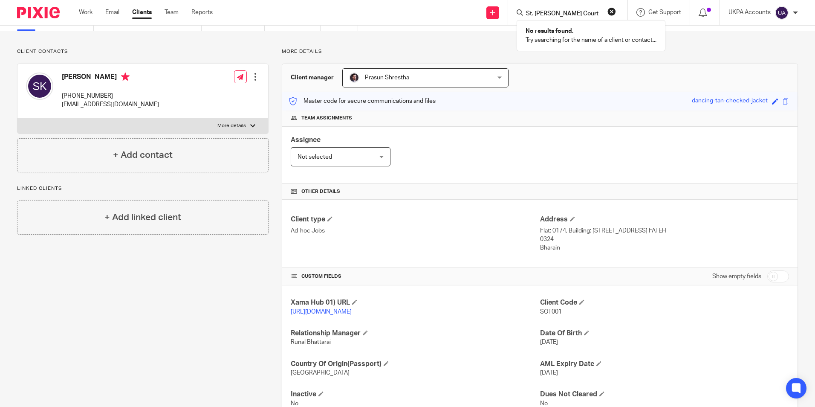
type input "St. James Court"
drag, startPoint x: 610, startPoint y: 11, endPoint x: 598, endPoint y: 12, distance: 11.5
click at [610, 11] on button "reset" at bounding box center [612, 11] width 9 height 9
click at [584, 12] on input "Search" at bounding box center [563, 14] width 77 height 8
paste input "Summerlands Lodge Phase 1"
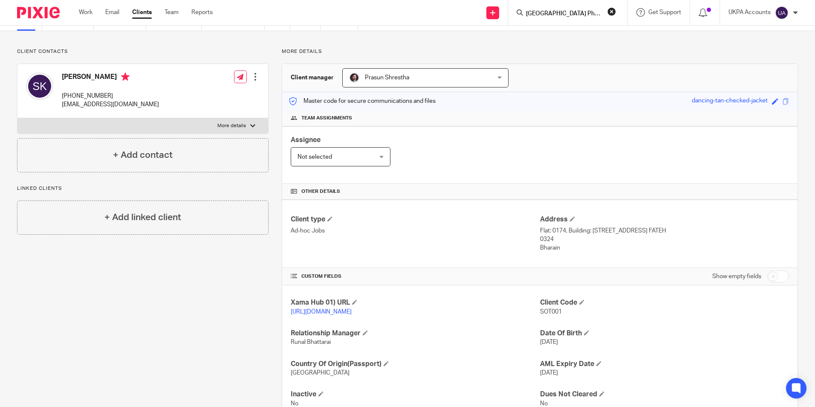
scroll to position [0, 5]
type input "Summerlands Lodge Phase 1"
drag, startPoint x: 612, startPoint y: 9, endPoint x: 589, endPoint y: 10, distance: 22.2
click at [612, 9] on button "reset" at bounding box center [612, 11] width 9 height 9
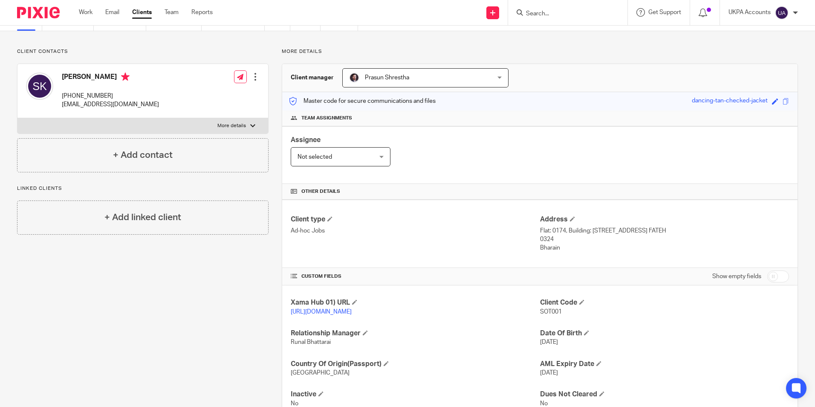
click at [574, 8] on form at bounding box center [570, 12] width 91 height 11
click at [560, 14] on input "Search" at bounding box center [563, 14] width 77 height 8
paste input "Tasnim Mesha"
type input "Tasnim Mesha"
click at [577, 36] on link at bounding box center [593, 37] width 138 height 20
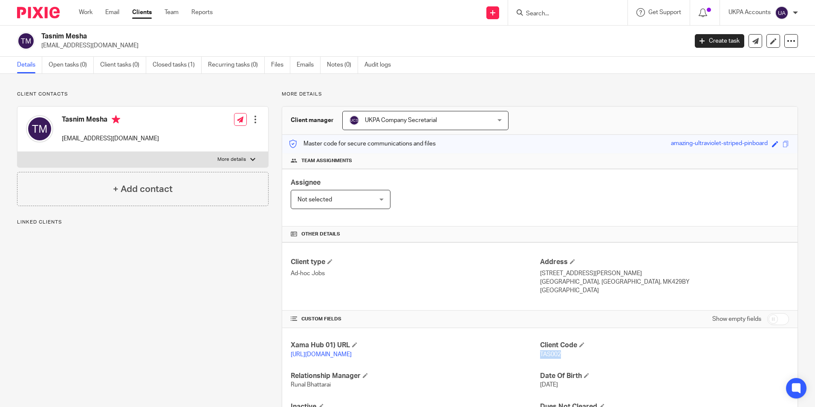
drag, startPoint x: 539, startPoint y: 354, endPoint x: 559, endPoint y: 357, distance: 20.3
click at [559, 357] on p "TAS002" at bounding box center [664, 354] width 249 height 9
copy span "TAS002"
click at [590, 14] on input "Search" at bounding box center [563, 14] width 77 height 8
paste input "The Red House"
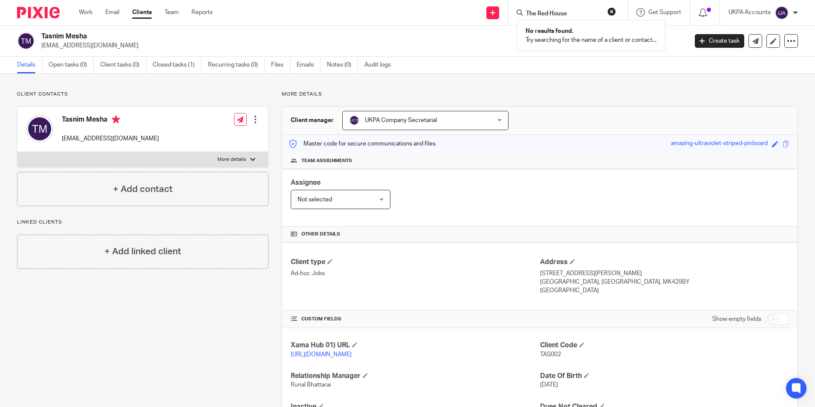
type input "The Red House"
drag, startPoint x: 611, startPoint y: 10, endPoint x: 581, endPoint y: 10, distance: 30.3
click at [611, 11] on button "reset" at bounding box center [612, 11] width 9 height 9
click at [579, 9] on form at bounding box center [570, 12] width 91 height 11
click at [576, 13] on input "Search" at bounding box center [563, 14] width 77 height 8
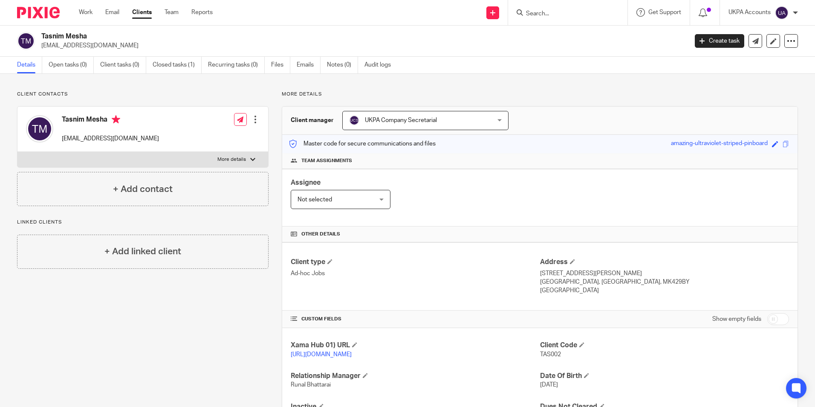
paste input "The [GEOGRAPHIC_DATA]"
click at [562, 14] on input "The [GEOGRAPHIC_DATA]" at bounding box center [563, 14] width 77 height 8
paste input "[PERSON_NAME] [PERSON_NAME]"
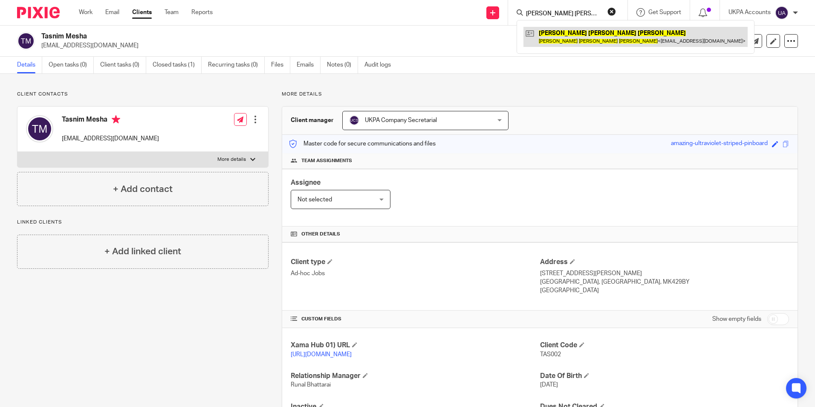
type input "[PERSON_NAME] [PERSON_NAME]"
click at [587, 34] on link at bounding box center [636, 37] width 224 height 20
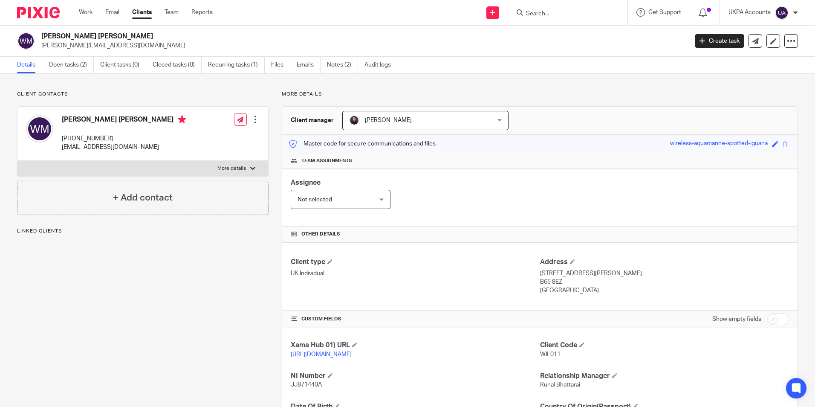
drag, startPoint x: 534, startPoint y: 354, endPoint x: 558, endPoint y: 356, distance: 23.6
click at [558, 356] on div "Xama Hub 01) URL https://platform.xamatech.com/portal/crm/clients/9f03d230-78ef…" at bounding box center [540, 411] width 516 height 166
drag, startPoint x: 558, startPoint y: 356, endPoint x: 606, endPoint y: 374, distance: 52.0
click at [606, 374] on div "Xama Hub 01) URL https://platform.xamatech.com/portal/crm/clients/9f03d230-78ef…" at bounding box center [540, 411] width 516 height 166
drag, startPoint x: 537, startPoint y: 354, endPoint x: 560, endPoint y: 352, distance: 22.6
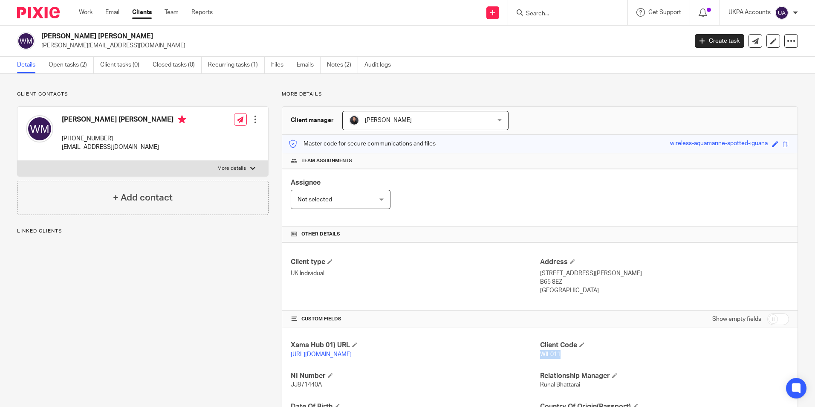
click at [560, 352] on p "WIL011" at bounding box center [664, 354] width 249 height 9
copy span "WIL011"
click at [595, 17] on input "Search" at bounding box center [563, 14] width 77 height 8
paste input "WBL HOLDINGS (UK) LIMITED"
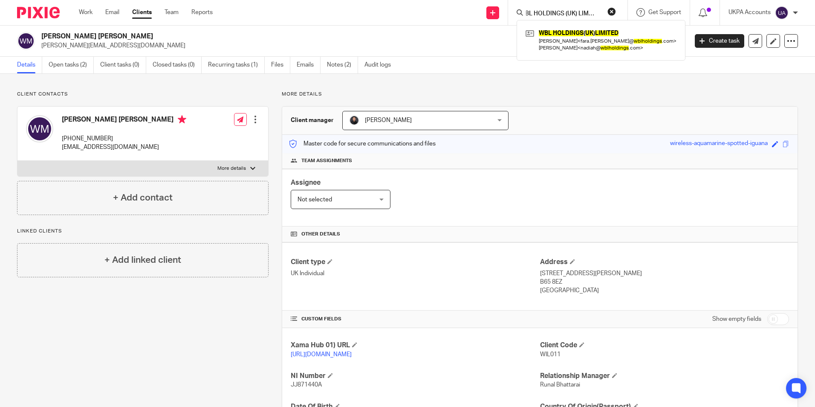
type input "WBL HOLDINGS (UK) LIMITED"
click button "submit" at bounding box center [0, 0] width 0 height 0
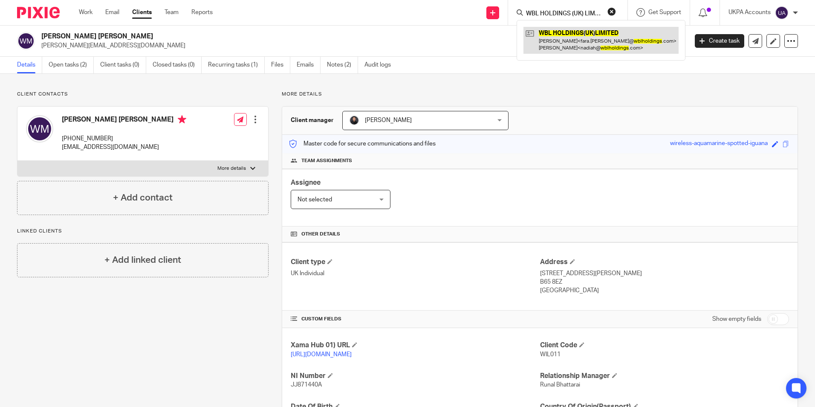
click at [613, 40] on link at bounding box center [601, 40] width 155 height 26
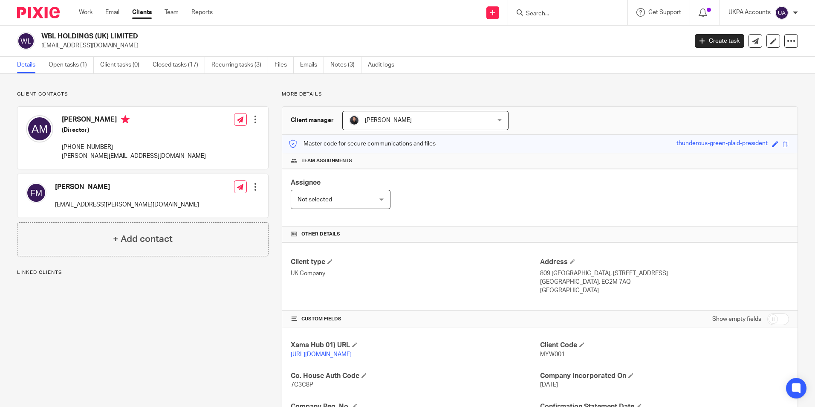
scroll to position [85, 0]
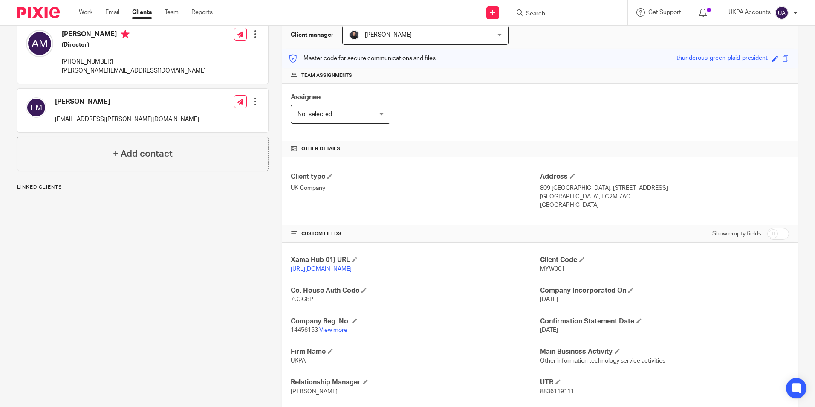
click at [537, 13] on input "Search" at bounding box center [563, 14] width 77 height 8
paste input "Real Property Holdings Ltd"
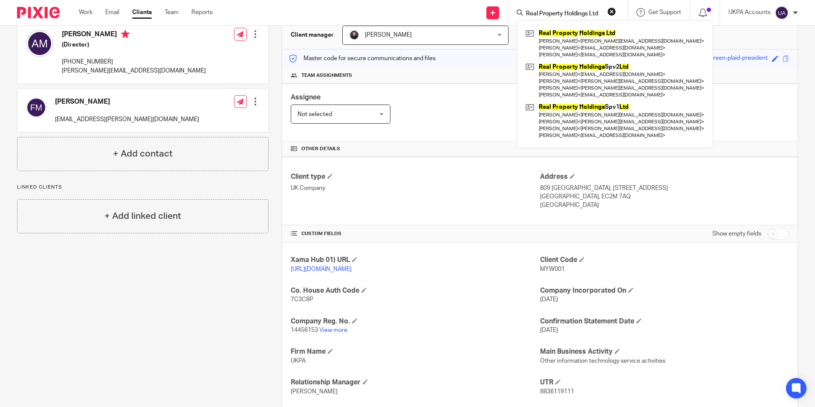
type input "Real Property Holdings Ltd"
click button "submit" at bounding box center [0, 0] width 0 height 0
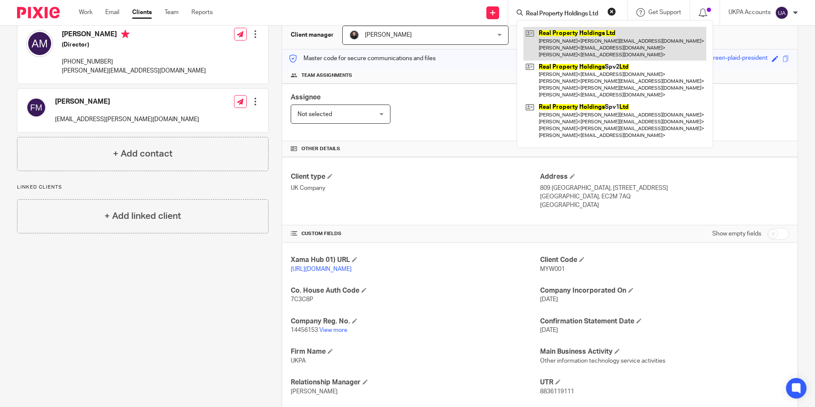
click at [563, 35] on link at bounding box center [615, 44] width 183 height 34
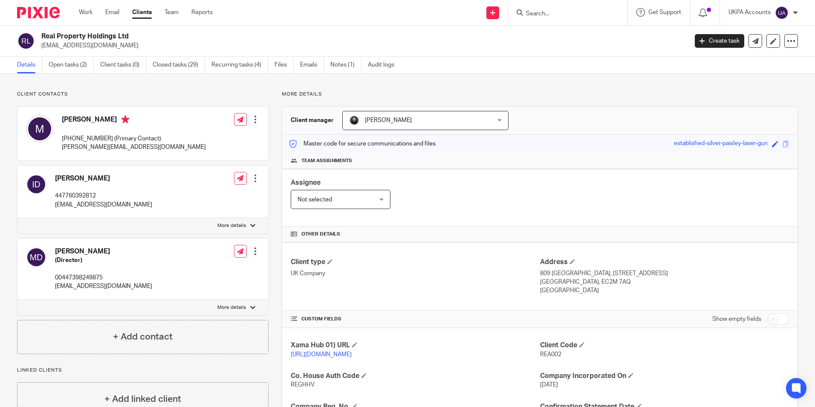
click at [544, 17] on input "Search" at bounding box center [563, 14] width 77 height 8
paste input "HKSF Property LLP"
type input "HKSF Property LLP"
click at [570, 41] on link at bounding box center [596, 37] width 144 height 20
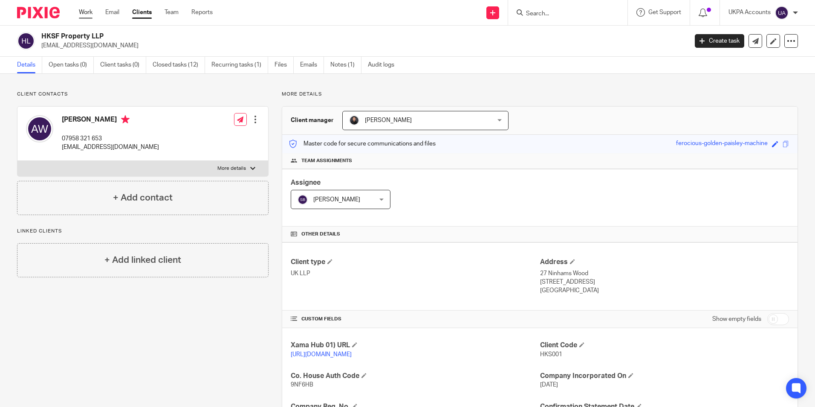
click at [84, 14] on link "Work" at bounding box center [86, 12] width 14 height 9
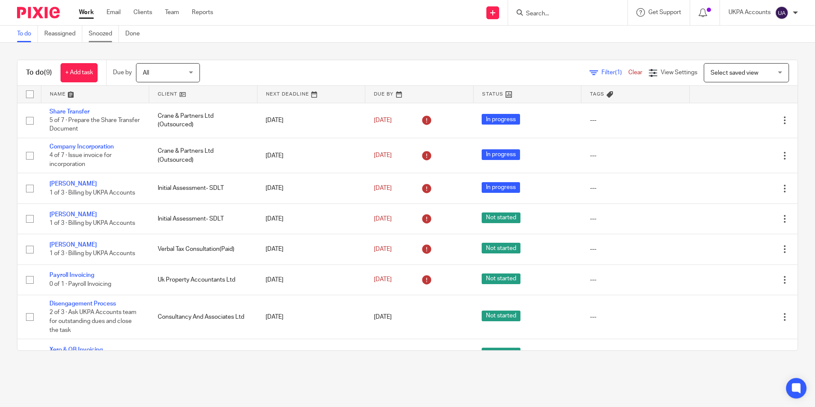
click at [107, 36] on link "Snoozed" at bounding box center [104, 34] width 30 height 17
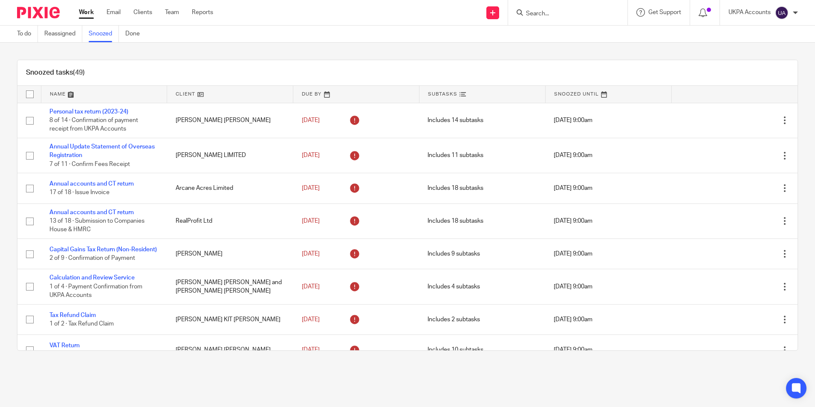
click at [322, 73] on div "Snoozed tasks (49)" at bounding box center [407, 73] width 781 height 26
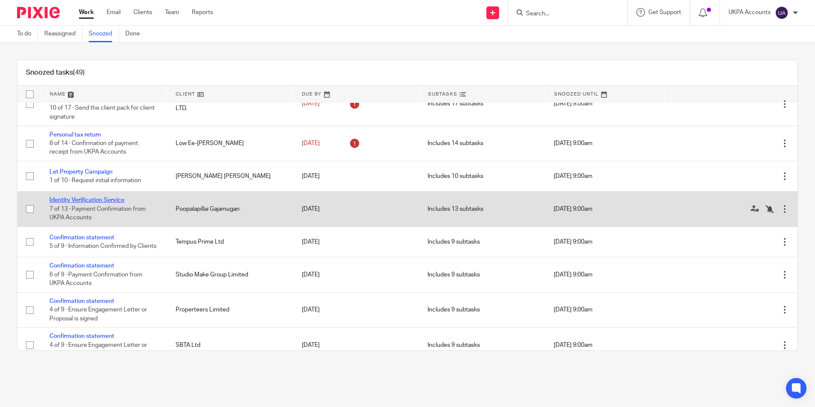
click at [106, 203] on link "Identity Verification Service" at bounding box center [86, 200] width 75 height 6
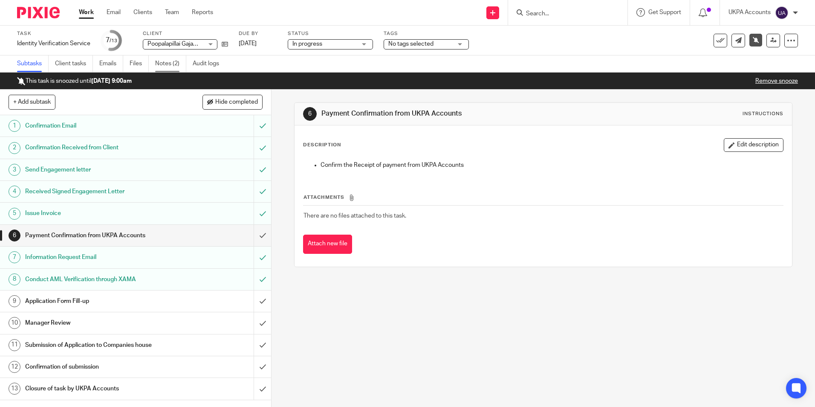
click at [170, 63] on link "Notes (2)" at bounding box center [170, 63] width 31 height 17
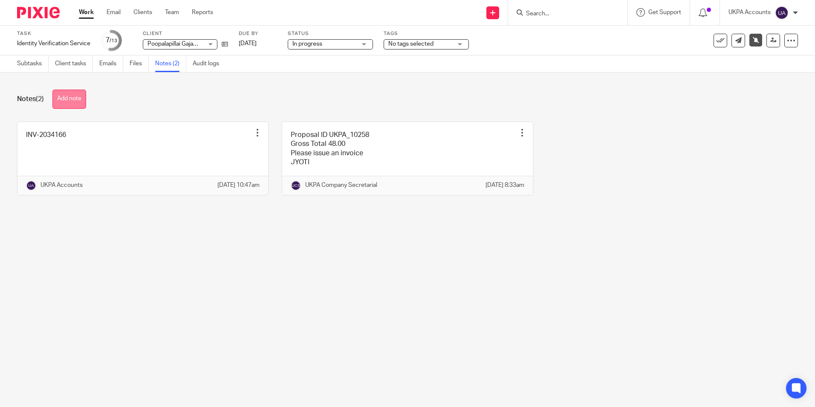
click at [67, 102] on button "Add note" at bounding box center [69, 99] width 34 height 19
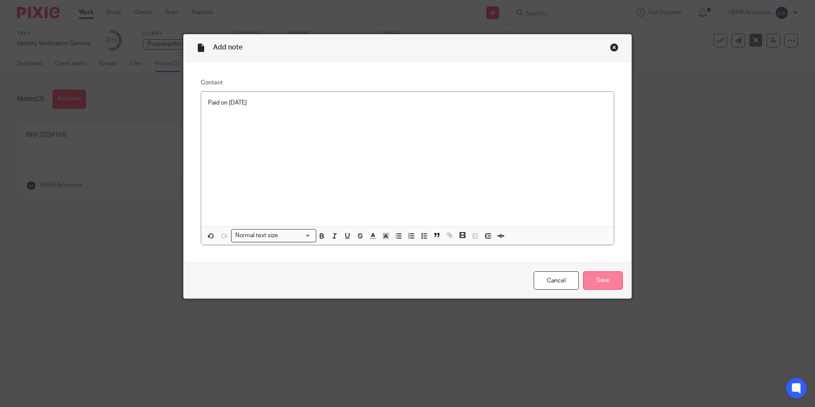
click at [601, 280] on input "Save" at bounding box center [603, 280] width 40 height 18
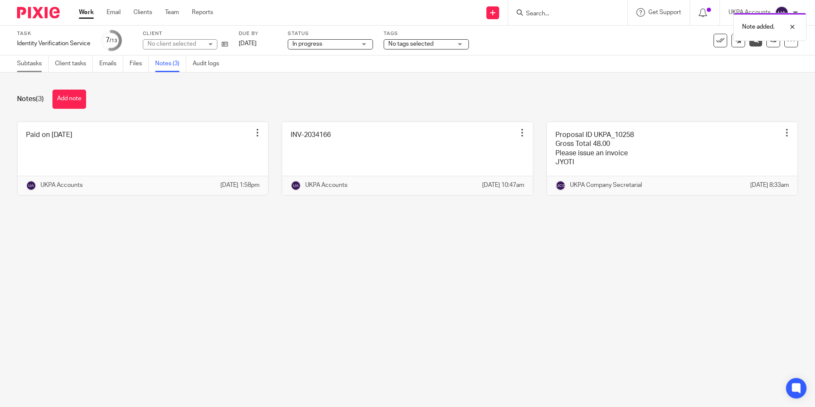
click at [34, 66] on link "Subtasks" at bounding box center [33, 63] width 32 height 17
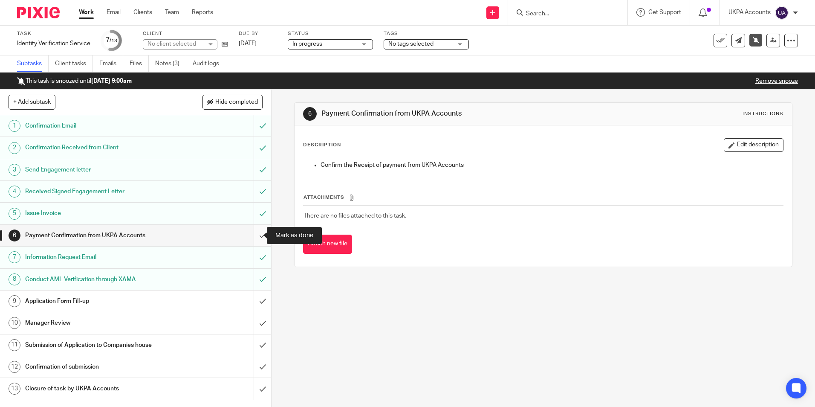
click at [250, 235] on input "submit" at bounding box center [135, 235] width 271 height 21
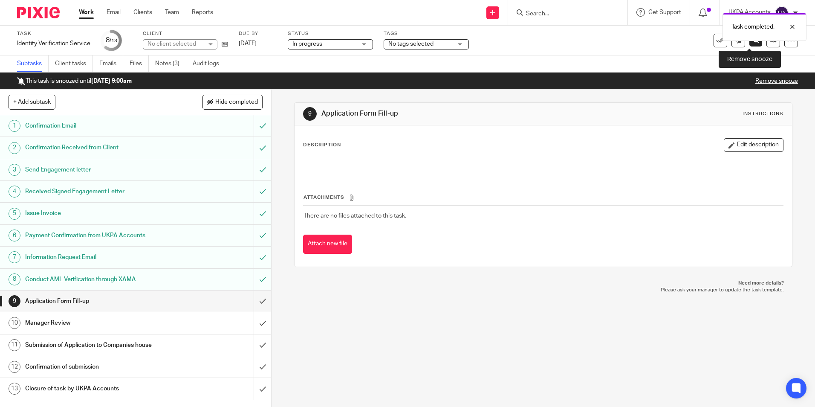
click at [753, 41] on icon at bounding box center [756, 40] width 6 height 6
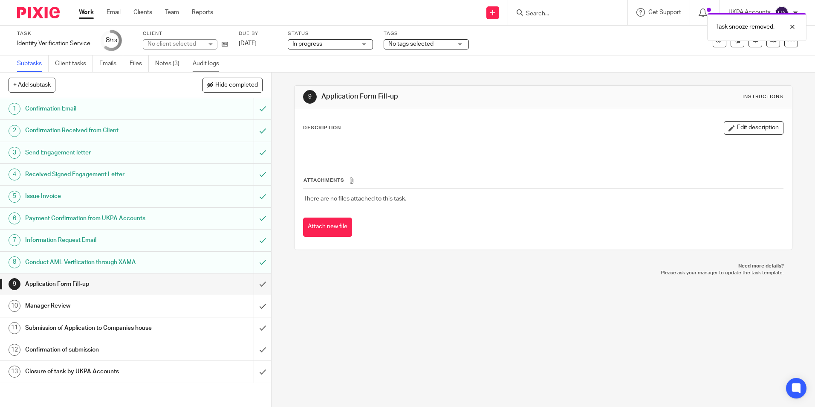
click at [203, 67] on link "Audit logs" at bounding box center [209, 63] width 33 height 17
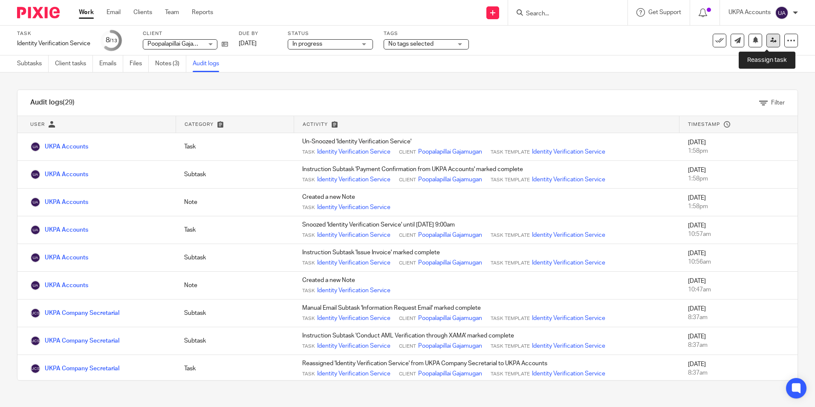
click at [767, 44] on link at bounding box center [774, 41] width 14 height 14
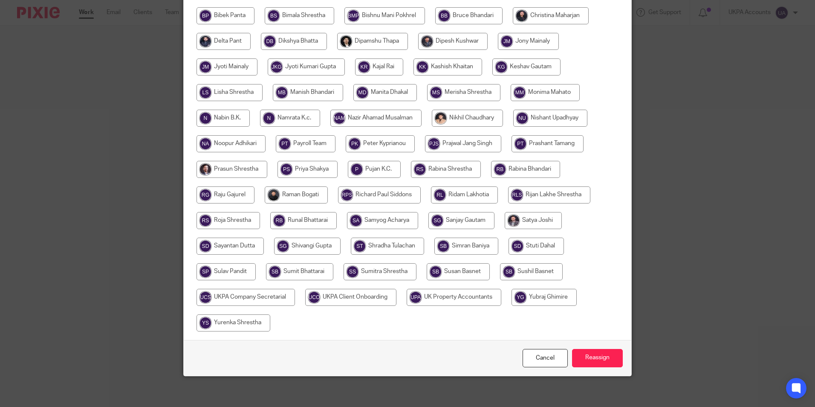
scroll to position [228, 0]
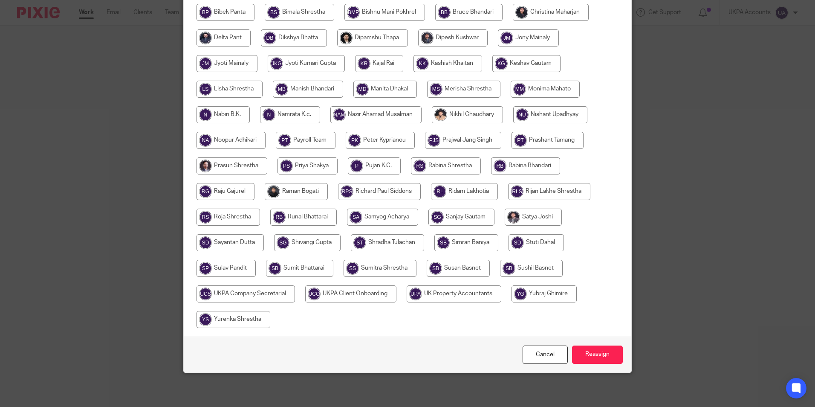
click at [254, 296] on input "radio" at bounding box center [246, 293] width 99 height 17
radio input "true"
click at [597, 360] on input "Reassign" at bounding box center [597, 354] width 51 height 18
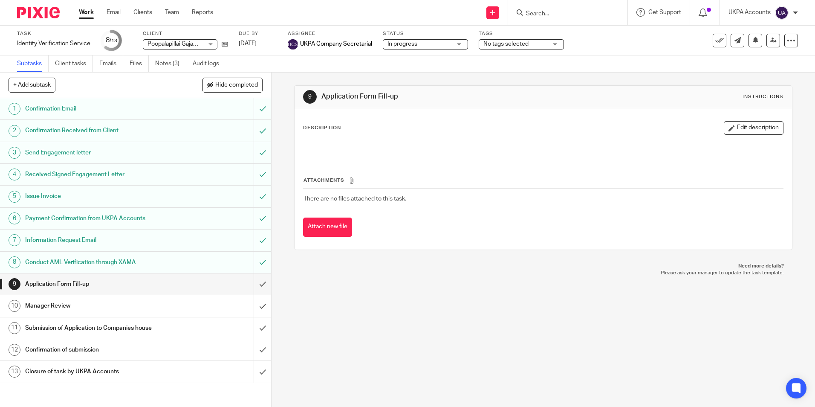
click at [89, 15] on link "Work" at bounding box center [86, 12] width 15 height 9
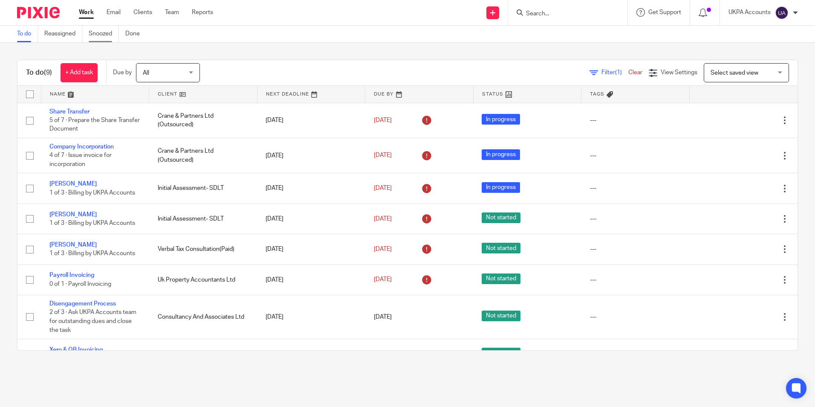
click at [112, 31] on link "Snoozed" at bounding box center [104, 34] width 30 height 17
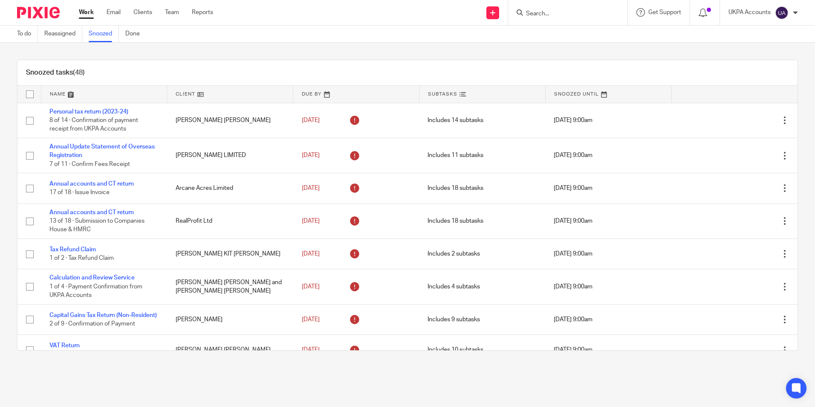
click at [200, 75] on div "Snoozed tasks (48)" at bounding box center [407, 73] width 781 height 26
click at [509, 64] on div "Snoozed tasks (48)" at bounding box center [407, 73] width 781 height 26
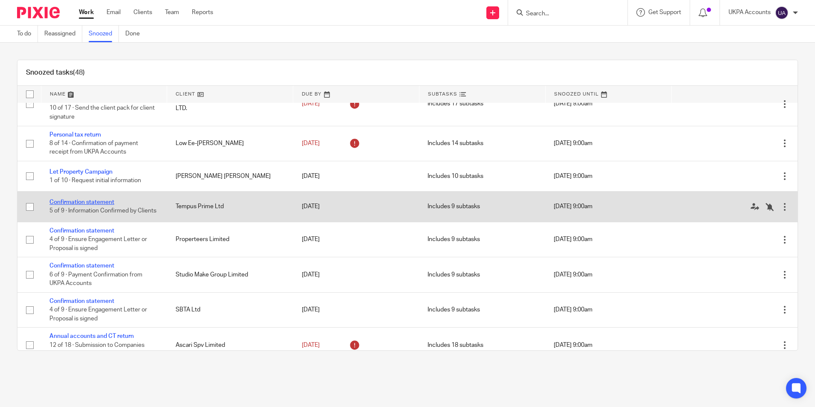
click at [102, 205] on link "Confirmation statement" at bounding box center [81, 202] width 65 height 6
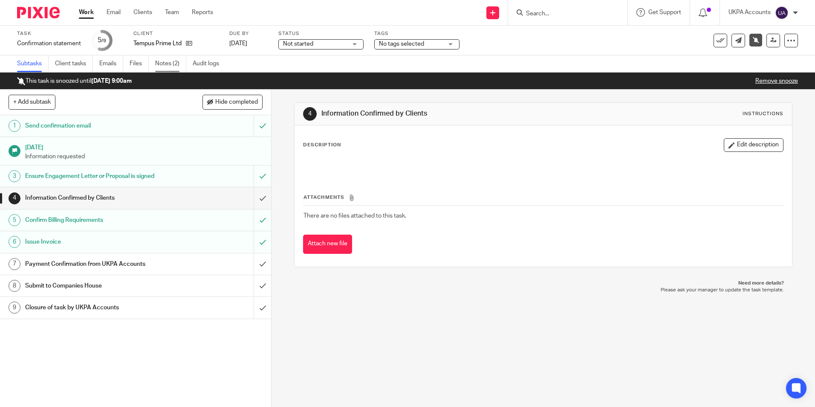
click at [171, 64] on link "Notes (2)" at bounding box center [170, 63] width 31 height 17
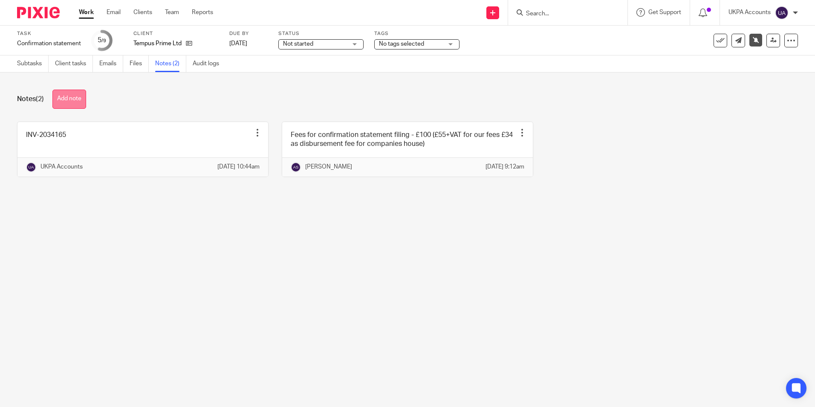
click at [71, 97] on button "Add note" at bounding box center [69, 99] width 34 height 19
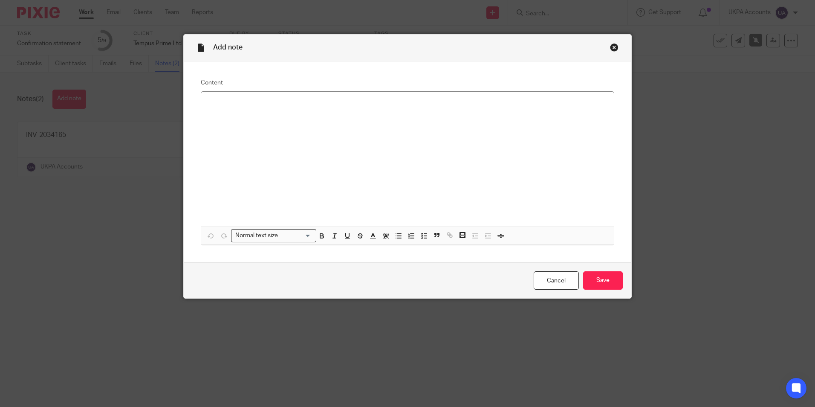
click at [295, 114] on div at bounding box center [407, 159] width 413 height 135
click at [604, 282] on input "Save" at bounding box center [603, 280] width 40 height 18
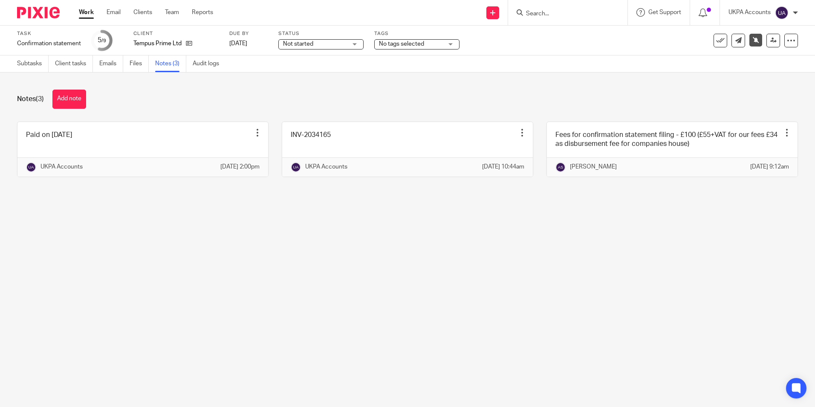
click at [288, 265] on main "Task Confirmation statement Save Confirmation statement 5 /9 Client Tempus Prim…" at bounding box center [407, 203] width 815 height 407
click at [269, 334] on main "Task Confirmation statement Save Confirmation statement 5 /9 Client Tempus Prim…" at bounding box center [407, 203] width 815 height 407
click at [750, 43] on link at bounding box center [756, 40] width 13 height 13
click at [29, 64] on link "Subtasks" at bounding box center [33, 63] width 32 height 17
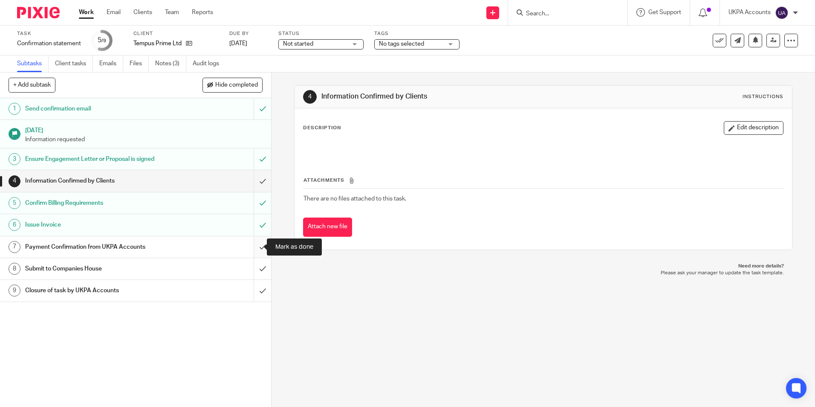
click at [256, 246] on input "submit" at bounding box center [135, 246] width 271 height 21
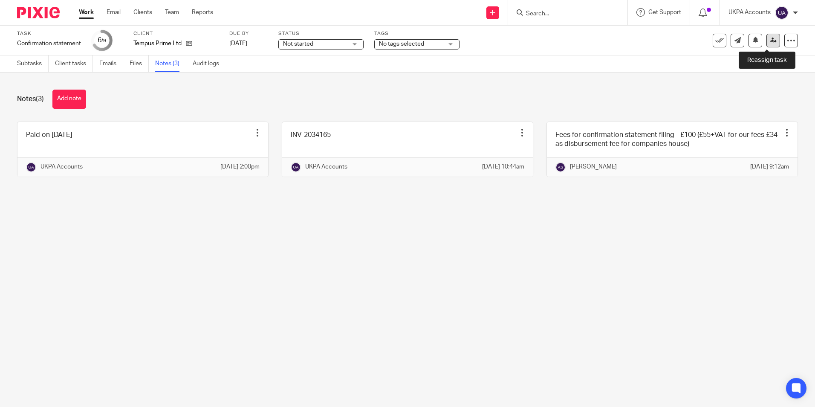
click at [771, 41] on icon at bounding box center [774, 40] width 6 height 6
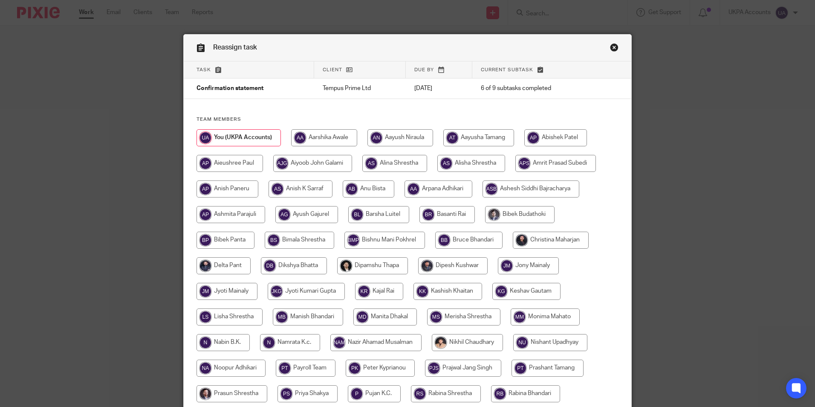
click at [401, 164] on input "radio" at bounding box center [395, 163] width 65 height 17
radio input "true"
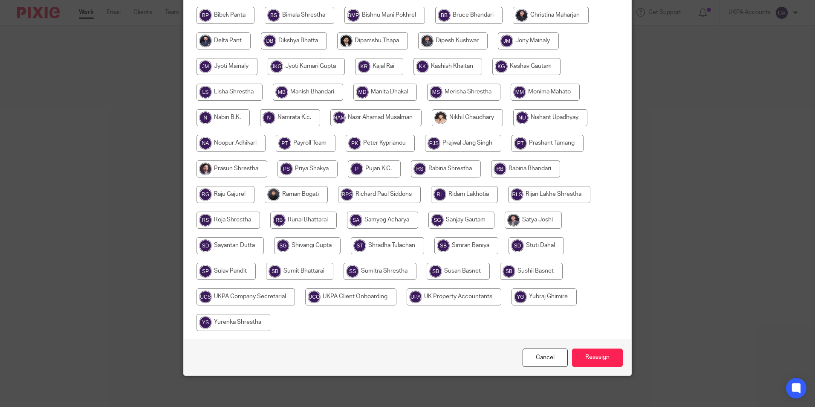
scroll to position [228, 0]
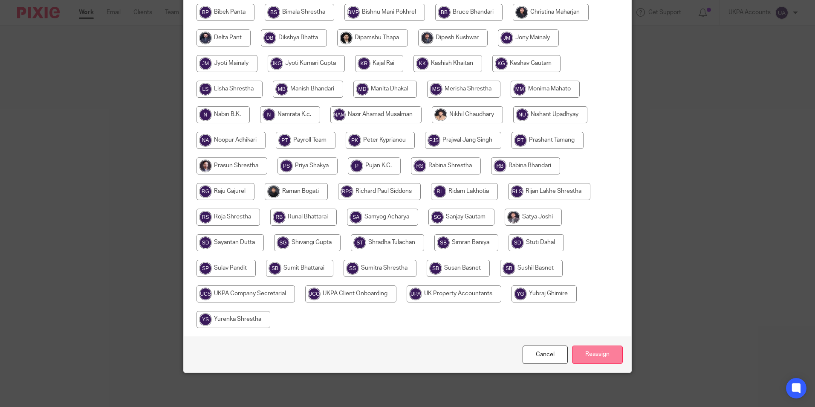
click at [592, 360] on input "Reassign" at bounding box center [597, 354] width 51 height 18
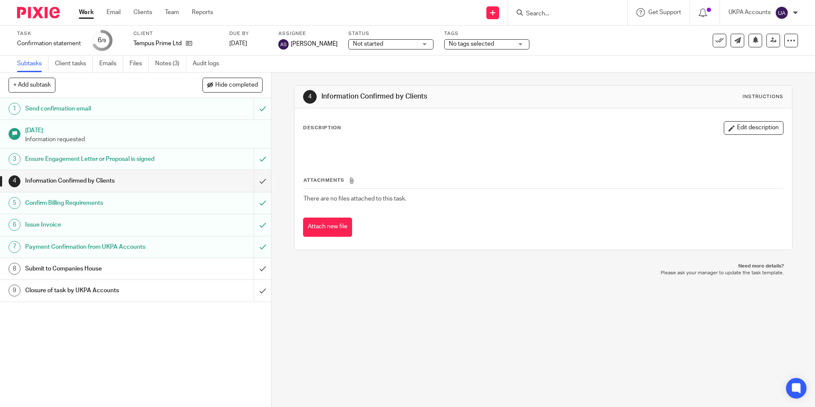
click at [86, 10] on link "Work" at bounding box center [86, 12] width 15 height 9
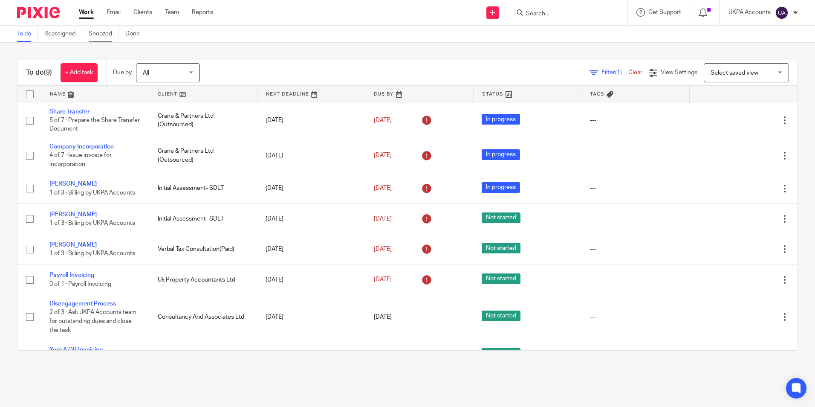
click at [107, 34] on link "Snoozed" at bounding box center [104, 34] width 30 height 17
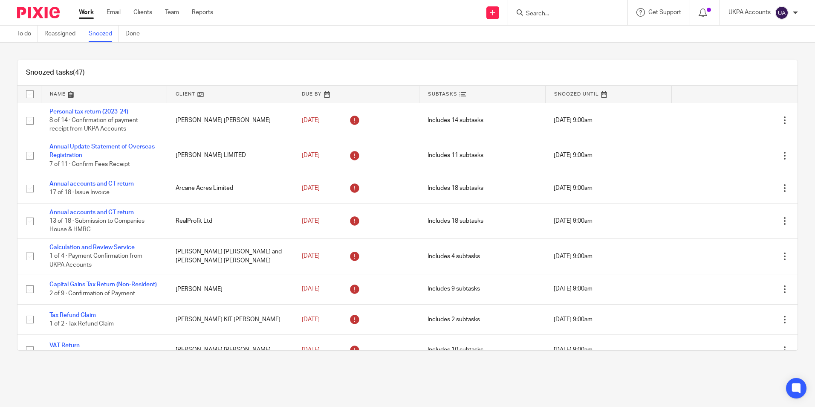
click at [279, 74] on div "Snoozed tasks (47)" at bounding box center [407, 73] width 781 height 26
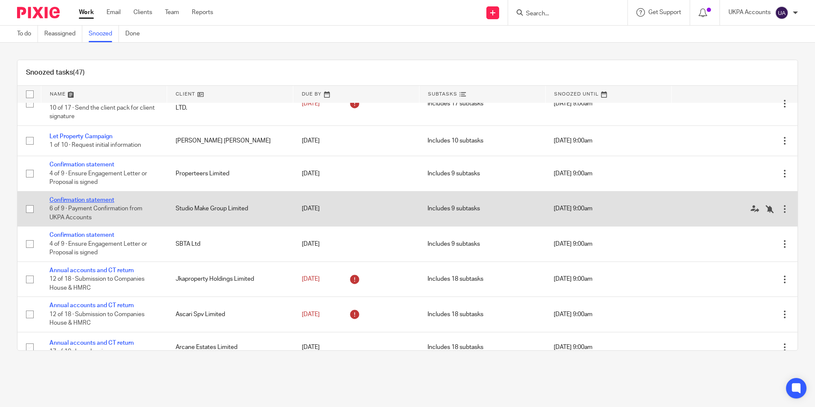
click at [87, 203] on link "Confirmation statement" at bounding box center [81, 200] width 65 height 6
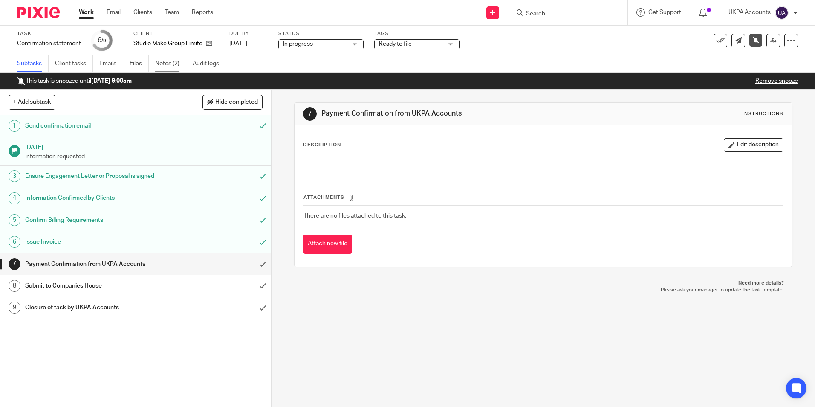
click at [168, 60] on link "Notes (2)" at bounding box center [170, 63] width 31 height 17
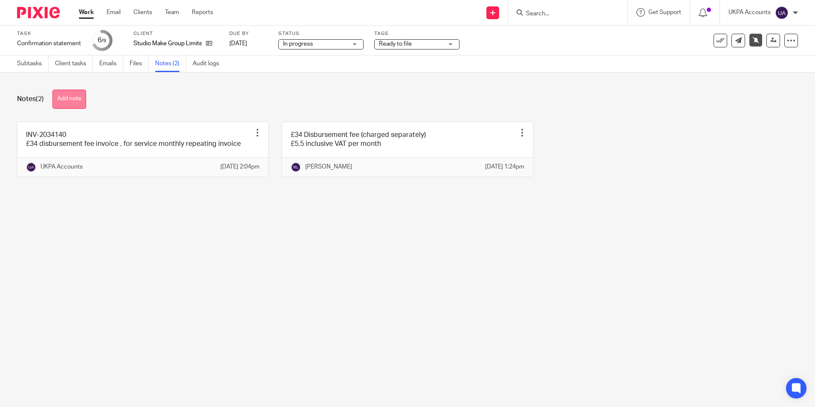
click at [77, 99] on button "Add note" at bounding box center [69, 99] width 34 height 19
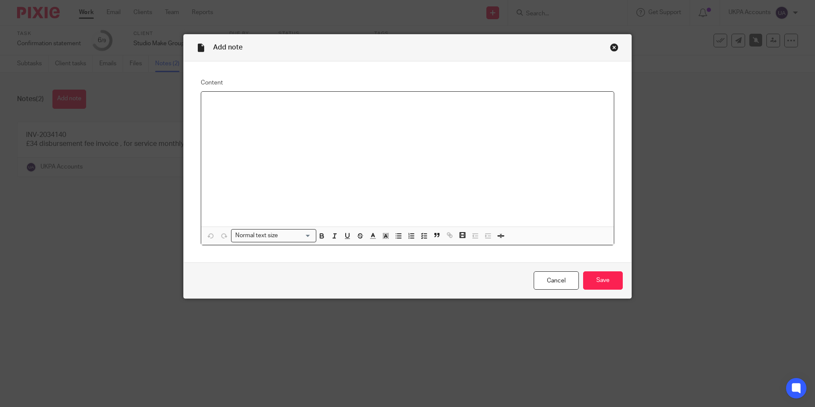
click at [223, 109] on div at bounding box center [407, 159] width 413 height 135
click at [598, 277] on input "Save" at bounding box center [603, 280] width 40 height 18
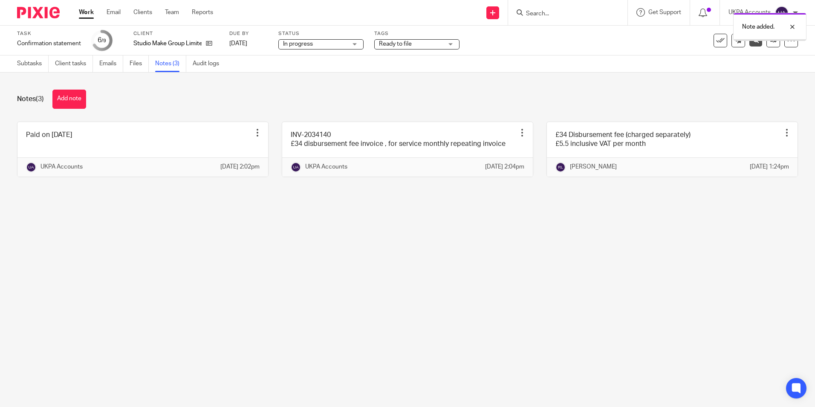
click at [33, 64] on link "Subtasks" at bounding box center [33, 63] width 32 height 17
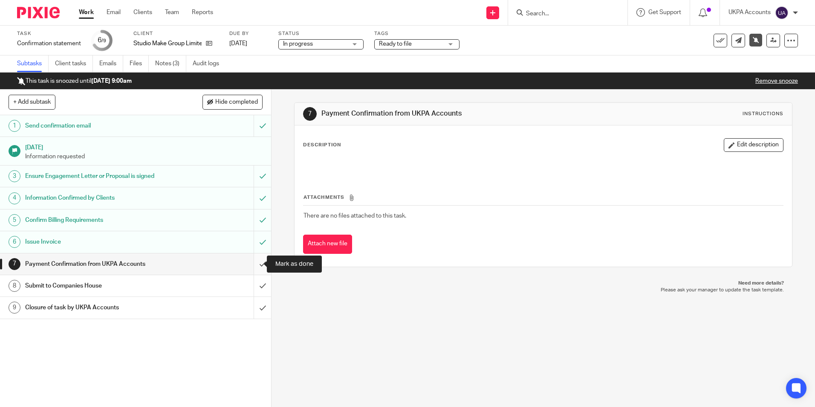
click at [253, 264] on input "submit" at bounding box center [135, 263] width 271 height 21
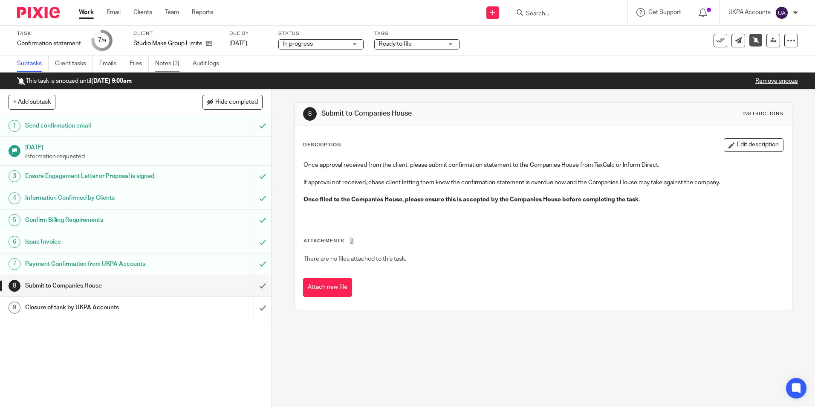
click at [168, 62] on link "Notes (3)" at bounding box center [170, 63] width 31 height 17
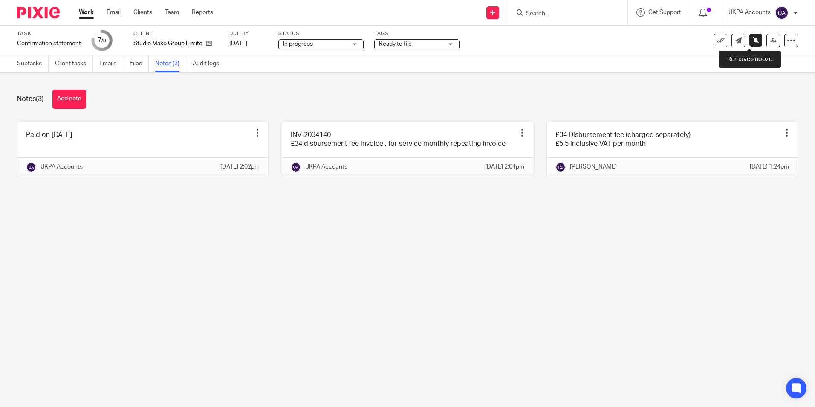
click at [750, 43] on link at bounding box center [756, 40] width 13 height 13
click at [767, 41] on link at bounding box center [774, 41] width 14 height 14
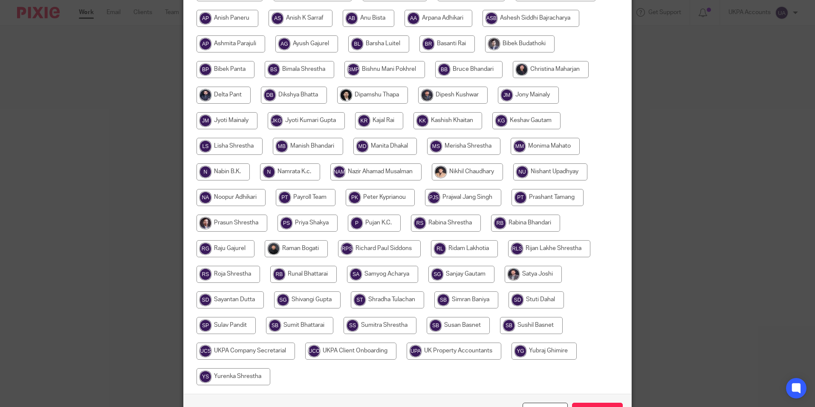
scroll to position [228, 0]
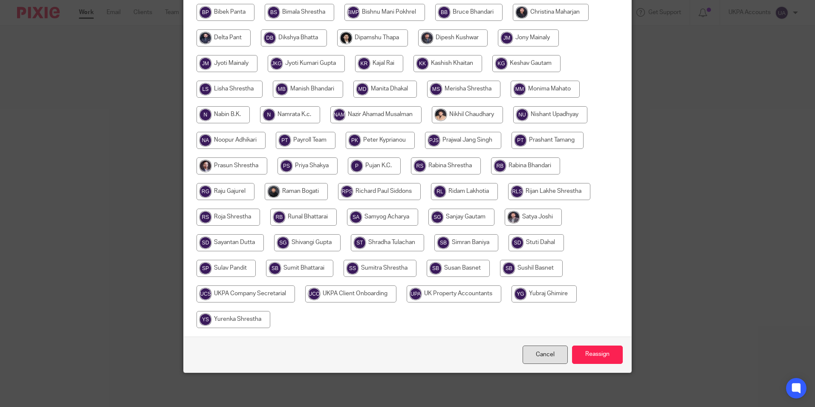
click at [542, 354] on link "Cancel" at bounding box center [545, 354] width 45 height 18
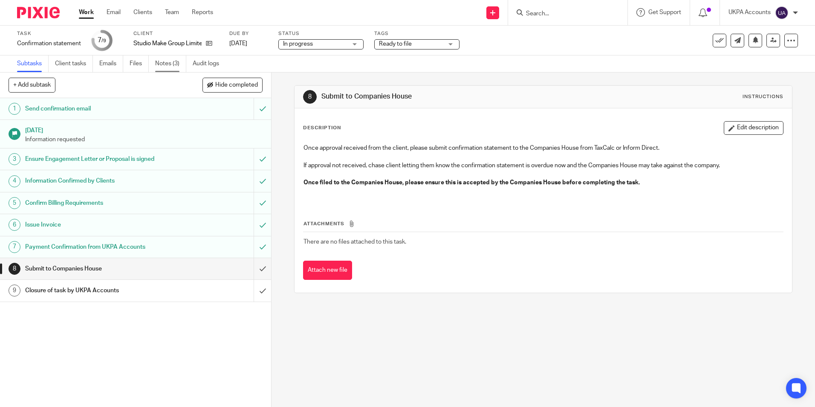
click at [172, 67] on link "Notes (3)" at bounding box center [170, 63] width 31 height 17
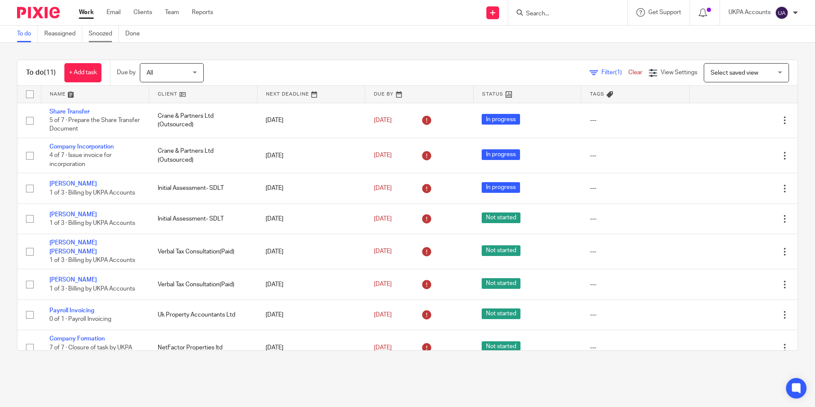
drag, startPoint x: 0, startPoint y: 0, endPoint x: 110, endPoint y: 33, distance: 115.0
click at [110, 33] on link "Snoozed" at bounding box center [104, 34] width 30 height 17
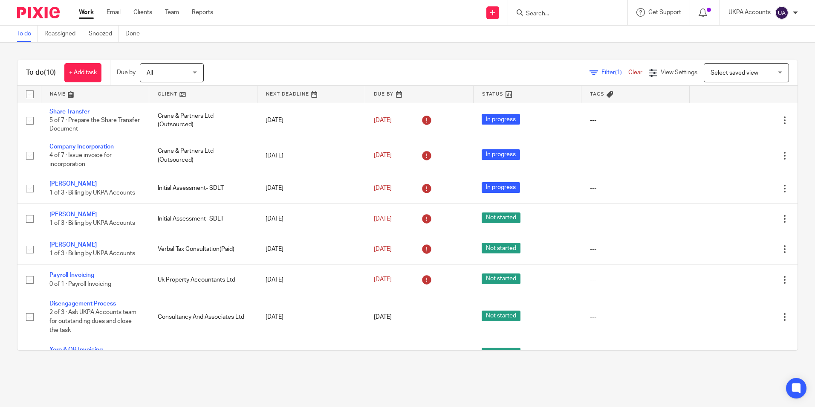
scroll to position [84, 0]
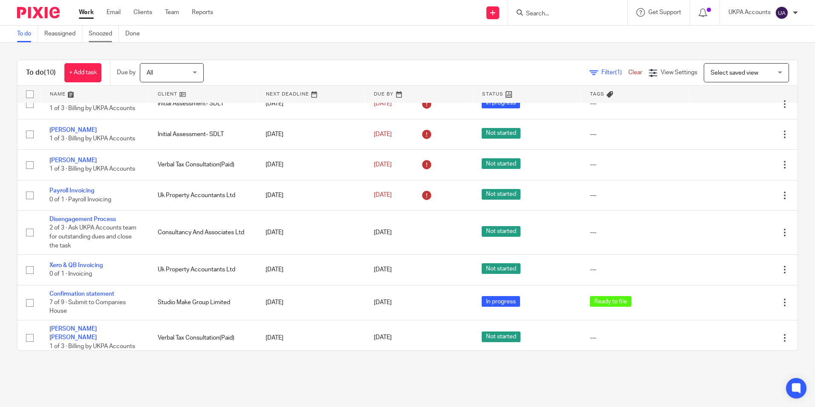
click at [107, 35] on link "Snoozed" at bounding box center [104, 34] width 30 height 17
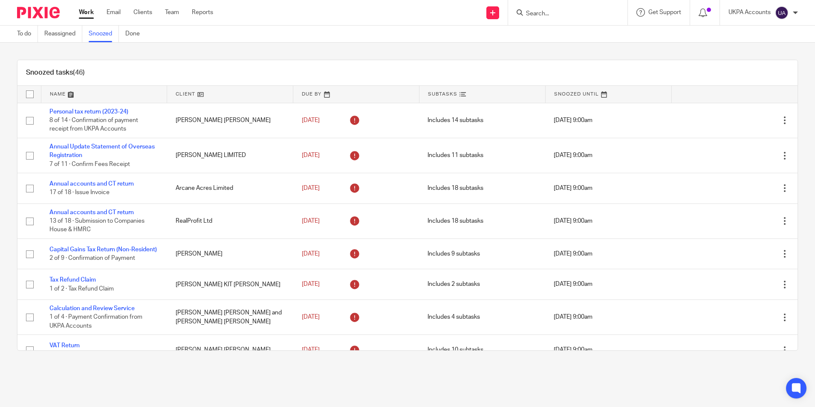
click at [246, 71] on div "Snoozed tasks (46)" at bounding box center [407, 73] width 781 height 26
click at [18, 37] on link "To do" at bounding box center [27, 34] width 21 height 17
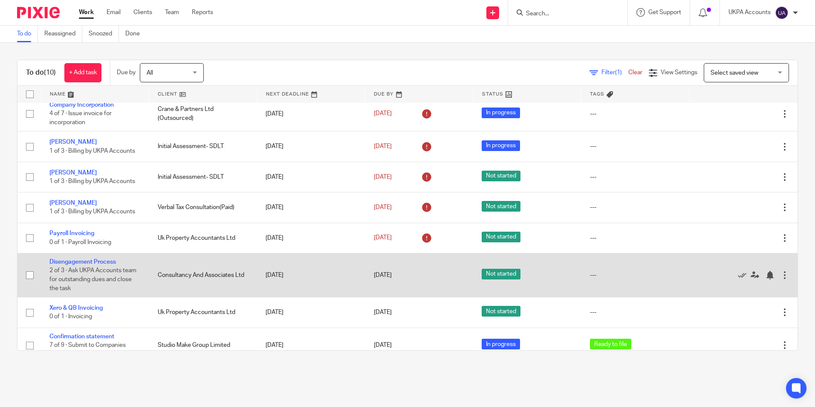
scroll to position [84, 0]
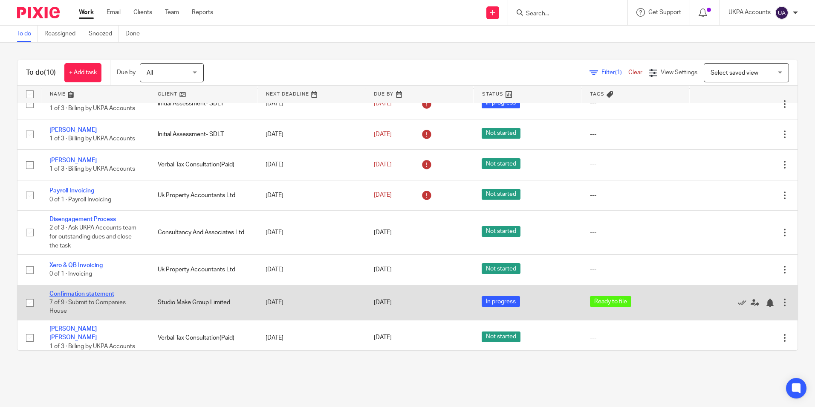
click at [92, 295] on link "Confirmation statement" at bounding box center [81, 294] width 65 height 6
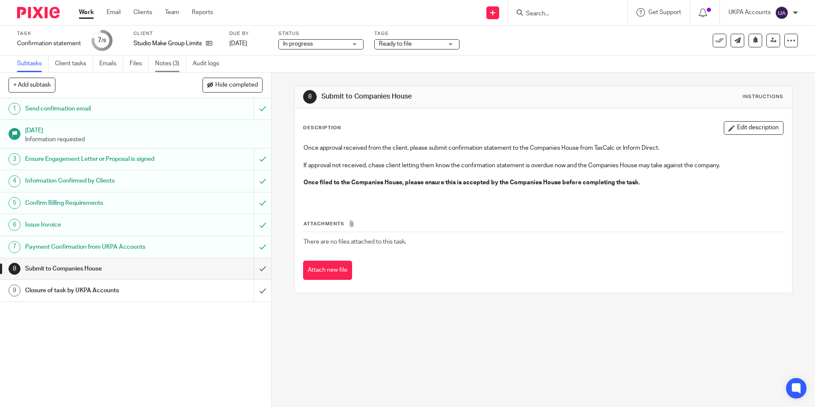
click at [167, 61] on link "Notes (3)" at bounding box center [170, 63] width 31 height 17
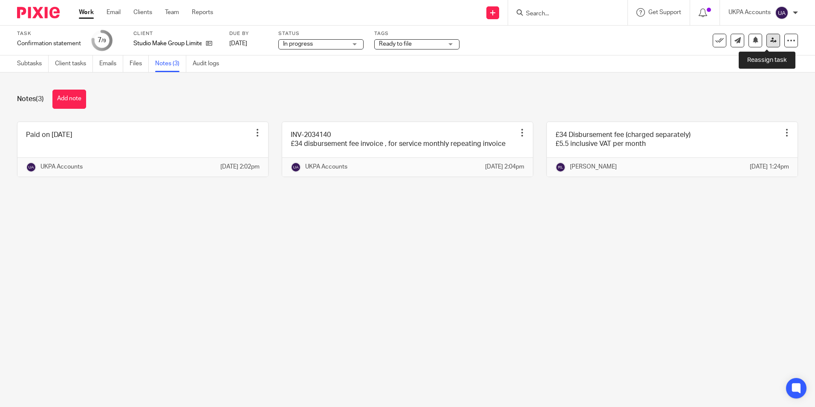
click at [767, 44] on link at bounding box center [774, 41] width 14 height 14
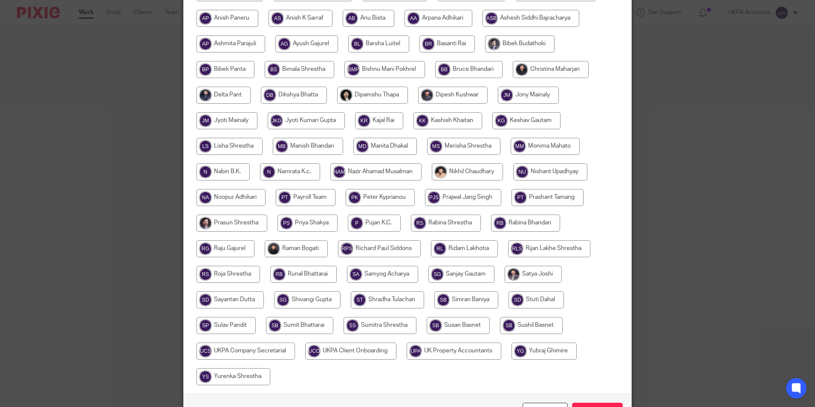
scroll to position [228, 0]
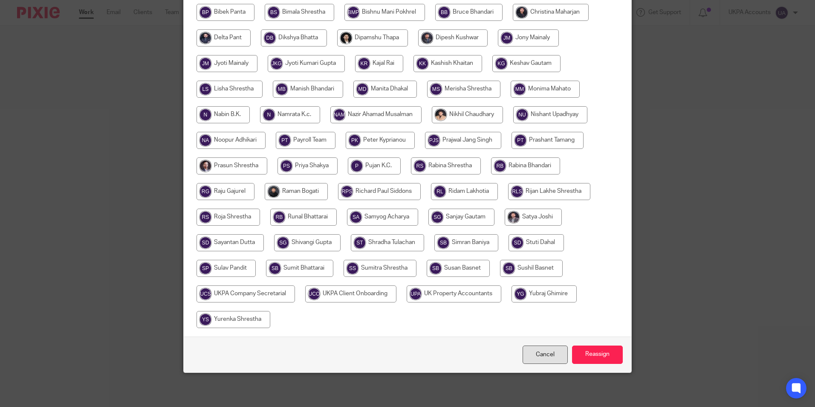
click at [533, 357] on link "Cancel" at bounding box center [545, 354] width 45 height 18
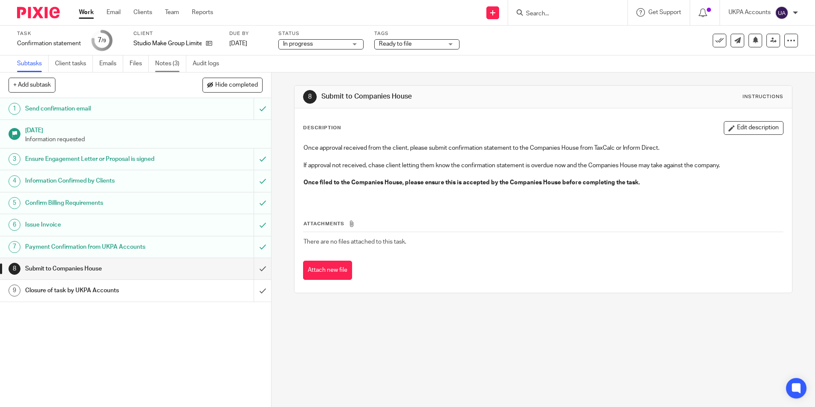
click at [172, 63] on link "Notes (3)" at bounding box center [170, 63] width 31 height 17
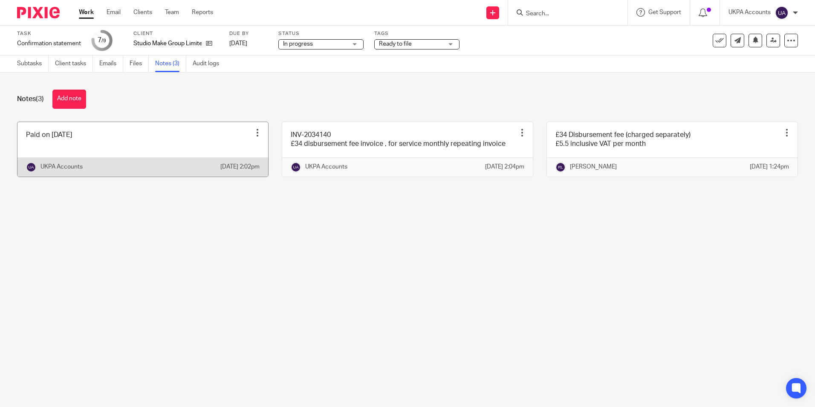
click at [97, 151] on link at bounding box center [142, 149] width 251 height 55
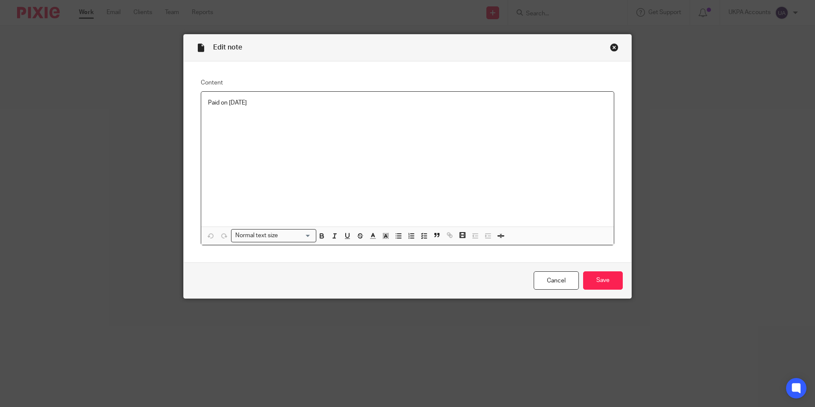
click at [217, 102] on p "Paid on 16 Sept 2025" at bounding box center [407, 103] width 399 height 9
click at [607, 283] on input "Save" at bounding box center [603, 280] width 40 height 18
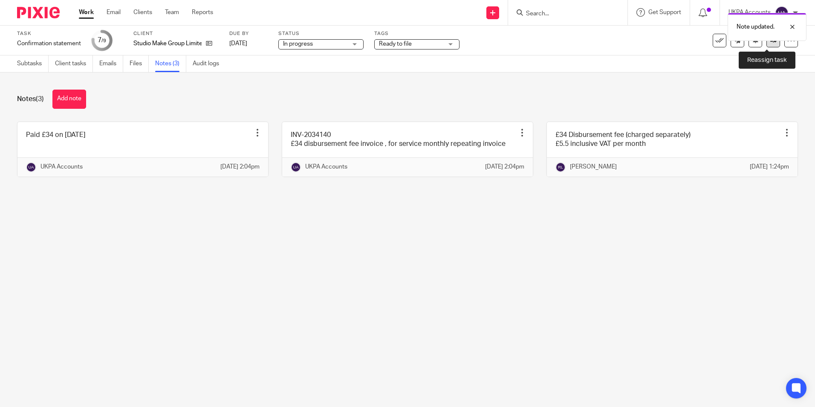
click at [767, 44] on link at bounding box center [774, 41] width 14 height 14
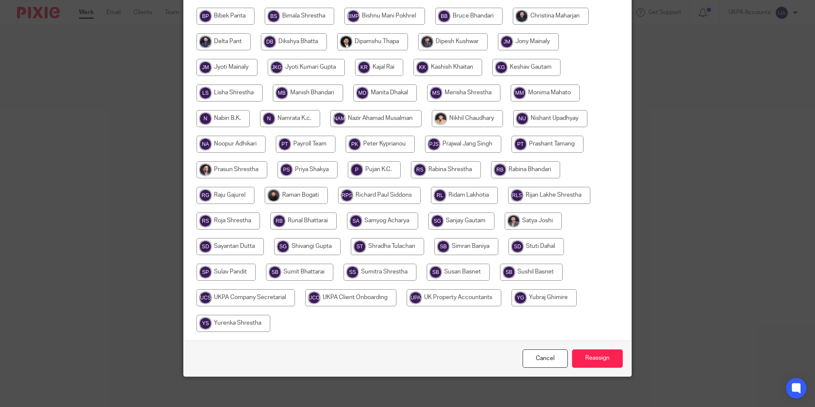
scroll to position [228, 0]
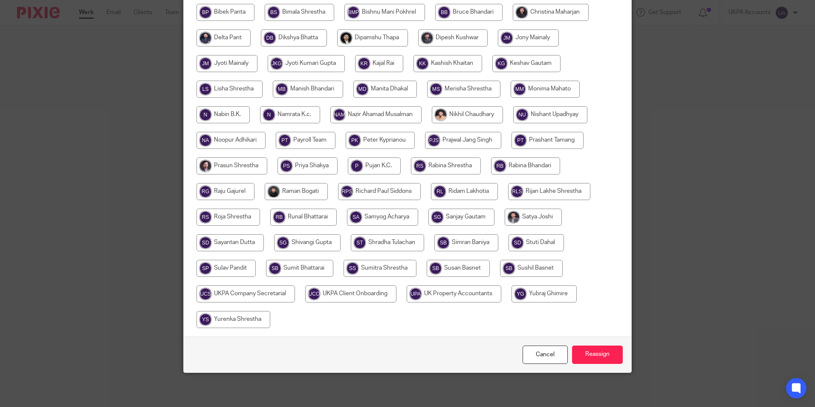
click at [460, 190] on input "radio" at bounding box center [464, 191] width 67 height 17
radio input "true"
click at [601, 351] on input "Reassign" at bounding box center [597, 354] width 51 height 18
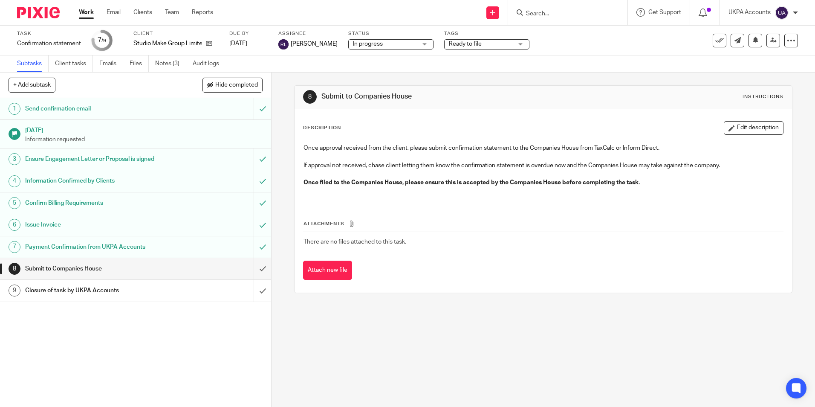
click at [92, 16] on link "Work" at bounding box center [86, 12] width 15 height 9
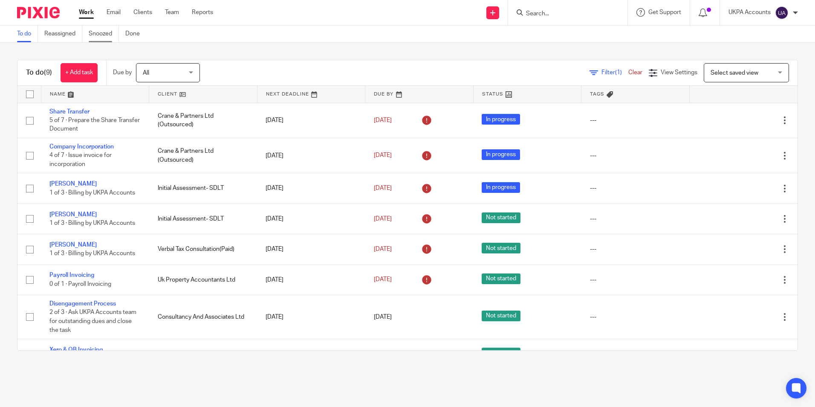
click at [109, 39] on link "Snoozed" at bounding box center [104, 34] width 30 height 17
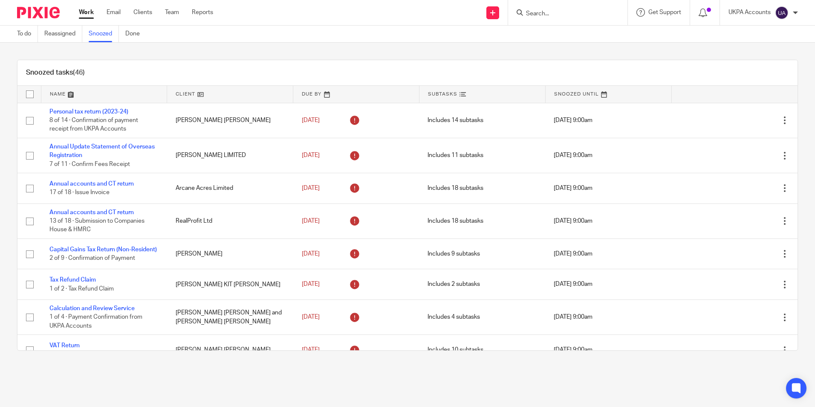
click at [235, 70] on div "Snoozed tasks (46)" at bounding box center [407, 73] width 781 height 26
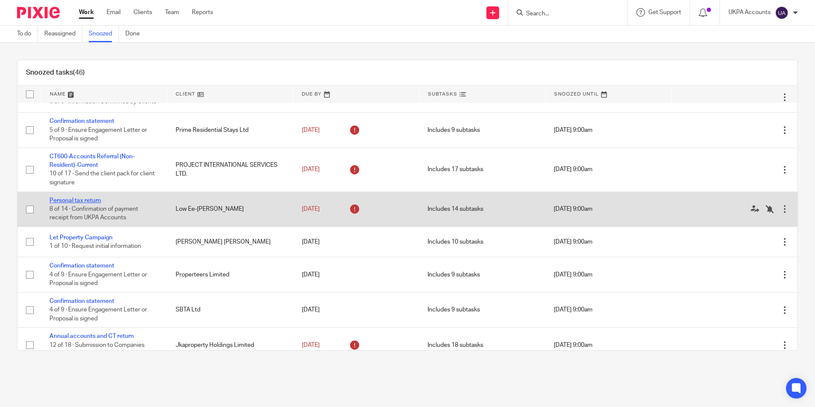
click at [64, 203] on link "Personal tax return" at bounding box center [75, 200] width 52 height 6
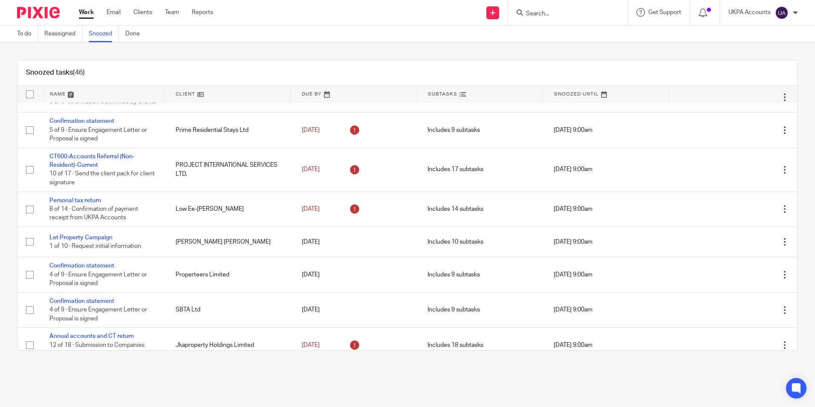
click at [428, 71] on div "Snoozed tasks (46)" at bounding box center [407, 73] width 781 height 26
click at [433, 71] on div "Snoozed tasks (46)" at bounding box center [407, 73] width 781 height 26
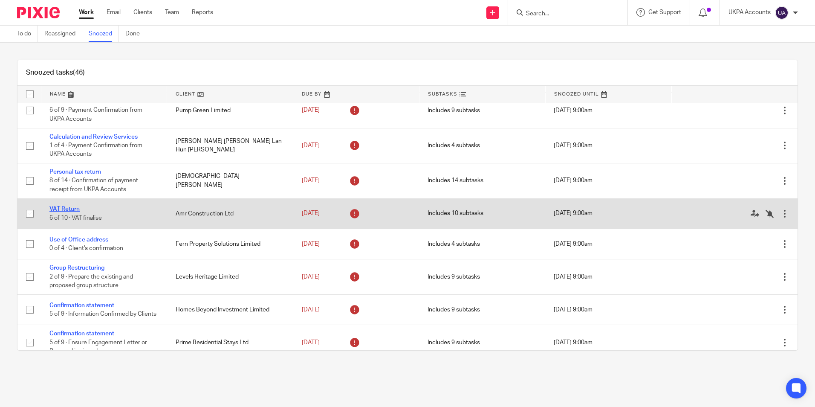
click at [78, 212] on link "VAT Return" at bounding box center [64, 209] width 30 height 6
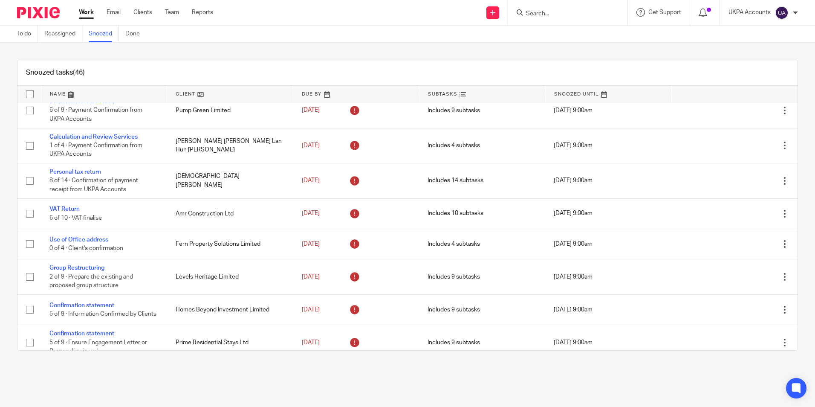
click at [439, 61] on div "Snoozed tasks (46) Name Client Due By Subtasks Snoozed Until Personal tax retur…" at bounding box center [407, 205] width 781 height 291
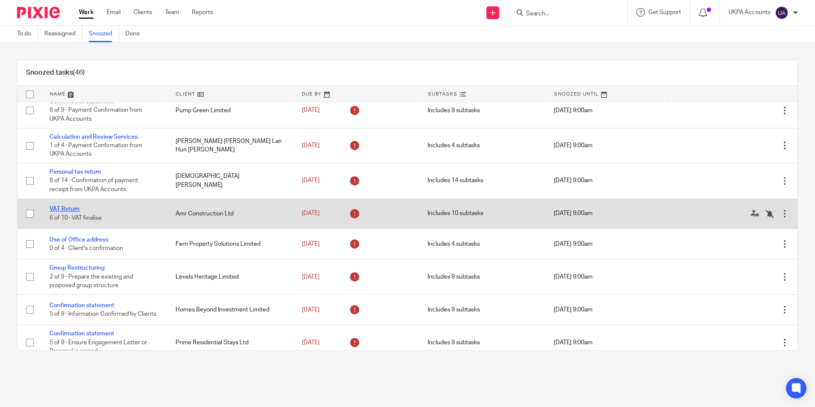
click at [74, 212] on link "VAT Return" at bounding box center [64, 209] width 30 height 6
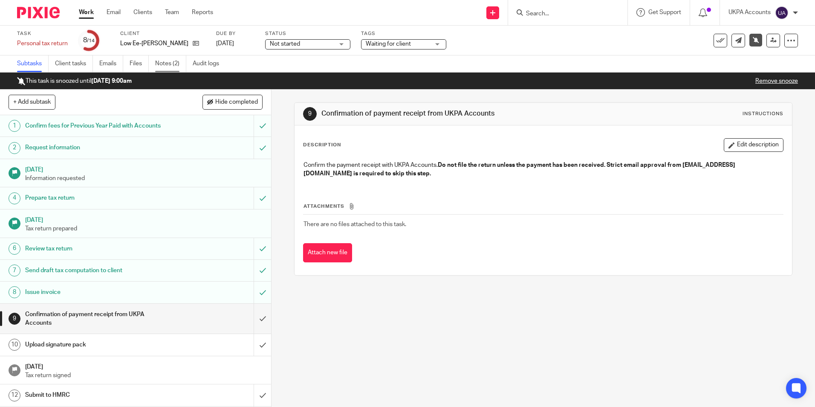
click at [180, 68] on link "Notes (2)" at bounding box center [170, 63] width 31 height 17
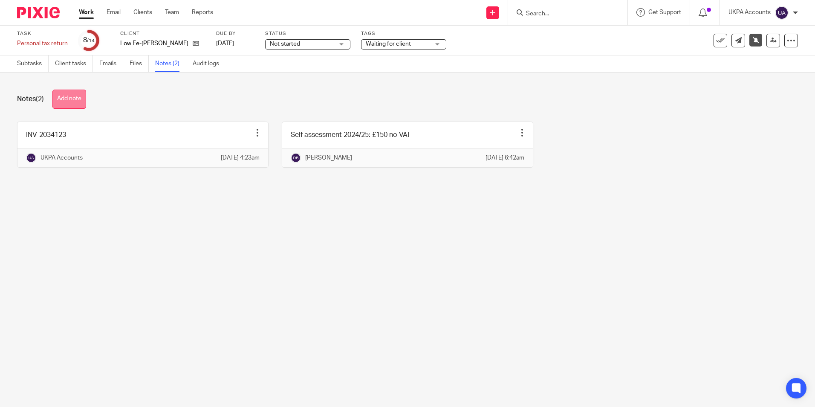
click at [78, 102] on button "Add note" at bounding box center [69, 99] width 34 height 19
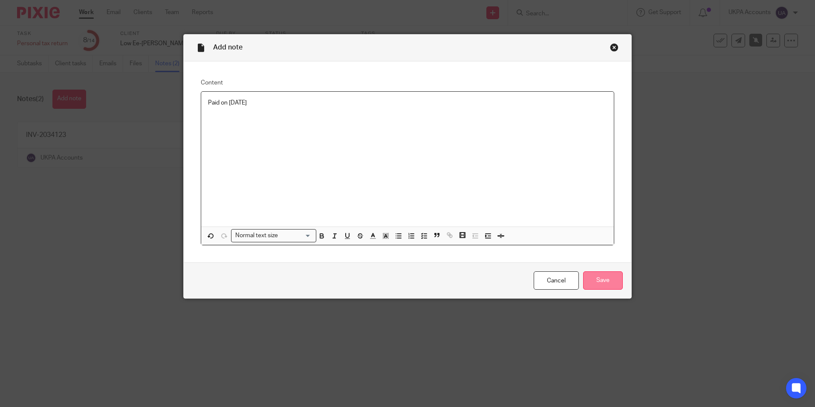
click at [598, 284] on input "Save" at bounding box center [603, 280] width 40 height 18
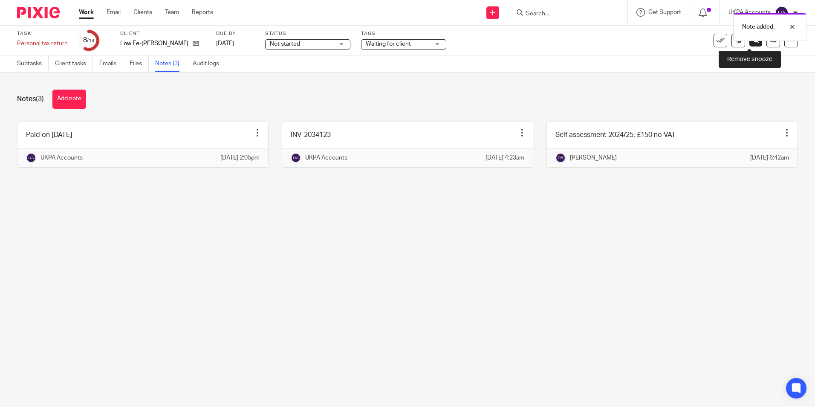
click at [753, 43] on icon at bounding box center [756, 40] width 6 height 6
click at [25, 64] on link "Subtasks" at bounding box center [33, 63] width 32 height 17
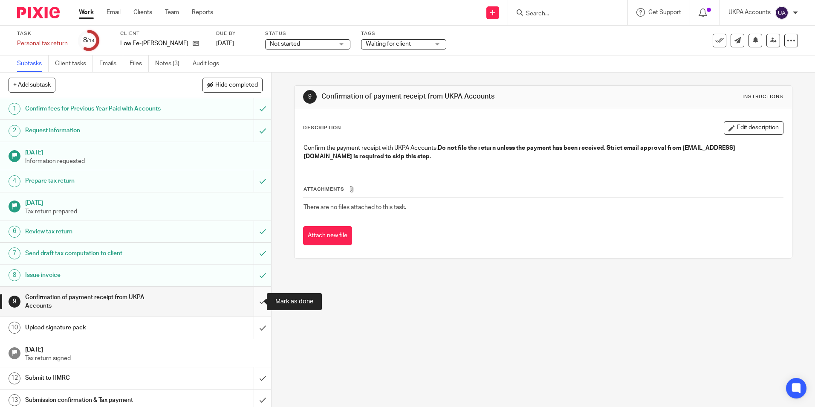
click at [252, 302] on input "submit" at bounding box center [135, 302] width 271 height 30
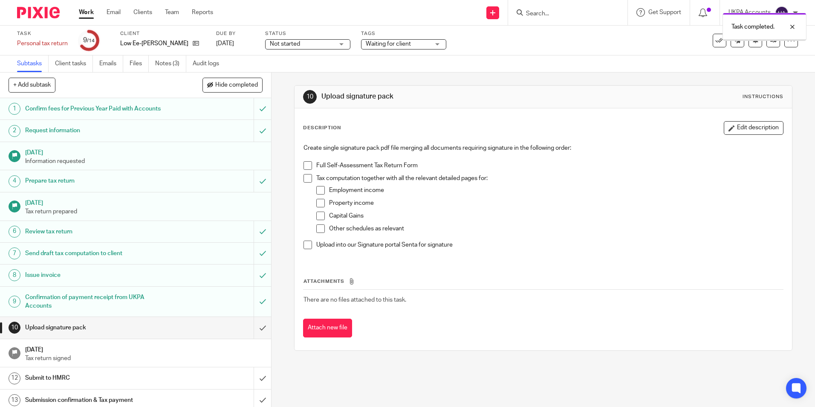
click at [172, 65] on link "Notes (3)" at bounding box center [170, 63] width 31 height 17
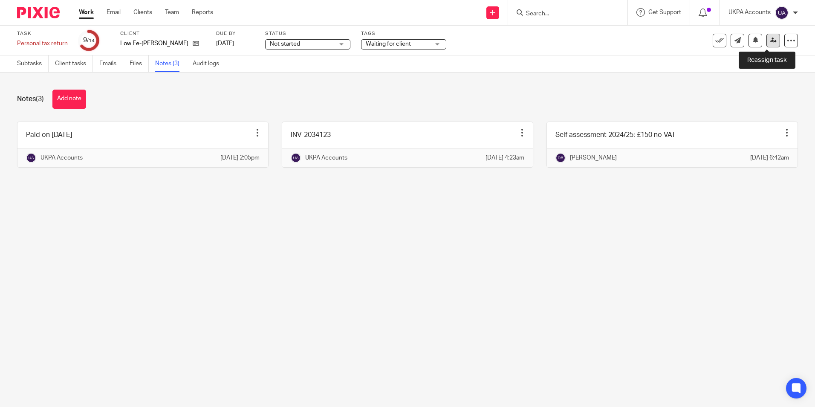
click at [770, 44] on link at bounding box center [774, 41] width 14 height 14
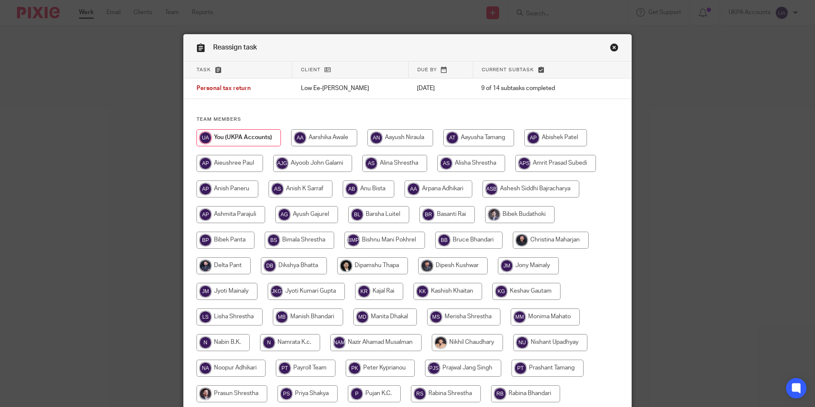
scroll to position [43, 0]
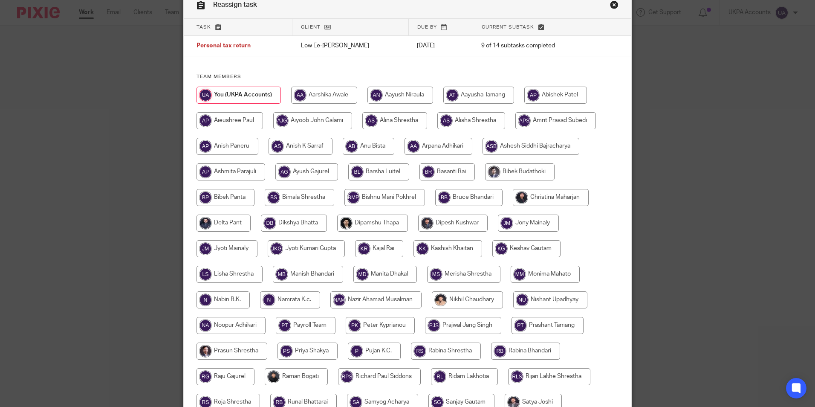
click at [294, 224] on input "radio" at bounding box center [294, 223] width 66 height 17
radio input "true"
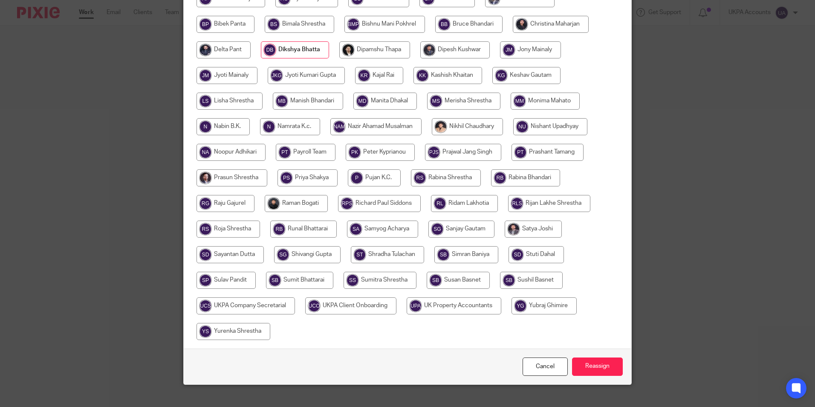
scroll to position [228, 0]
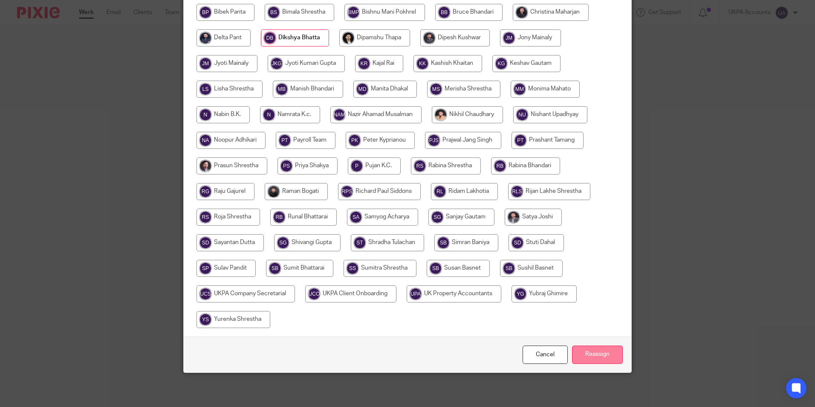
click at [601, 357] on input "Reassign" at bounding box center [597, 354] width 51 height 18
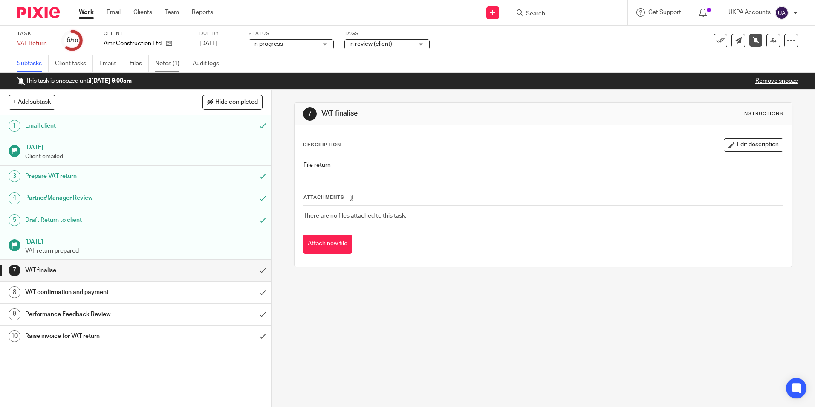
click at [165, 61] on link "Notes (1)" at bounding box center [170, 63] width 31 height 17
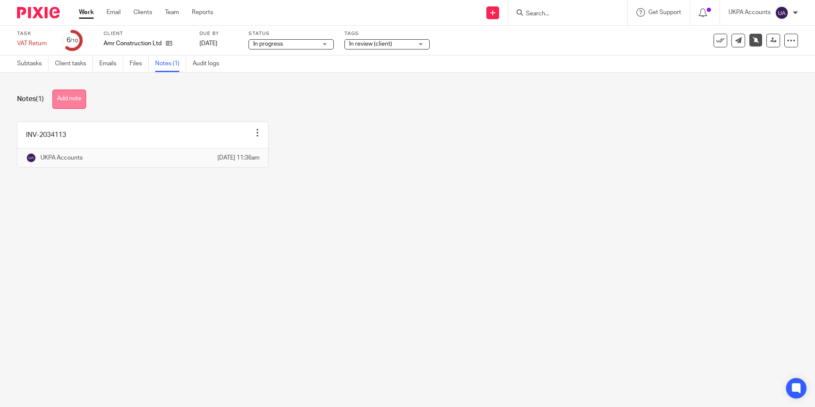
click at [63, 98] on button "Add note" at bounding box center [69, 99] width 34 height 19
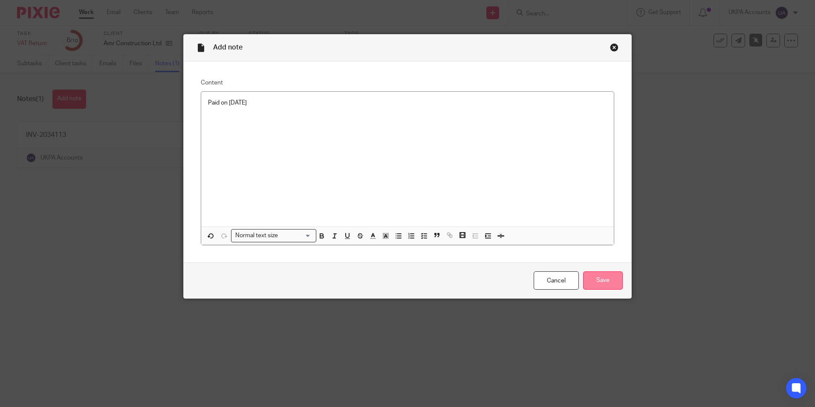
click at [595, 276] on input "Save" at bounding box center [603, 280] width 40 height 18
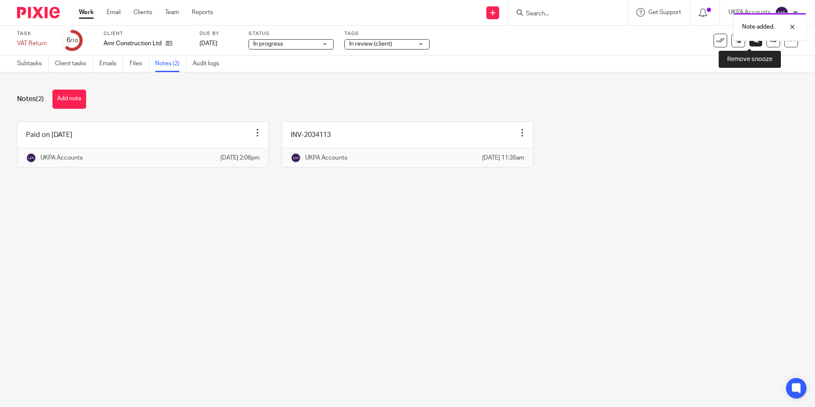
click at [751, 43] on link at bounding box center [756, 40] width 13 height 13
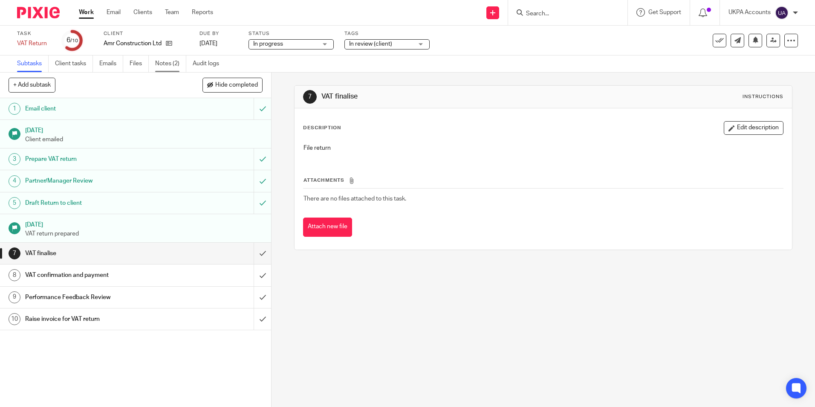
click at [173, 61] on link "Notes (2)" at bounding box center [170, 63] width 31 height 17
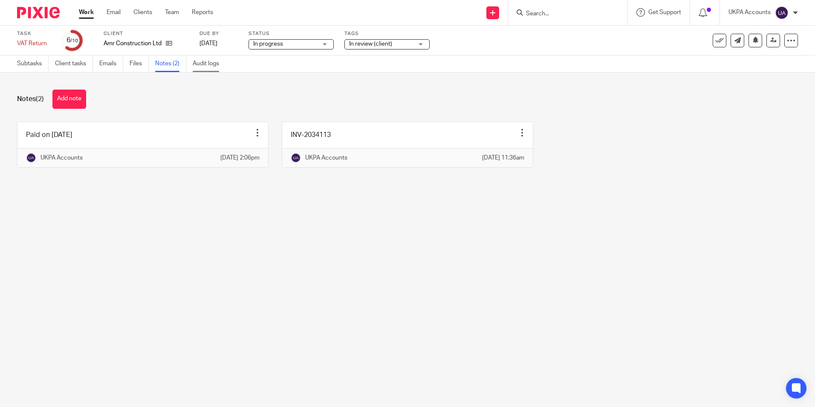
click at [202, 64] on link "Audit logs" at bounding box center [209, 63] width 33 height 17
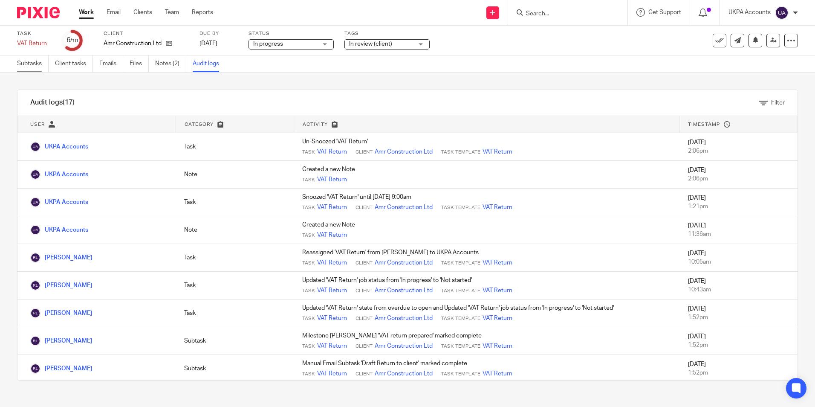
click at [32, 66] on link "Subtasks" at bounding box center [33, 63] width 32 height 17
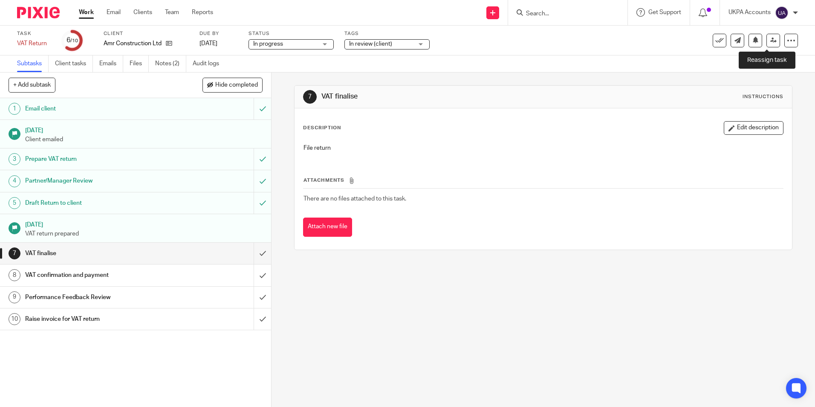
click at [771, 41] on icon at bounding box center [774, 40] width 6 height 6
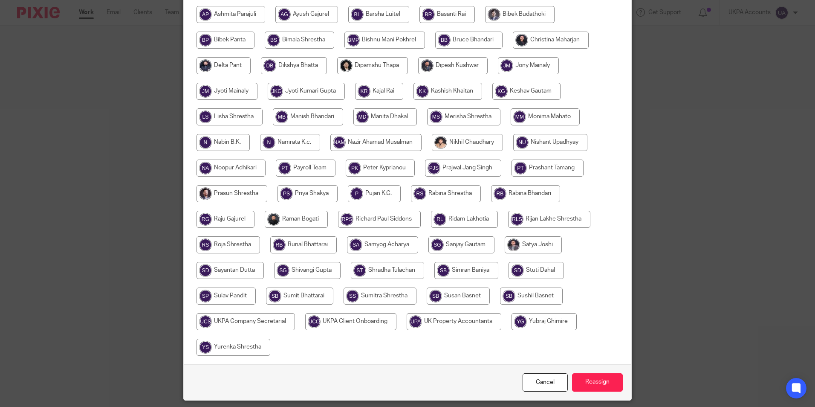
scroll to position [228, 0]
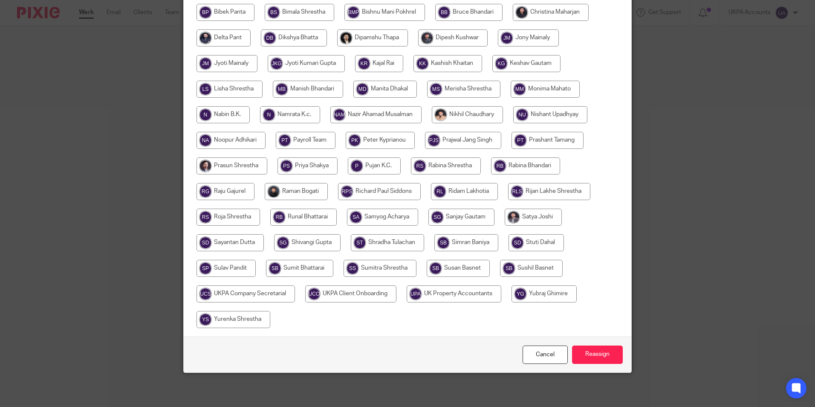
click at [459, 190] on input "radio" at bounding box center [464, 191] width 67 height 17
radio input "true"
click at [600, 359] on input "Reassign" at bounding box center [597, 354] width 51 height 18
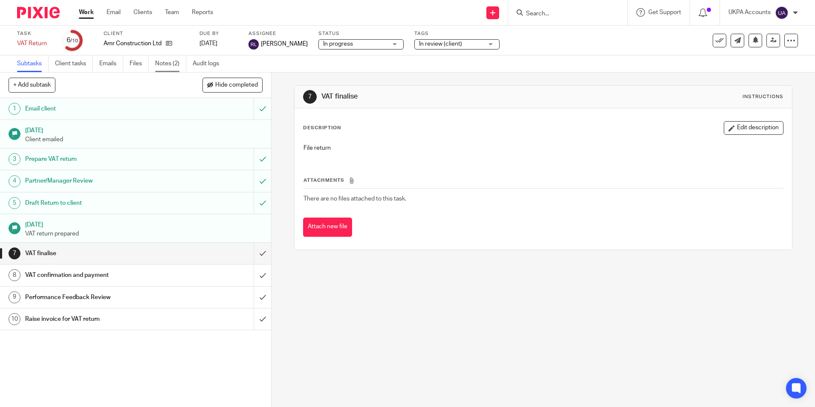
click at [175, 67] on link "Notes (2)" at bounding box center [170, 63] width 31 height 17
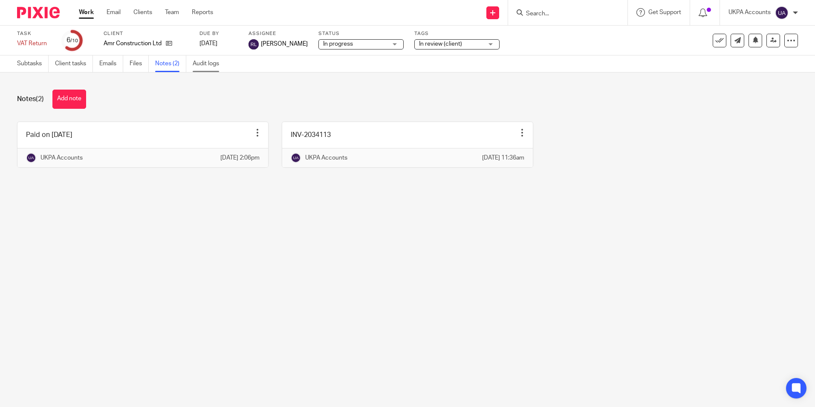
click at [214, 69] on link "Audit logs" at bounding box center [209, 63] width 33 height 17
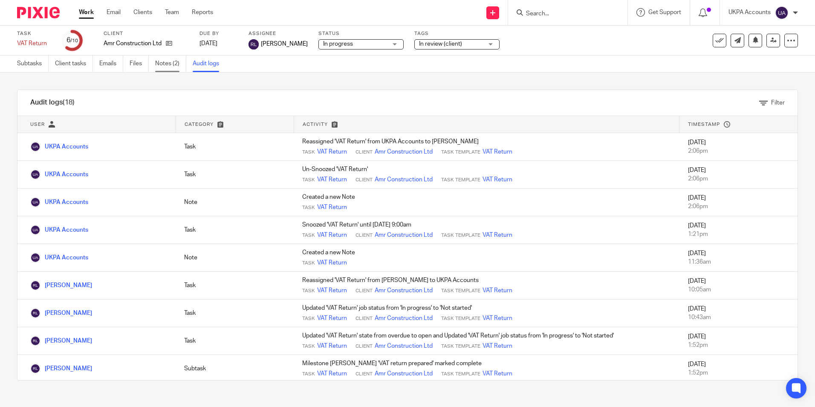
click at [165, 60] on link "Notes (2)" at bounding box center [170, 63] width 31 height 17
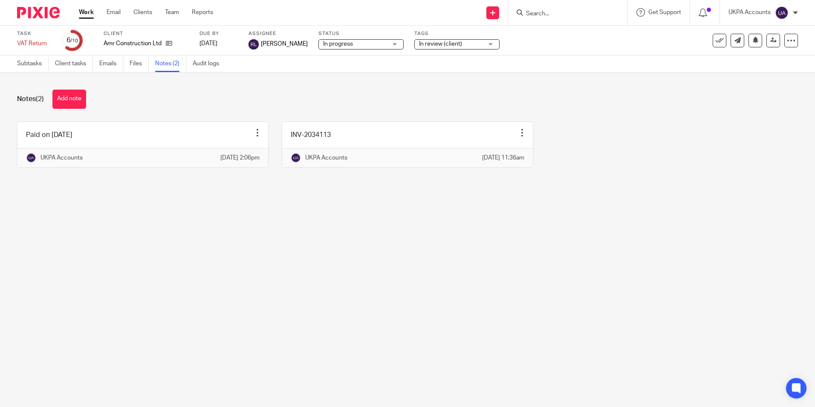
click at [92, 15] on link "Work" at bounding box center [86, 12] width 15 height 9
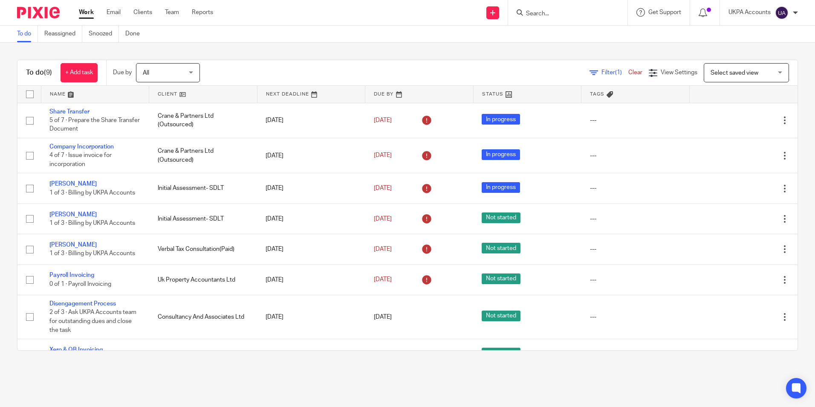
click at [105, 33] on link "Snoozed" at bounding box center [104, 34] width 30 height 17
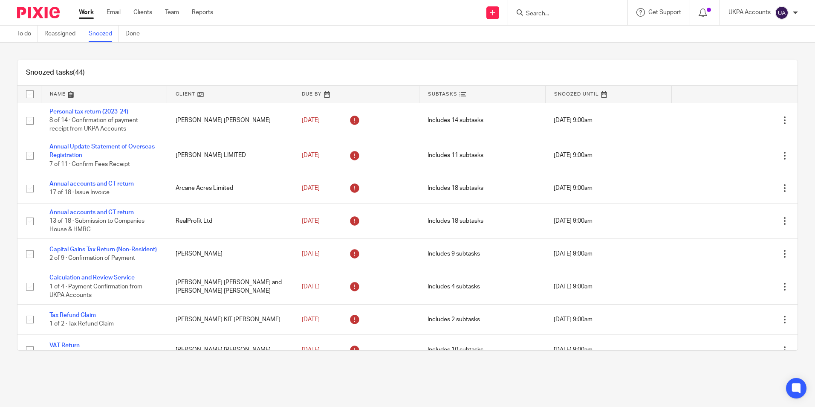
click at [425, 66] on div "Snoozed tasks (44)" at bounding box center [407, 73] width 781 height 26
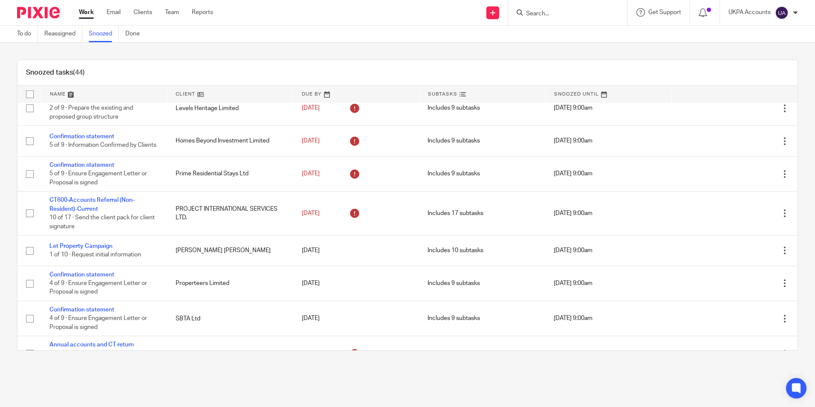
scroll to position [1279, 0]
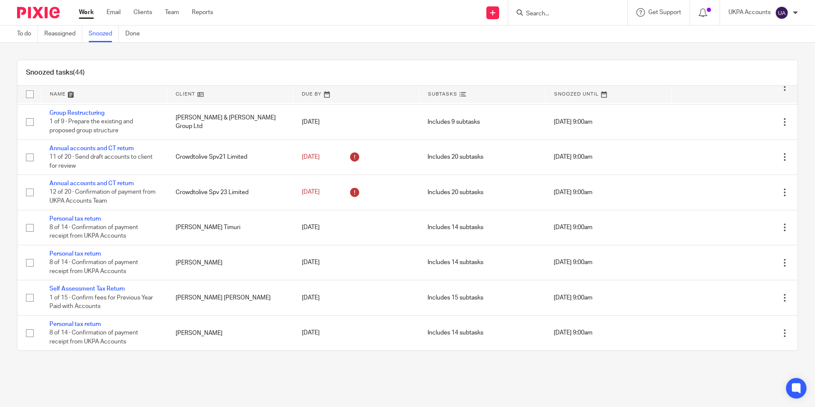
drag, startPoint x: 393, startPoint y: 49, endPoint x: 389, endPoint y: 48, distance: 5.0
click at [393, 49] on div "Snoozed tasks (44) Name Client Due By Subtasks Snoozed Until Personal tax retur…" at bounding box center [407, 205] width 815 height 325
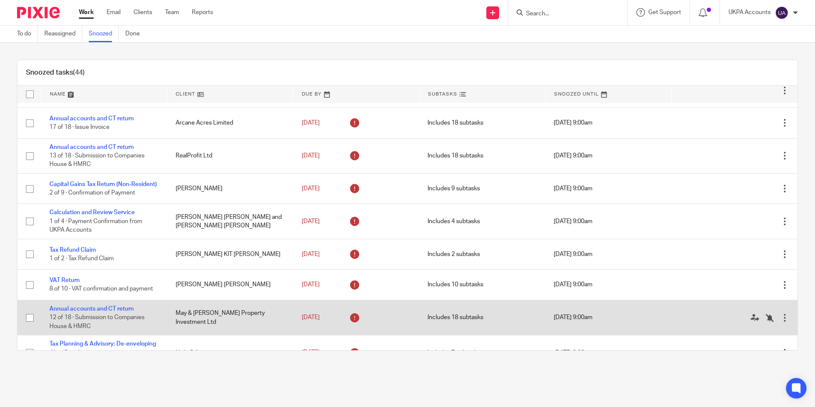
scroll to position [0, 0]
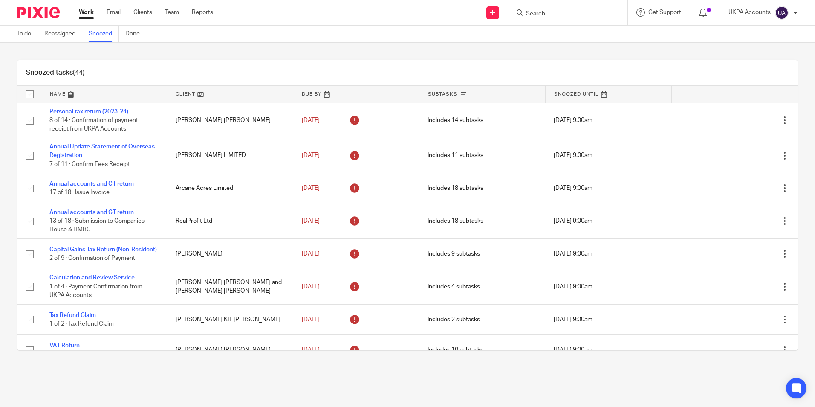
drag, startPoint x: 135, startPoint y: 145, endPoint x: 201, endPoint y: 48, distance: 117.2
click at [203, 48] on div "Snoozed tasks (44) Name Client Due By Subtasks Snoozed Until Personal tax retur…" at bounding box center [407, 205] width 815 height 325
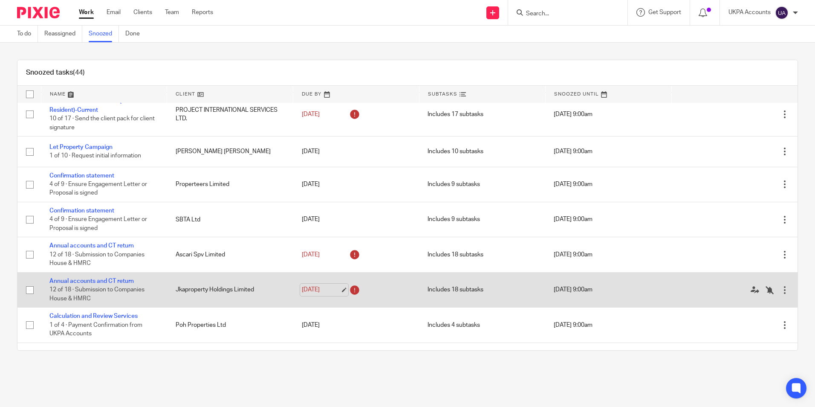
scroll to position [896, 0]
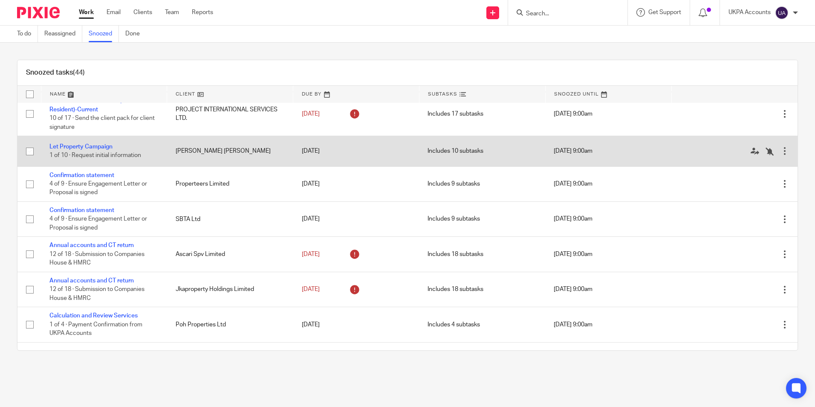
drag, startPoint x: 91, startPoint y: 153, endPoint x: 319, endPoint y: 154, distance: 228.2
click at [336, 151] on td "17 Sep 2025" at bounding box center [356, 151] width 126 height 30
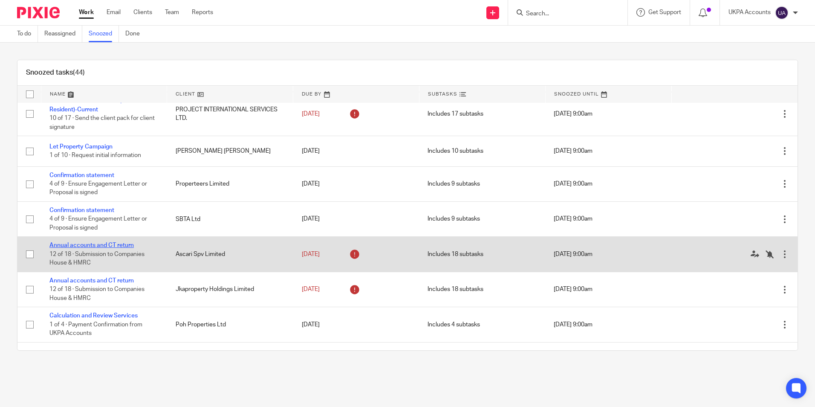
drag, startPoint x: 109, startPoint y: 185, endPoint x: 96, endPoint y: 253, distance: 70.0
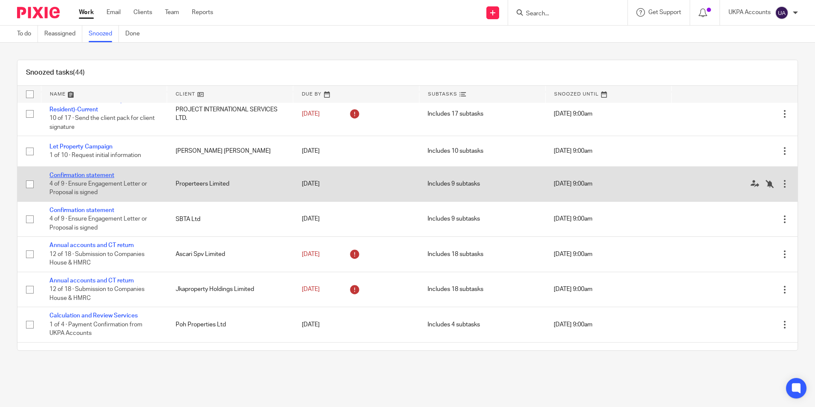
drag, startPoint x: 96, startPoint y: 253, endPoint x: 107, endPoint y: 184, distance: 70.0
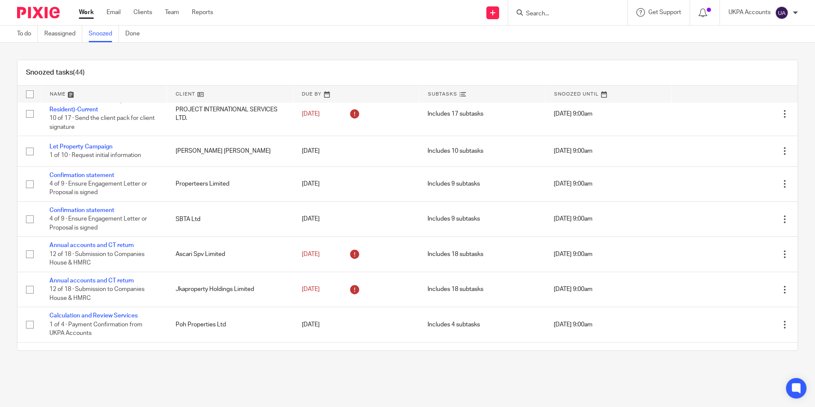
click at [503, 51] on div "Snoozed tasks (44) Name Client Due By Subtasks Snoozed Until Personal tax retur…" at bounding box center [407, 205] width 815 height 325
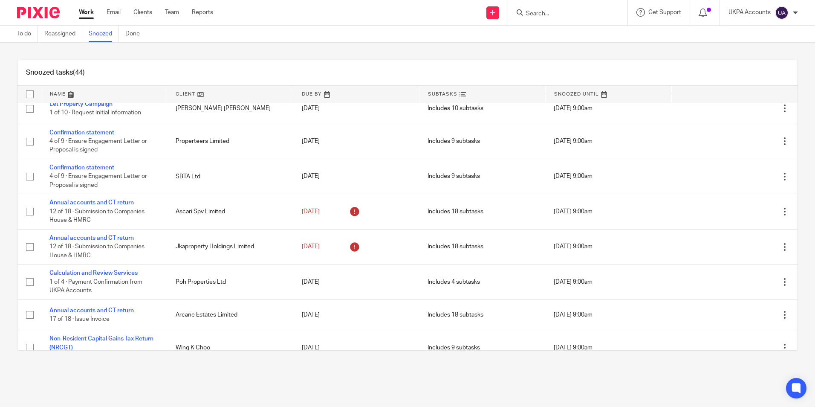
scroll to position [1065, 0]
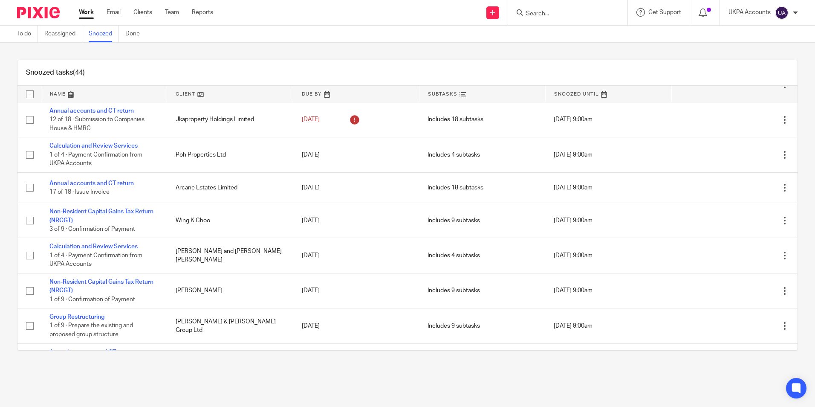
drag, startPoint x: 147, startPoint y: 222, endPoint x: 6, endPoint y: 174, distance: 148.2
click at [4, 178] on div "Snoozed tasks (44) Name Client Due By Subtasks Snoozed Until Personal tax retur…" at bounding box center [407, 205] width 815 height 325
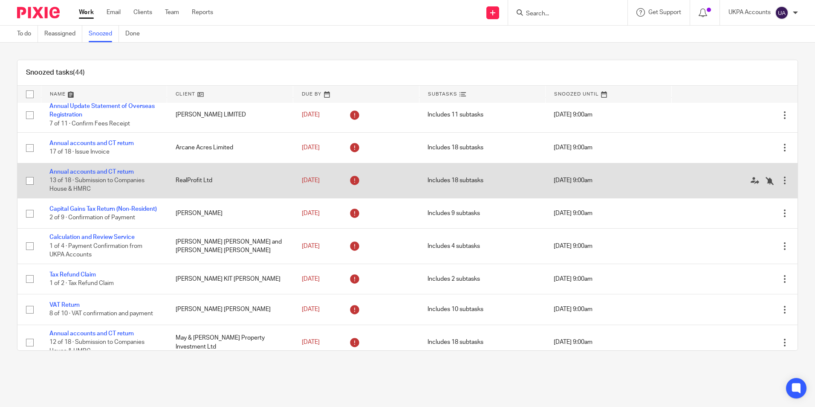
scroll to position [0, 0]
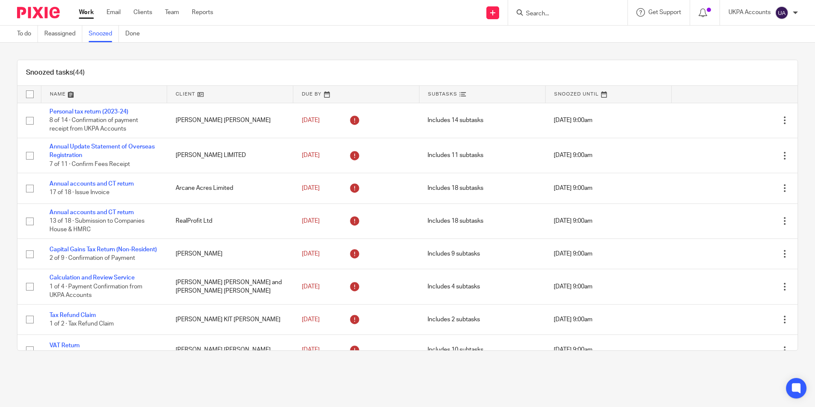
click at [308, 48] on div "Snoozed tasks (44) Name Client Due By Subtasks Snoozed Until Personal tax retur…" at bounding box center [407, 205] width 815 height 325
click at [144, 54] on div "Snoozed tasks (44) Name Client Due By Subtasks Snoozed Until Personal tax retur…" at bounding box center [407, 205] width 815 height 325
click at [566, 17] on input "Search" at bounding box center [563, 14] width 77 height 8
click at [558, 12] on input "Search" at bounding box center [563, 14] width 77 height 8
paste input "[PERSON_NAME] and [PERSON_NAME] Partnership"
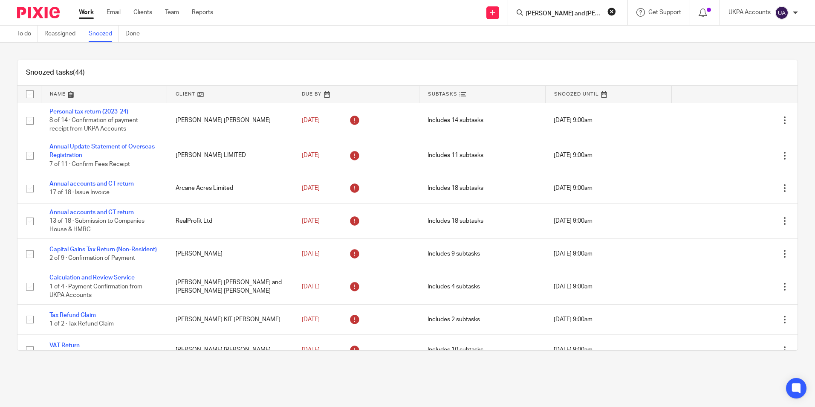
scroll to position [0, 10]
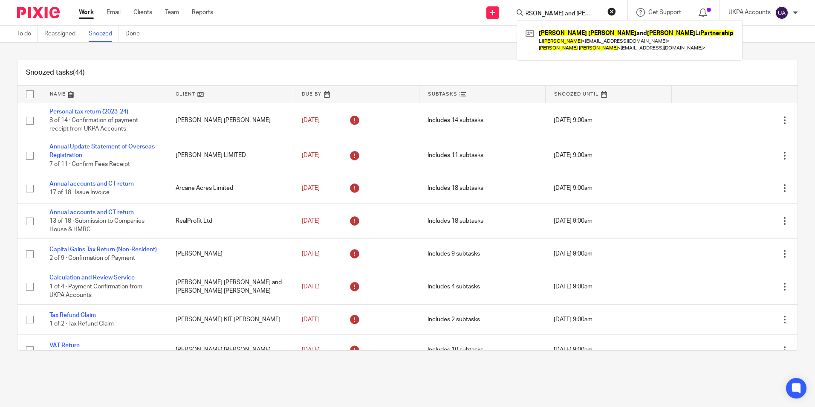
type input "[PERSON_NAME] and [PERSON_NAME] Partnership"
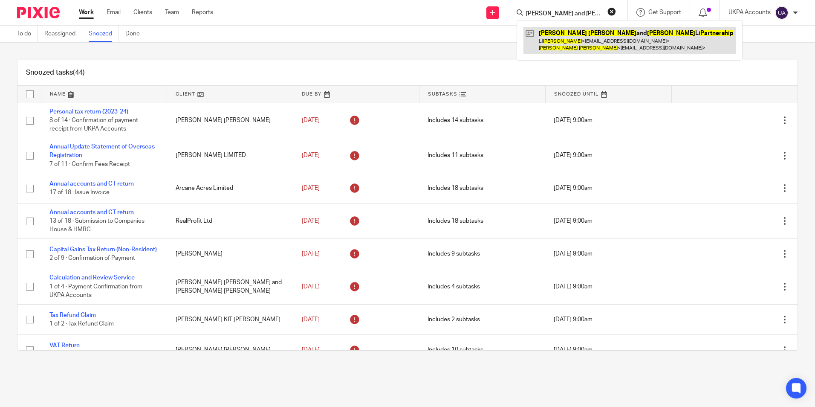
click at [569, 38] on link at bounding box center [630, 40] width 212 height 26
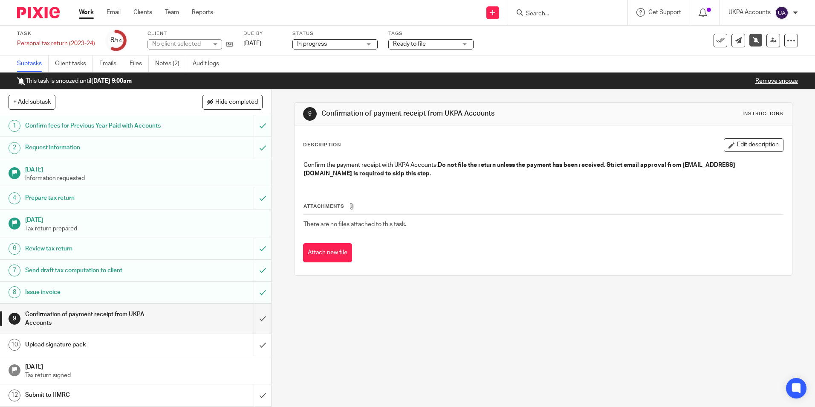
scroll to position [43, 0]
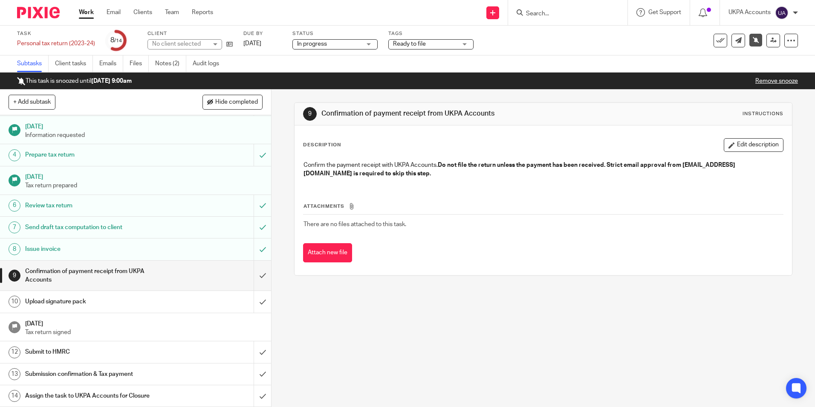
drag, startPoint x: 173, startPoint y: 58, endPoint x: 289, endPoint y: 155, distance: 151.7
click at [174, 58] on link "Notes (2)" at bounding box center [170, 63] width 31 height 17
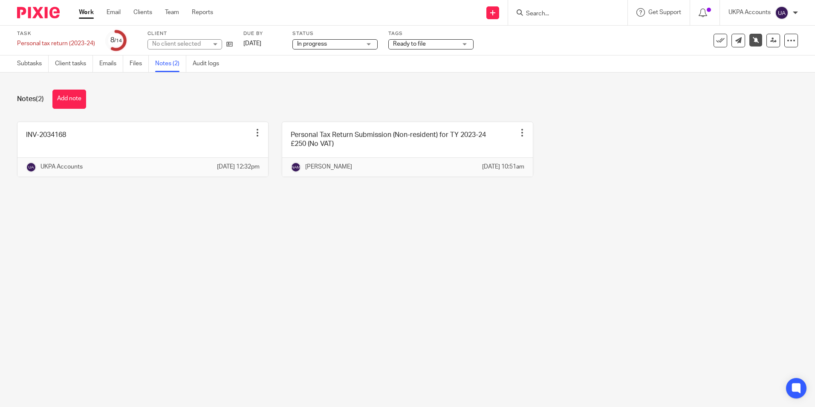
drag, startPoint x: 328, startPoint y: 317, endPoint x: 302, endPoint y: 317, distance: 26.0
click at [328, 317] on main "Task Personal tax return (2023-24) Save Personal tax return (2023-24) 8 /14 Cli…" at bounding box center [407, 203] width 815 height 407
click at [340, 306] on main "Task Personal tax return (2023-24) Save Personal tax return (2023-24) 8 /14 Cli…" at bounding box center [407, 203] width 815 height 407
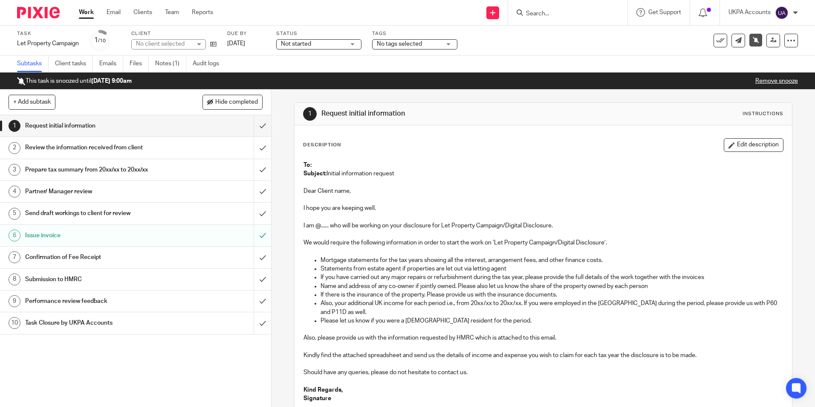
drag, startPoint x: 177, startPoint y: 65, endPoint x: 323, endPoint y: 139, distance: 164.0
click at [177, 64] on link "Notes (1)" at bounding box center [170, 63] width 31 height 17
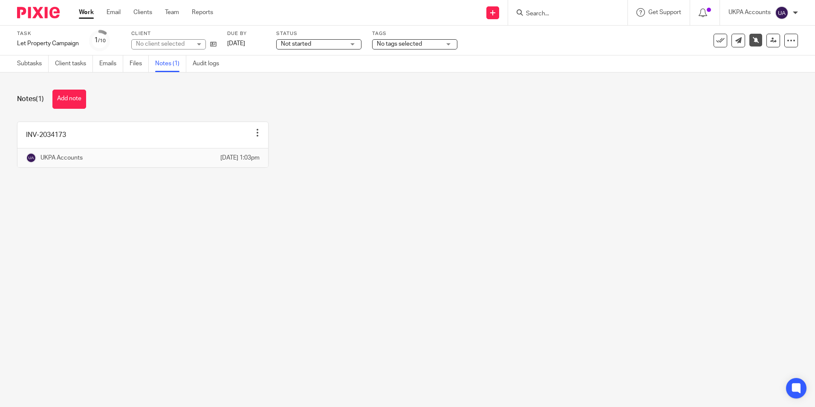
drag, startPoint x: 331, startPoint y: 217, endPoint x: 335, endPoint y: 212, distance: 7.0
click at [334, 217] on main "Task Let Property Campaign Save Let Property Campaign 1 /10 Client No client se…" at bounding box center [407, 203] width 815 height 407
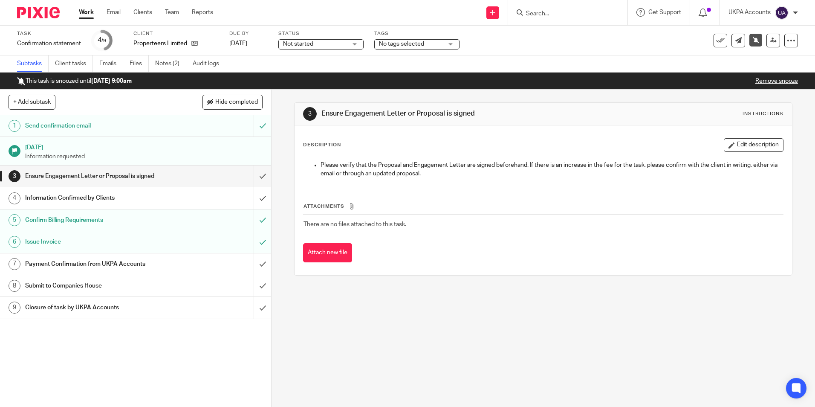
drag, startPoint x: 414, startPoint y: 311, endPoint x: 217, endPoint y: 245, distance: 208.0
click at [413, 311] on div "3 Ensure Engagement Letter or Proposal is signed Instructions Description Edit …" at bounding box center [544, 248] width 544 height 317
click at [171, 65] on link "Notes (2)" at bounding box center [170, 63] width 31 height 17
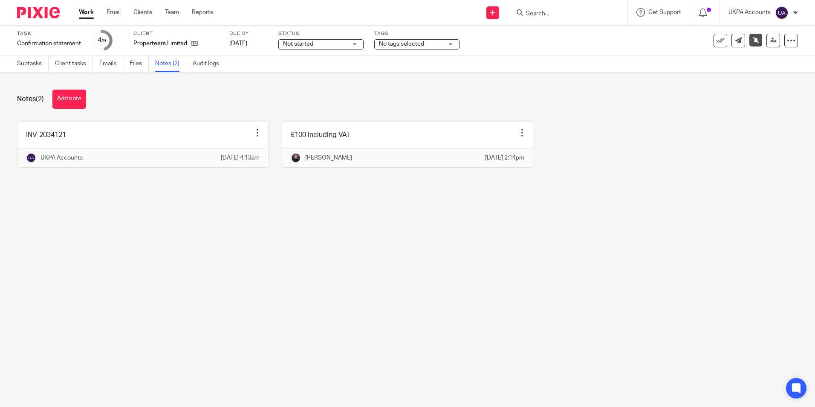
drag, startPoint x: 197, startPoint y: 251, endPoint x: 186, endPoint y: 215, distance: 37.1
click at [197, 255] on main "Task Confirmation statement Save Confirmation statement 4 /9 Client Properteers…" at bounding box center [407, 203] width 815 height 407
click at [146, 277] on main "Task Confirmation statement Save Confirmation statement 4 /9 Client Properteers…" at bounding box center [407, 203] width 815 height 407
click at [258, 282] on main "Task Confirmation statement Save Confirmation statement 4 /9 Client Properteers…" at bounding box center [407, 203] width 815 height 407
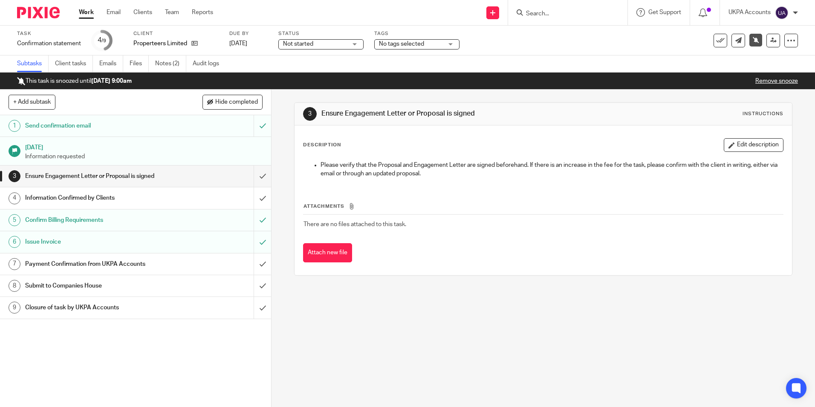
click at [759, 81] on link "Remove snooze" at bounding box center [777, 81] width 43 height 6
drag, startPoint x: 754, startPoint y: 41, endPoint x: 755, endPoint y: 47, distance: 6.0
click at [754, 41] on link at bounding box center [756, 40] width 13 height 13
click at [609, 301] on div "3 Ensure Engagement Letter or Proposal is signed Instructions Description Edit …" at bounding box center [544, 248] width 544 height 317
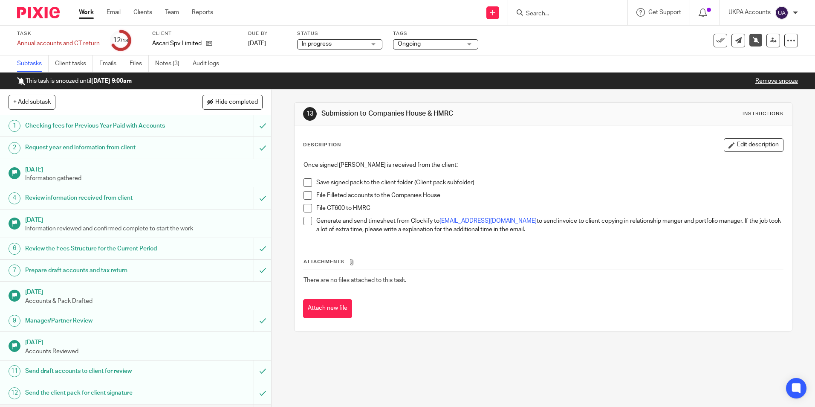
click at [761, 80] on link "Remove snooze" at bounding box center [777, 81] width 43 height 6
drag, startPoint x: 366, startPoint y: 348, endPoint x: 245, endPoint y: 270, distance: 143.1
click at [366, 347] on div "13 Submission to Companies House & HMRC Instructions Description Edit descripti…" at bounding box center [544, 248] width 544 height 317
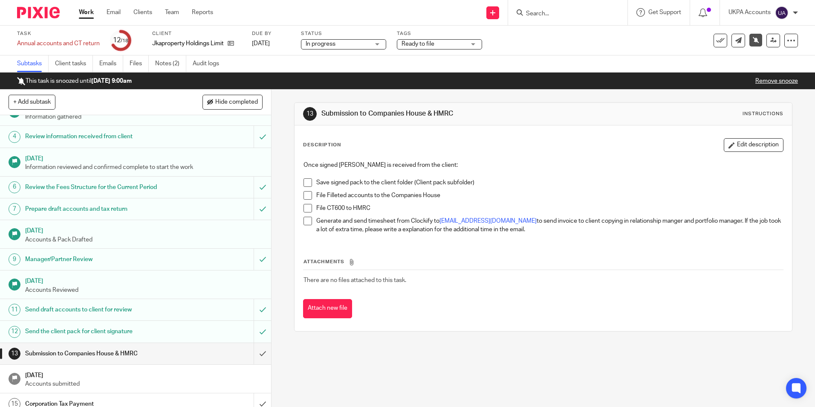
scroll to position [135, 0]
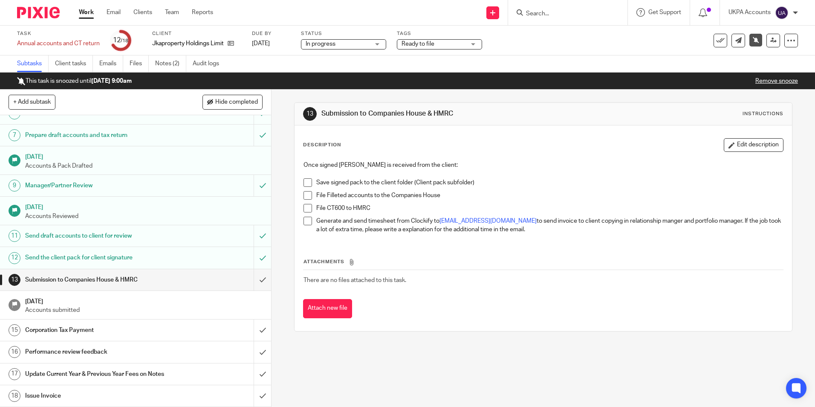
click at [766, 82] on link "Remove snooze" at bounding box center [777, 81] width 43 height 6
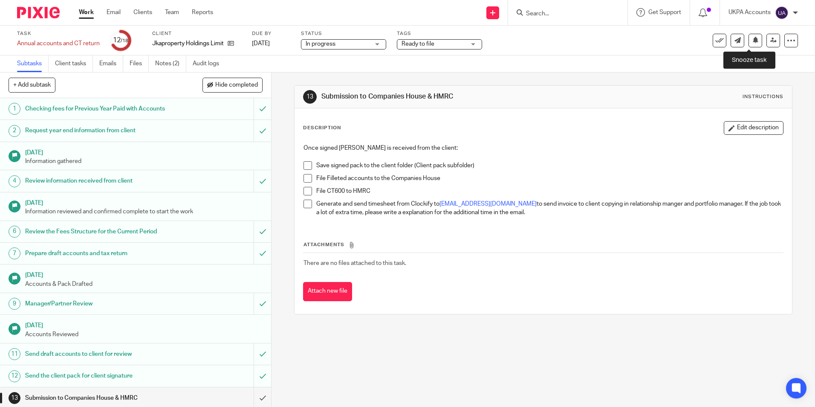
click at [753, 41] on icon at bounding box center [756, 40] width 6 height 6
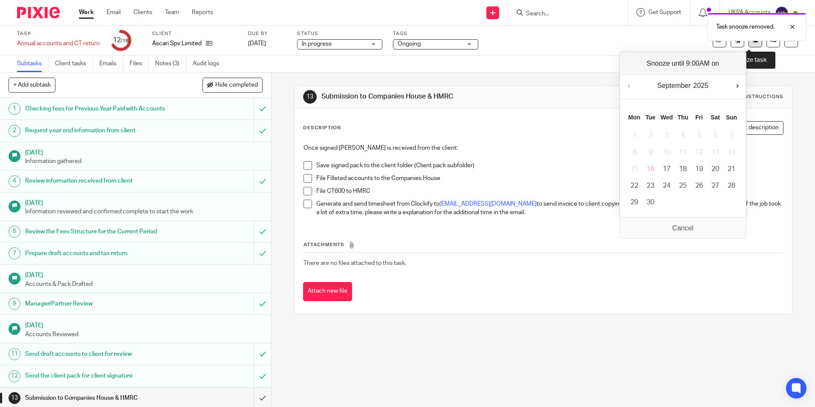
click at [753, 42] on icon at bounding box center [756, 40] width 6 height 6
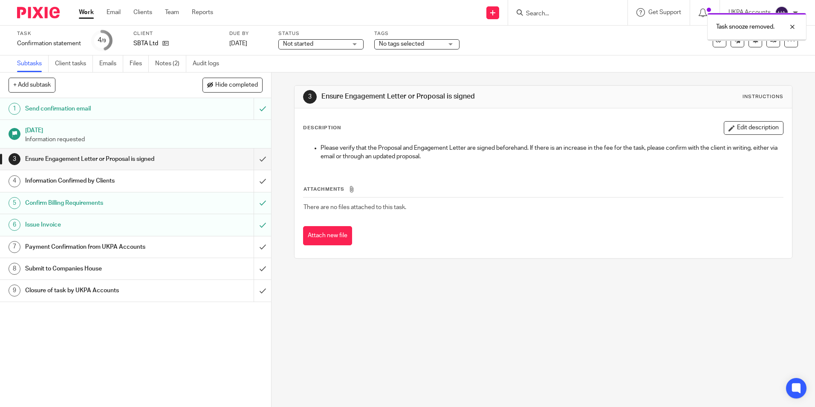
click at [750, 41] on div "Task snooze removed." at bounding box center [757, 27] width 99 height 28
click at [753, 43] on icon at bounding box center [756, 40] width 6 height 6
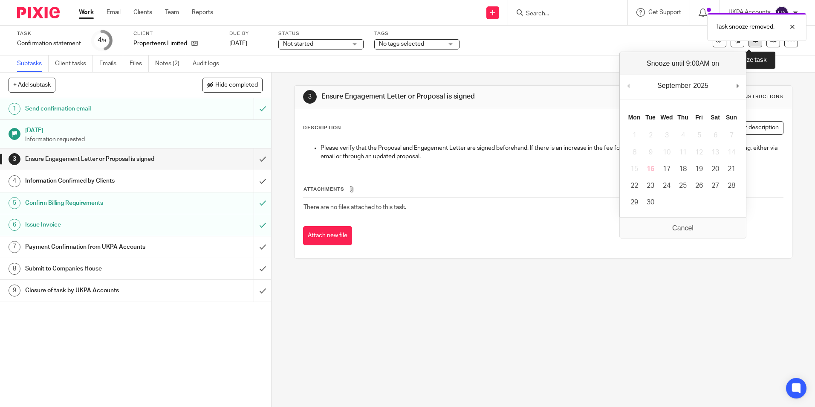
click at [753, 43] on icon at bounding box center [756, 40] width 6 height 6
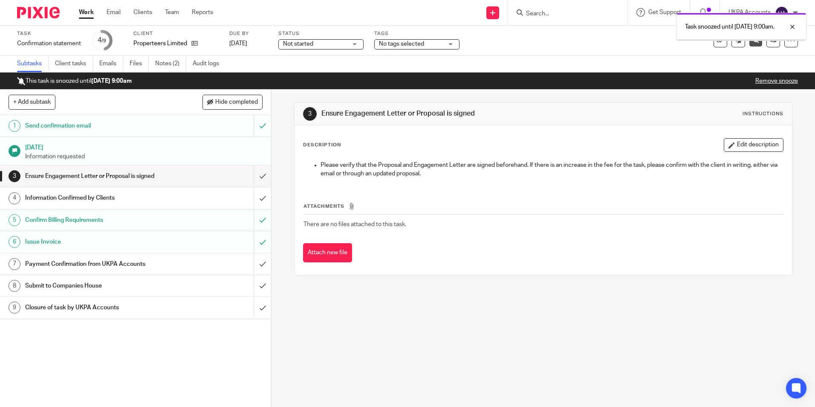
drag, startPoint x: 0, startPoint y: 0, endPoint x: 63, endPoint y: 9, distance: 63.3
click at [453, 347] on div "3 Ensure Engagement Letter or Proposal is signed Instructions Description Edit …" at bounding box center [544, 248] width 544 height 317
drag, startPoint x: 610, startPoint y: 327, endPoint x: 795, endPoint y: 16, distance: 361.9
click at [610, 322] on div "3 Ensure Engagement Letter or Proposal is signed Instructions Description Edit …" at bounding box center [544, 248] width 544 height 317
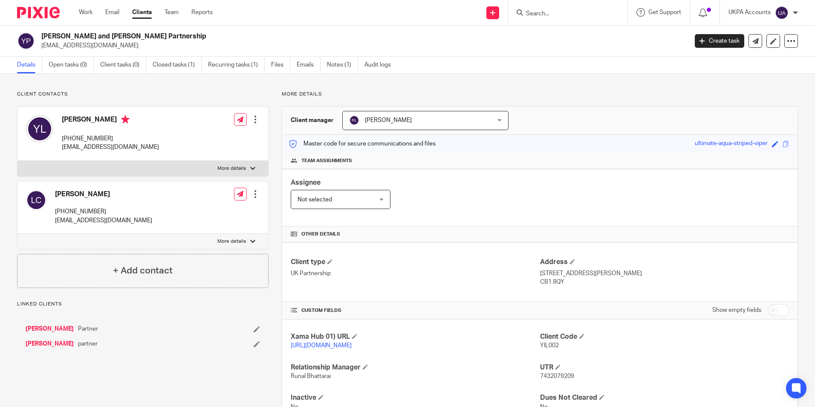
drag, startPoint x: 534, startPoint y: 344, endPoint x: 563, endPoint y: 348, distance: 28.8
click at [563, 348] on div "Xama Hub 01) URL [URL][DOMAIN_NAME] Client Code YIL002 Relationship Manager [PE…" at bounding box center [540, 371] width 516 height 104
drag, startPoint x: 563, startPoint y: 348, endPoint x: 565, endPoint y: 354, distance: 7.0
click at [565, 350] on div "Client Code YIL002" at bounding box center [664, 341] width 249 height 18
drag, startPoint x: 535, startPoint y: 345, endPoint x: 563, endPoint y: 348, distance: 28.8
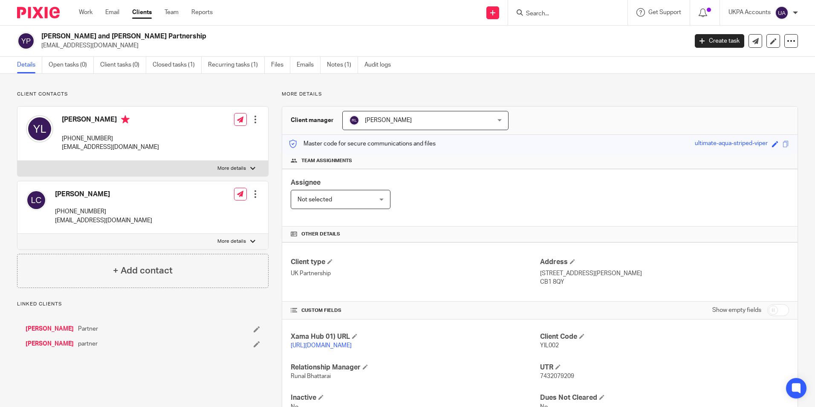
click at [563, 348] on div "Xama Hub 01) URL [URL][DOMAIN_NAME] Client Code YIL002 Relationship Manager [PE…" at bounding box center [540, 371] width 516 height 104
drag, startPoint x: 563, startPoint y: 348, endPoint x: 560, endPoint y: 357, distance: 9.0
click at [567, 360] on div "Xama Hub 01) URL [URL][DOMAIN_NAME] Client Code YIL002 Relationship Manager [PE…" at bounding box center [540, 371] width 516 height 104
drag, startPoint x: 536, startPoint y: 345, endPoint x: 556, endPoint y: 347, distance: 19.7
click at [556, 347] on p "YIL002" at bounding box center [664, 345] width 249 height 9
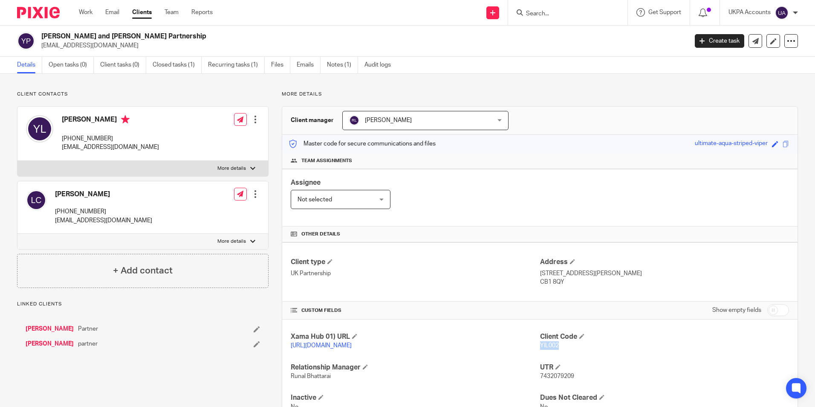
copy span "YIL002"
